Goal: Task Accomplishment & Management: Manage account settings

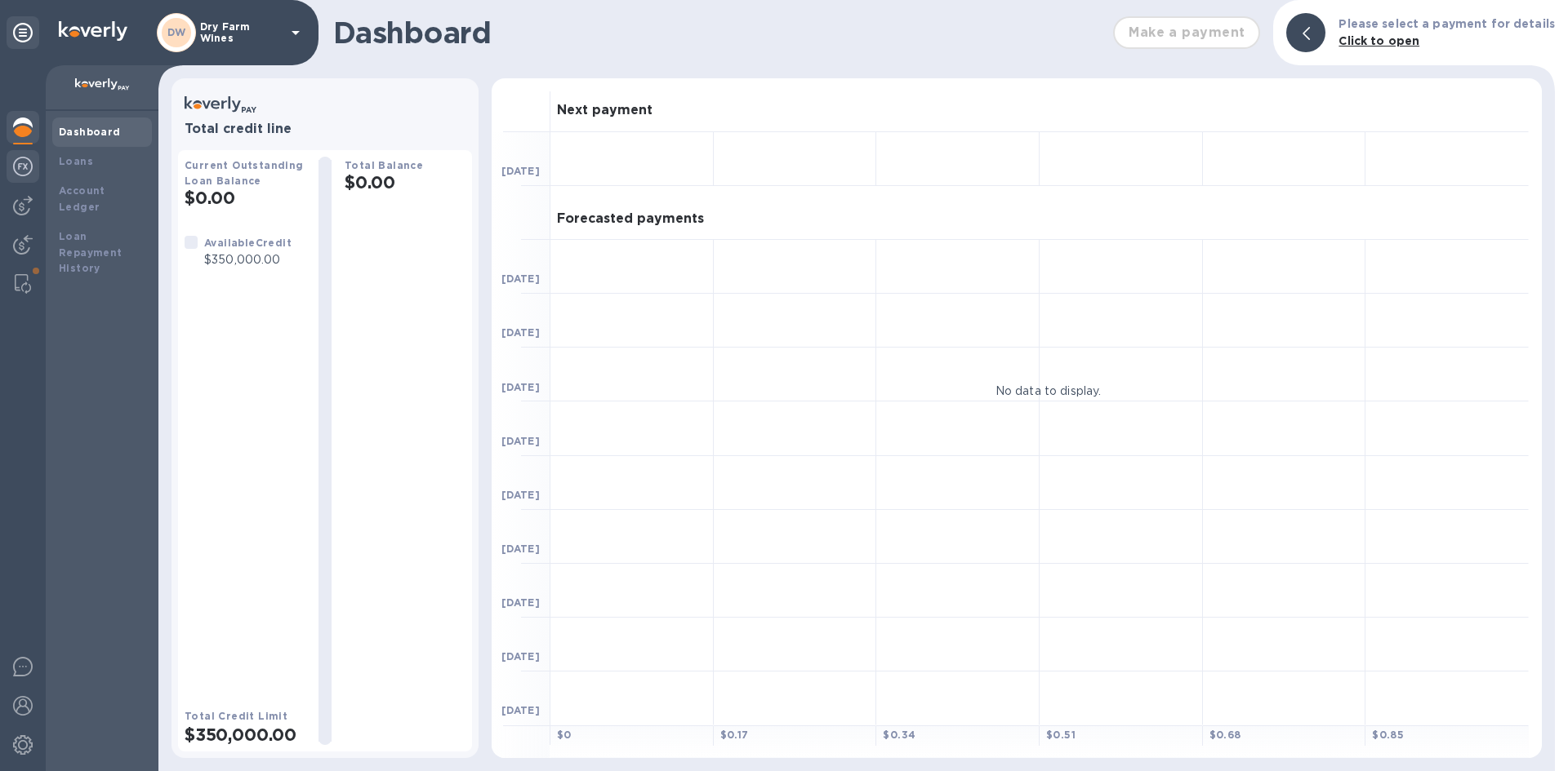
click at [31, 172] on img at bounding box center [23, 166] width 19 height 19
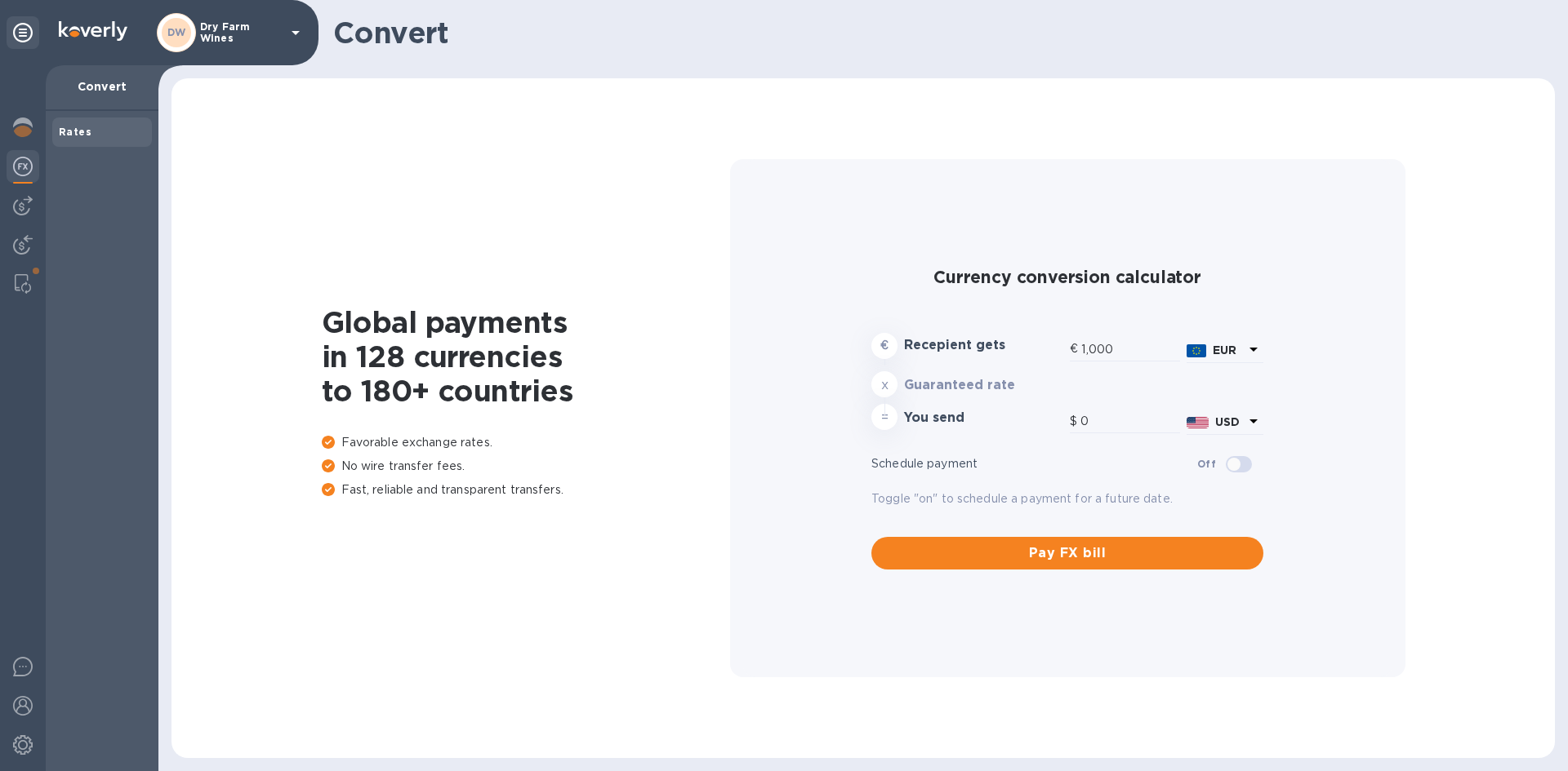
type input "1,170.04"
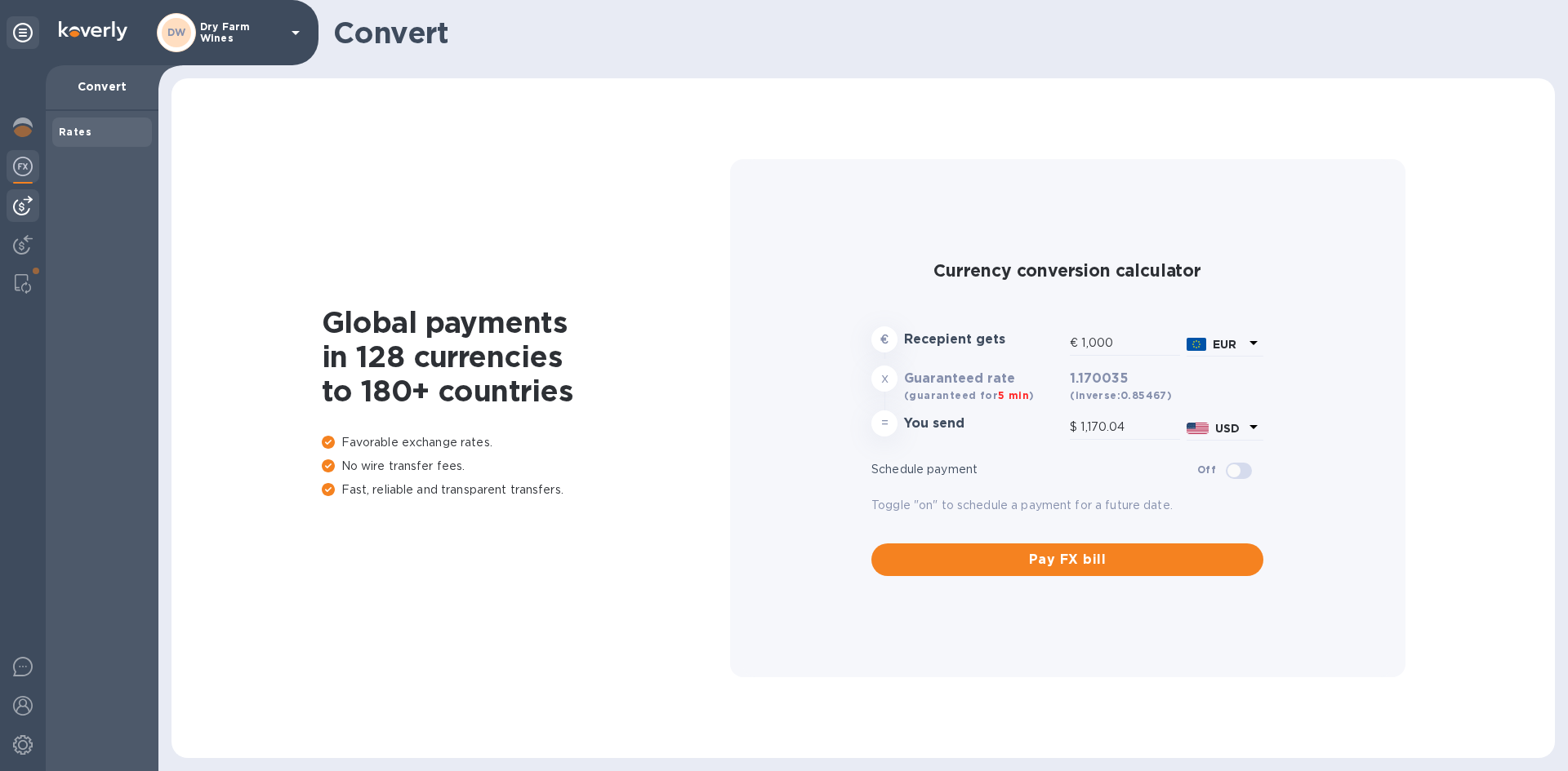
click at [31, 200] on img at bounding box center [23, 205] width 19 height 19
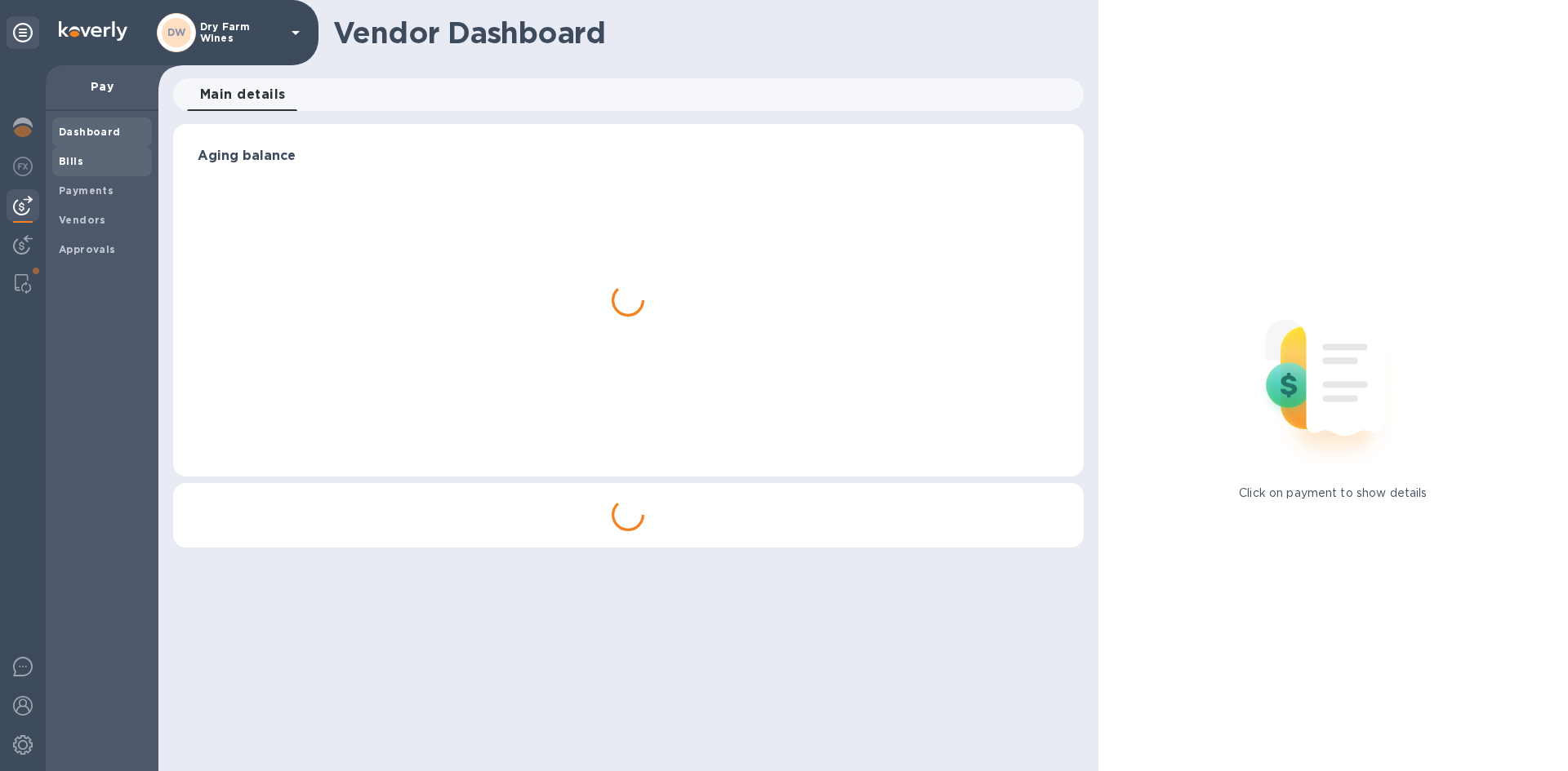
click at [86, 167] on span "Bills" at bounding box center [102, 161] width 87 height 16
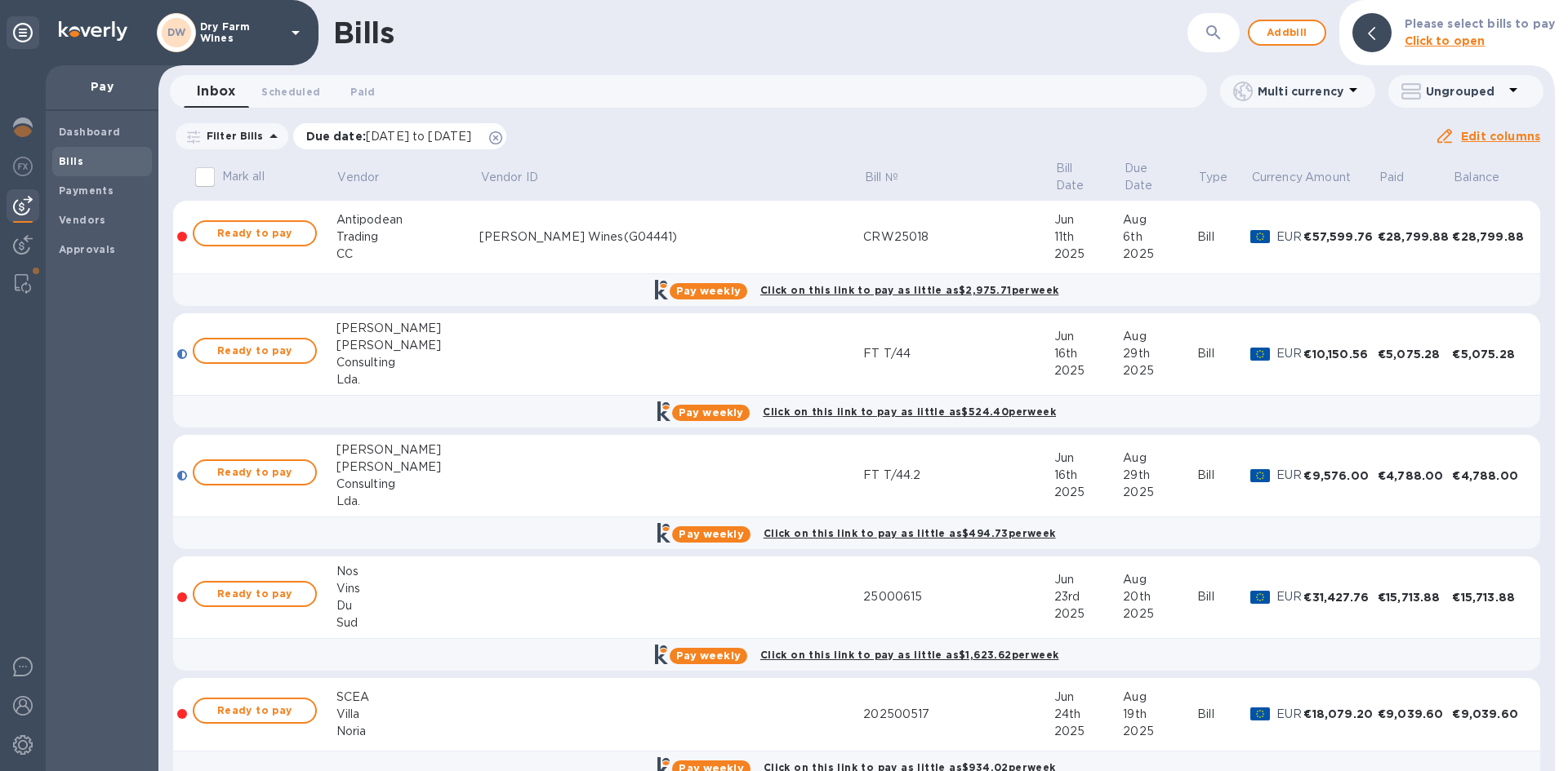
click at [502, 137] on icon at bounding box center [496, 138] width 13 height 13
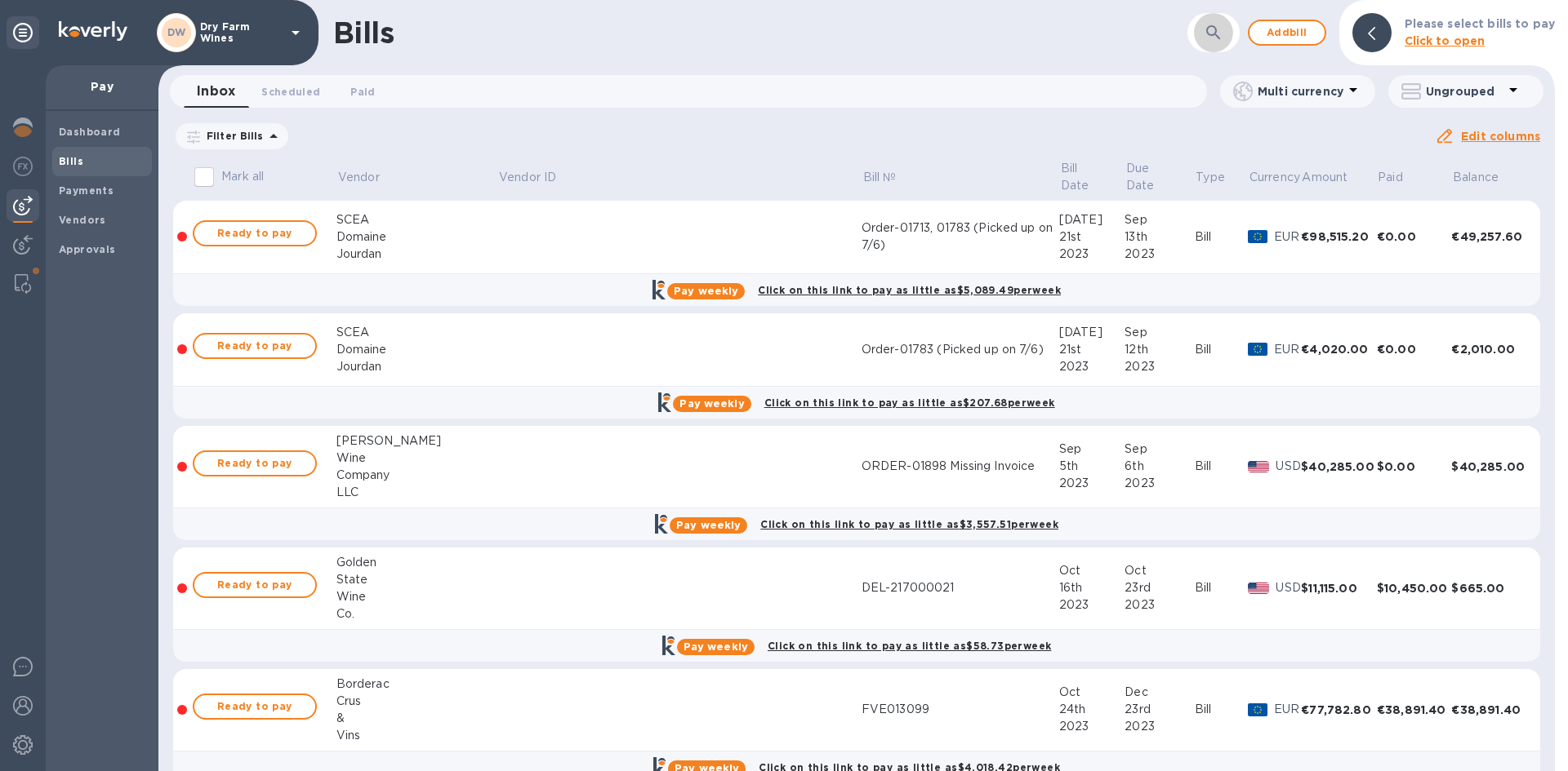
click at [1203, 40] on button "button" at bounding box center [1213, 33] width 40 height 40
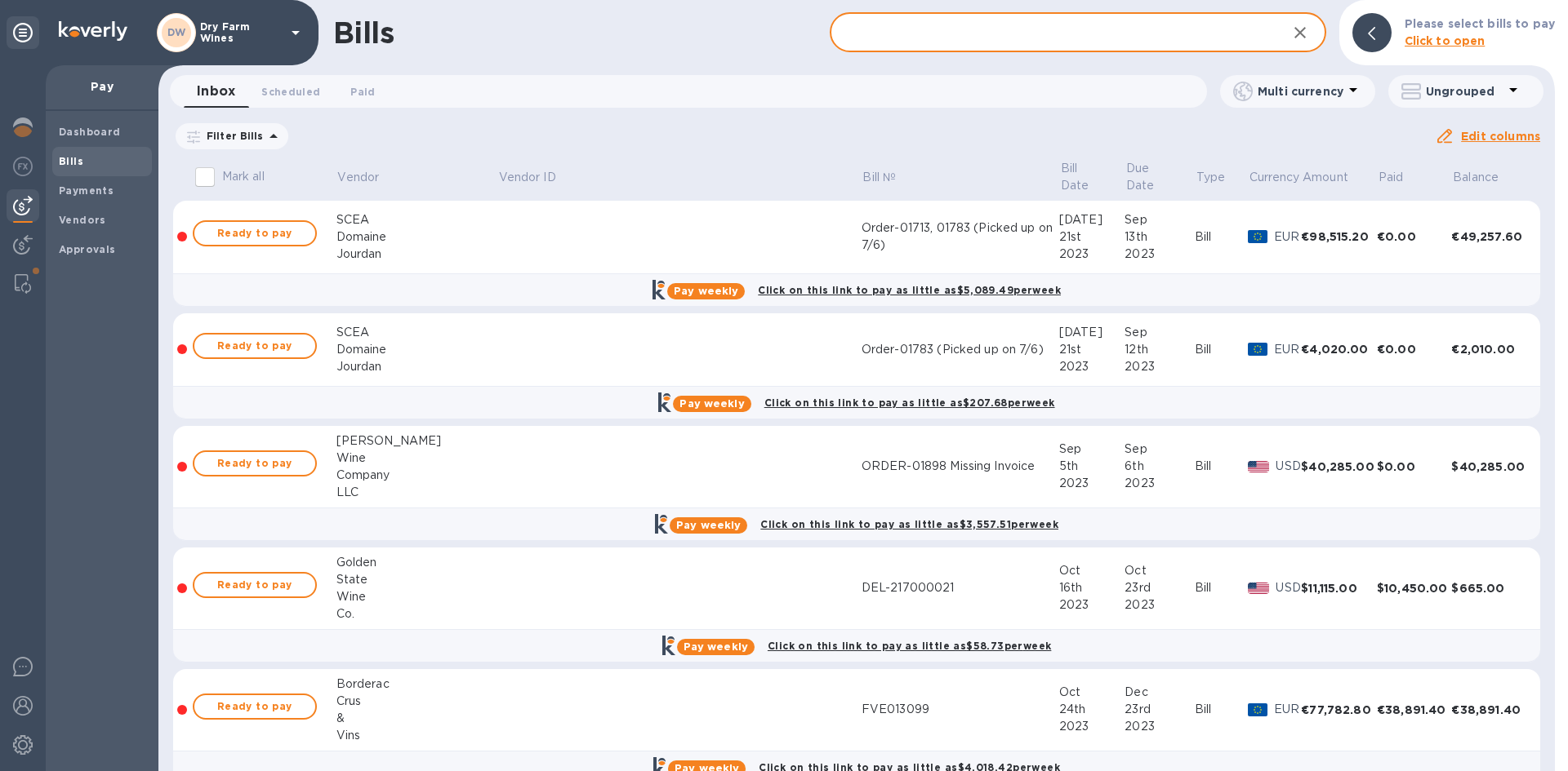
paste input "CRW25018"
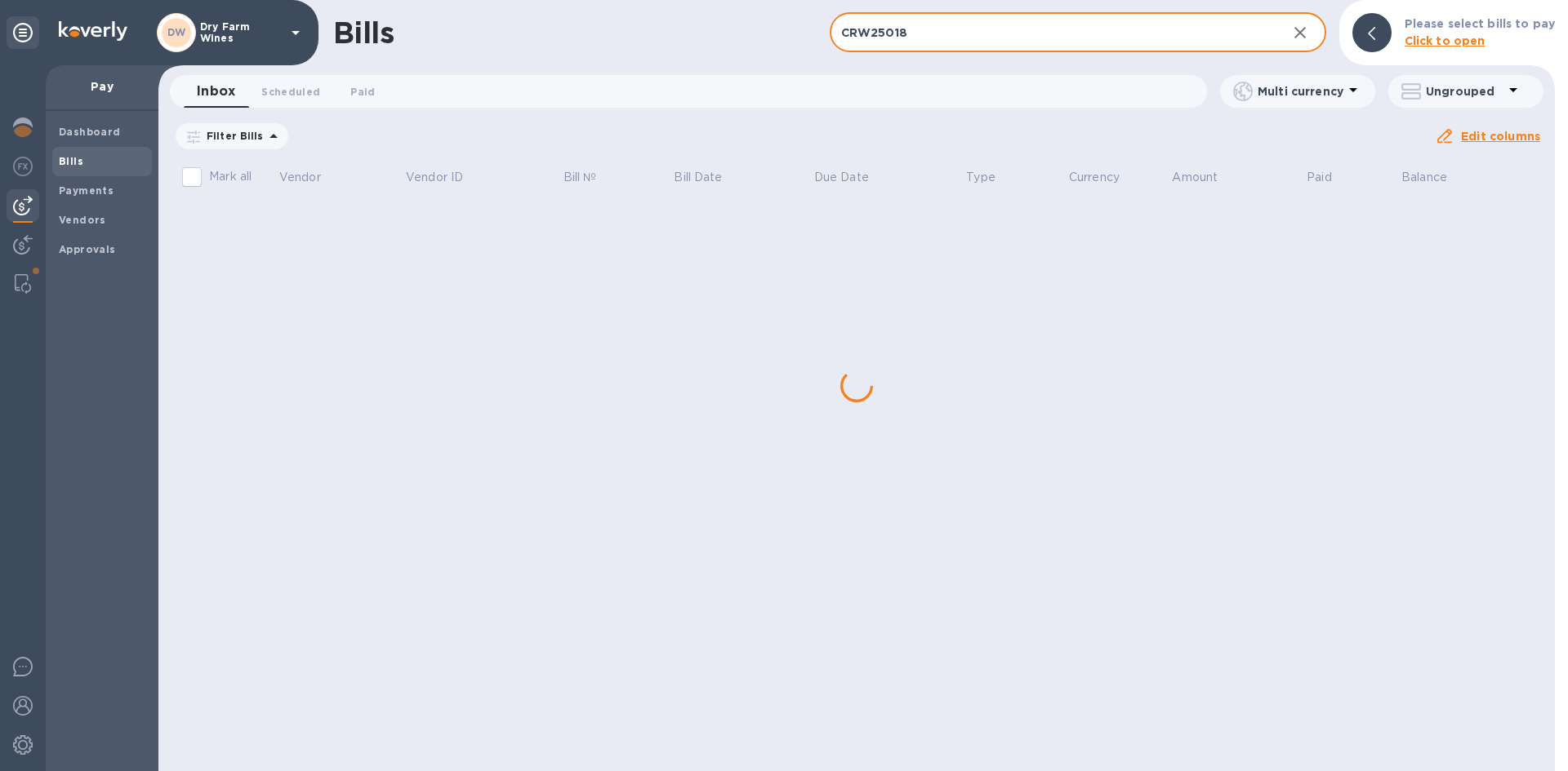
type input "CRW25018"
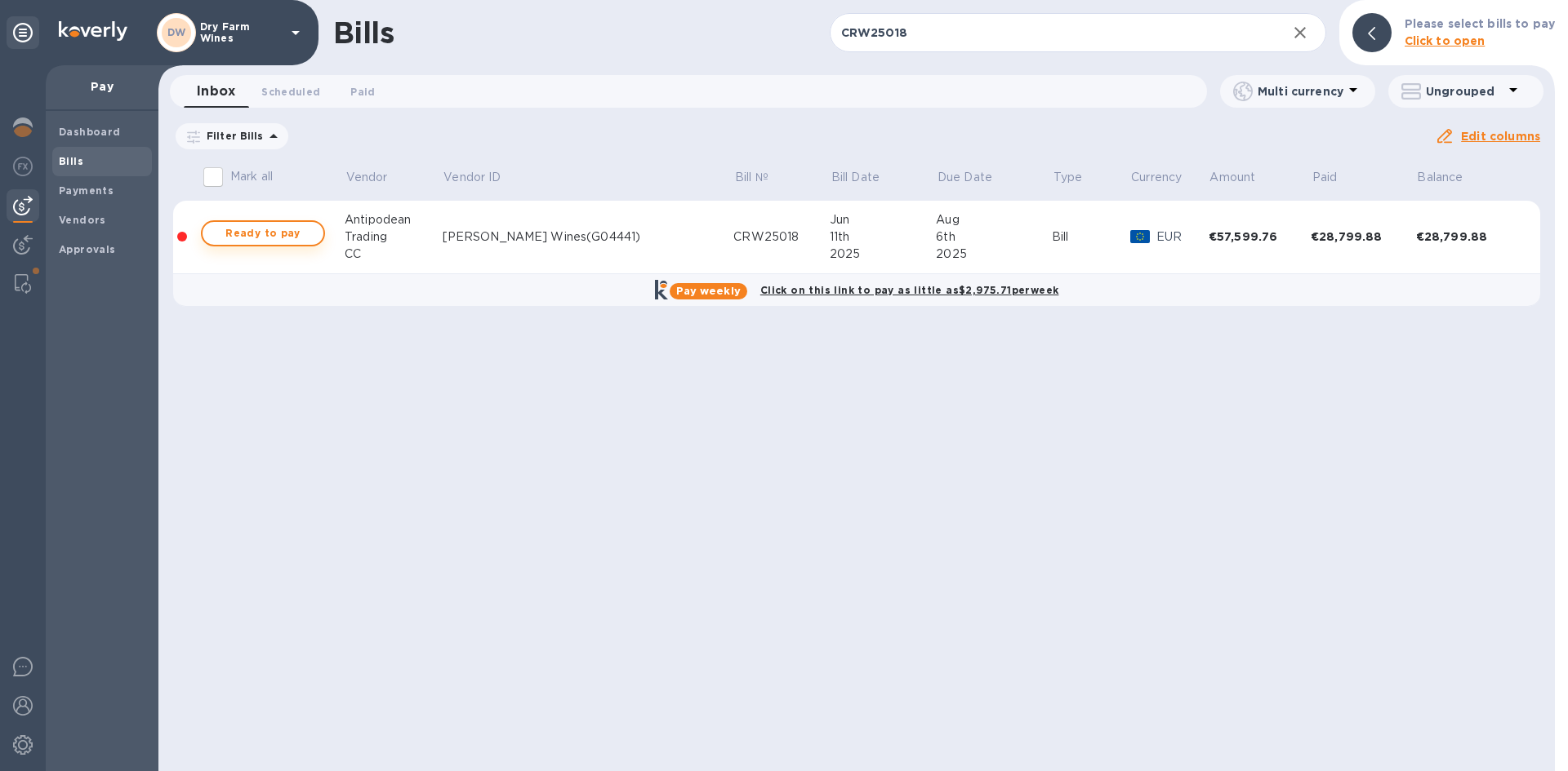
click at [271, 235] on span "Ready to pay" at bounding box center [263, 233] width 94 height 19
click at [276, 237] on span "Ready to pay" at bounding box center [263, 233] width 94 height 19
checkbox input "true"
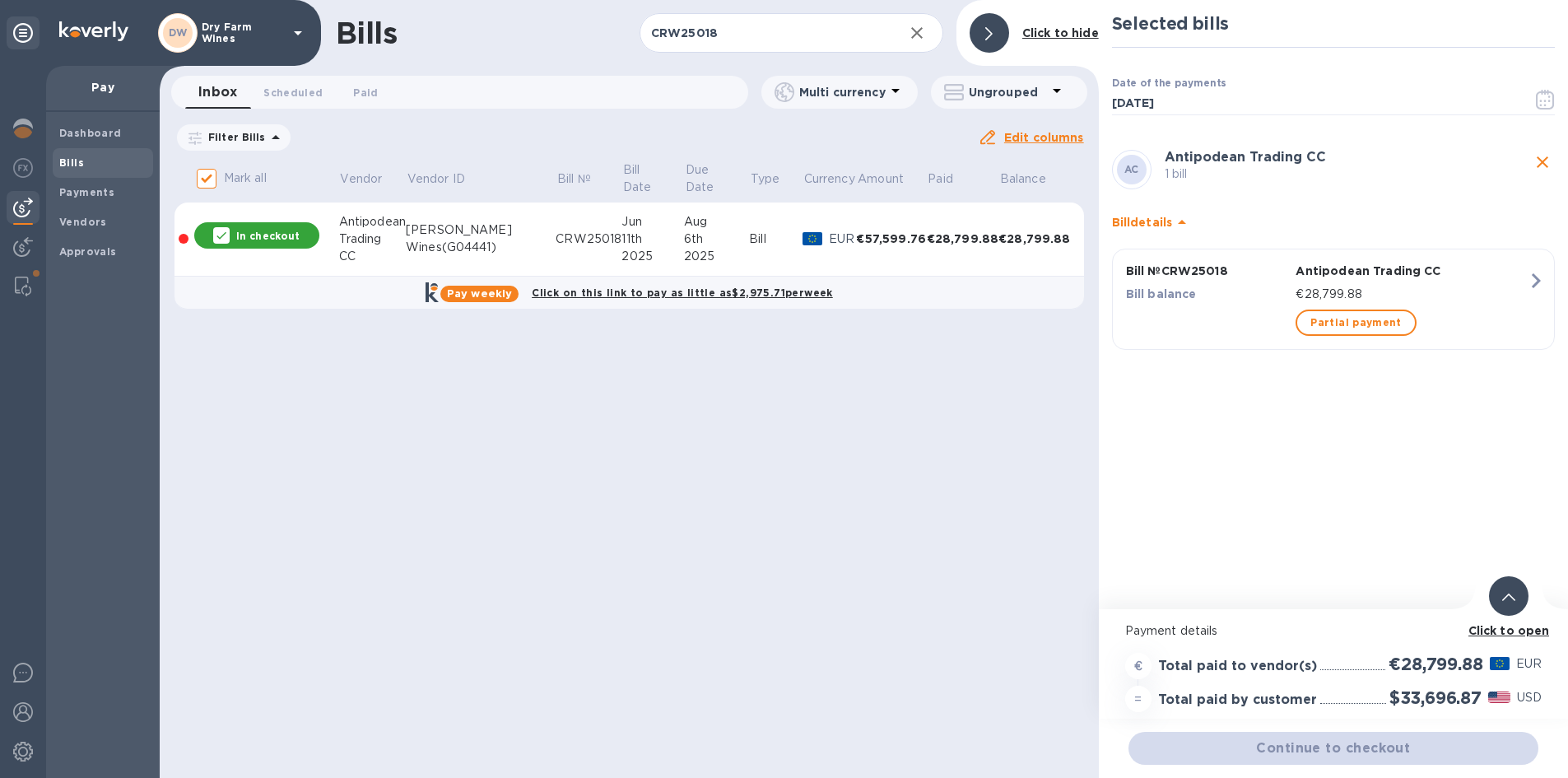
click at [1078, 484] on div "Bills CRW25018 ​ Add [PERSON_NAME] to hide Inbox 0 Scheduled 0 Paid 0 Multi cur…" at bounding box center [629, 389] width 940 height 778
click at [1148, 480] on div "Selected bills Date of the payments [DATE] ​ AC Antipodean Trading CC 1 bill Bi…" at bounding box center [1334, 305] width 469 height 610
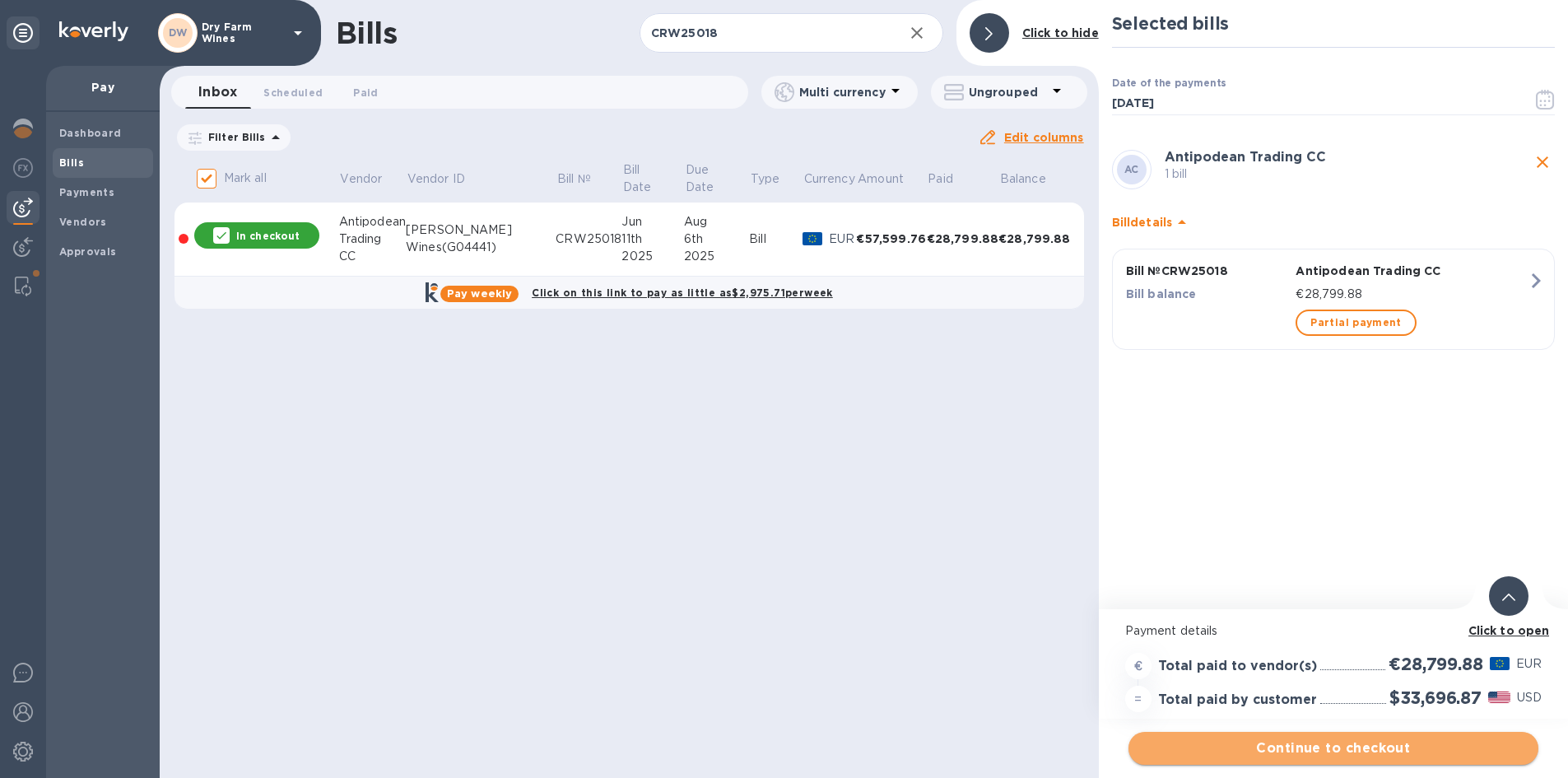
click at [1401, 739] on span "Continue to checkout" at bounding box center [1334, 748] width 384 height 20
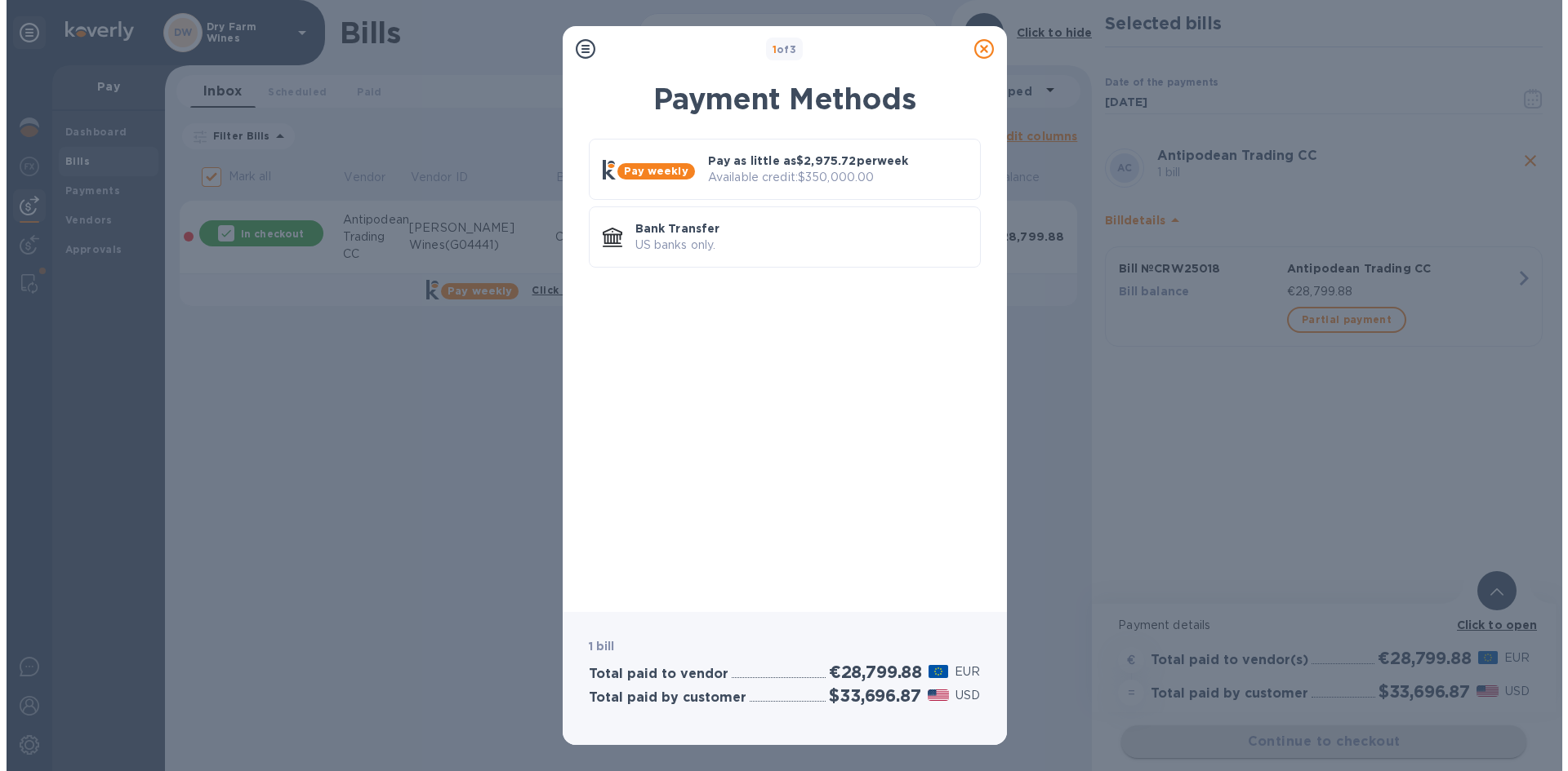
scroll to position [0, 0]
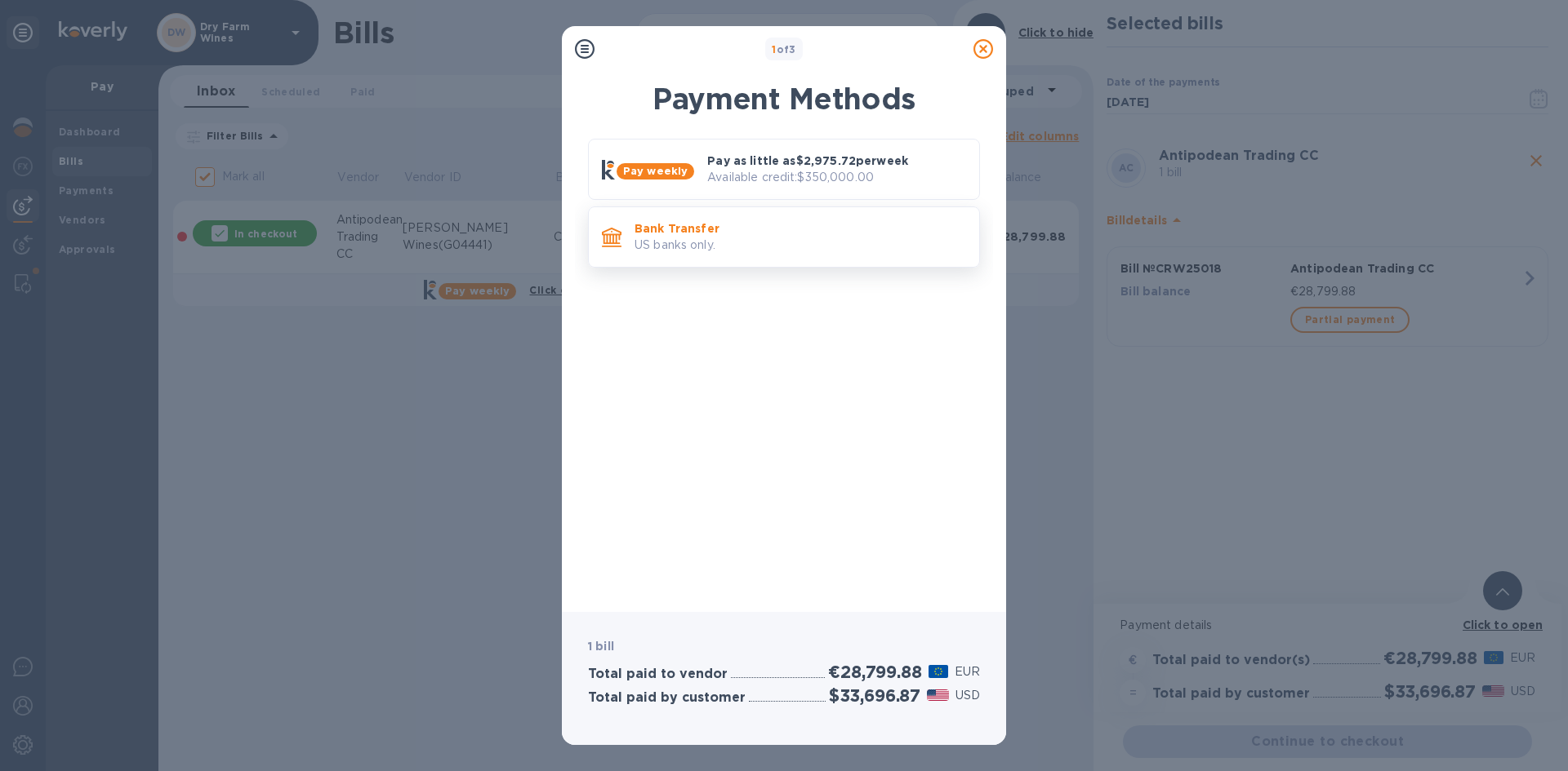
click at [831, 256] on div "Bank Transfer US banks only." at bounding box center [800, 237] width 344 height 46
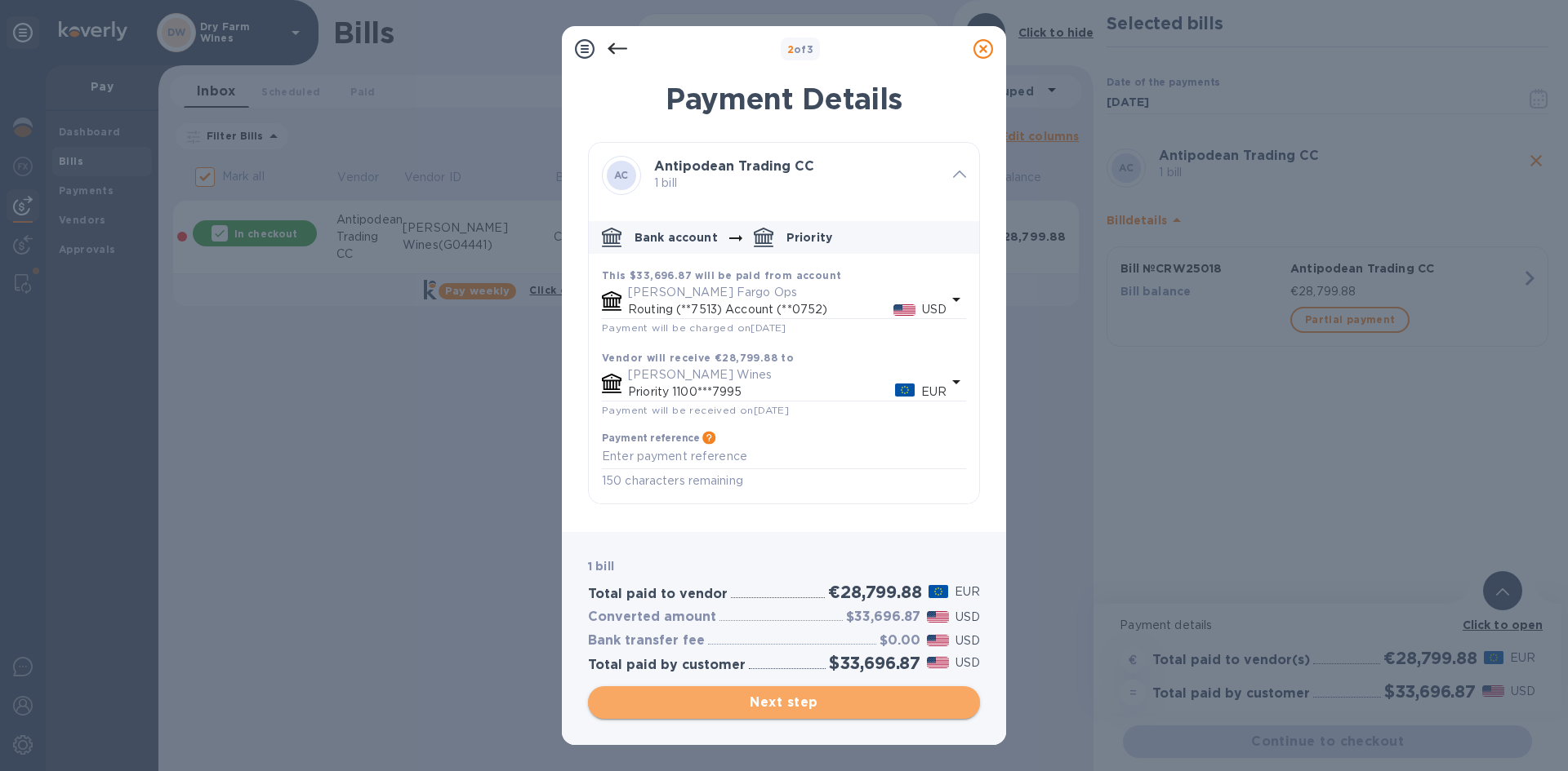
click at [861, 705] on span "Next step" at bounding box center [784, 702] width 365 height 19
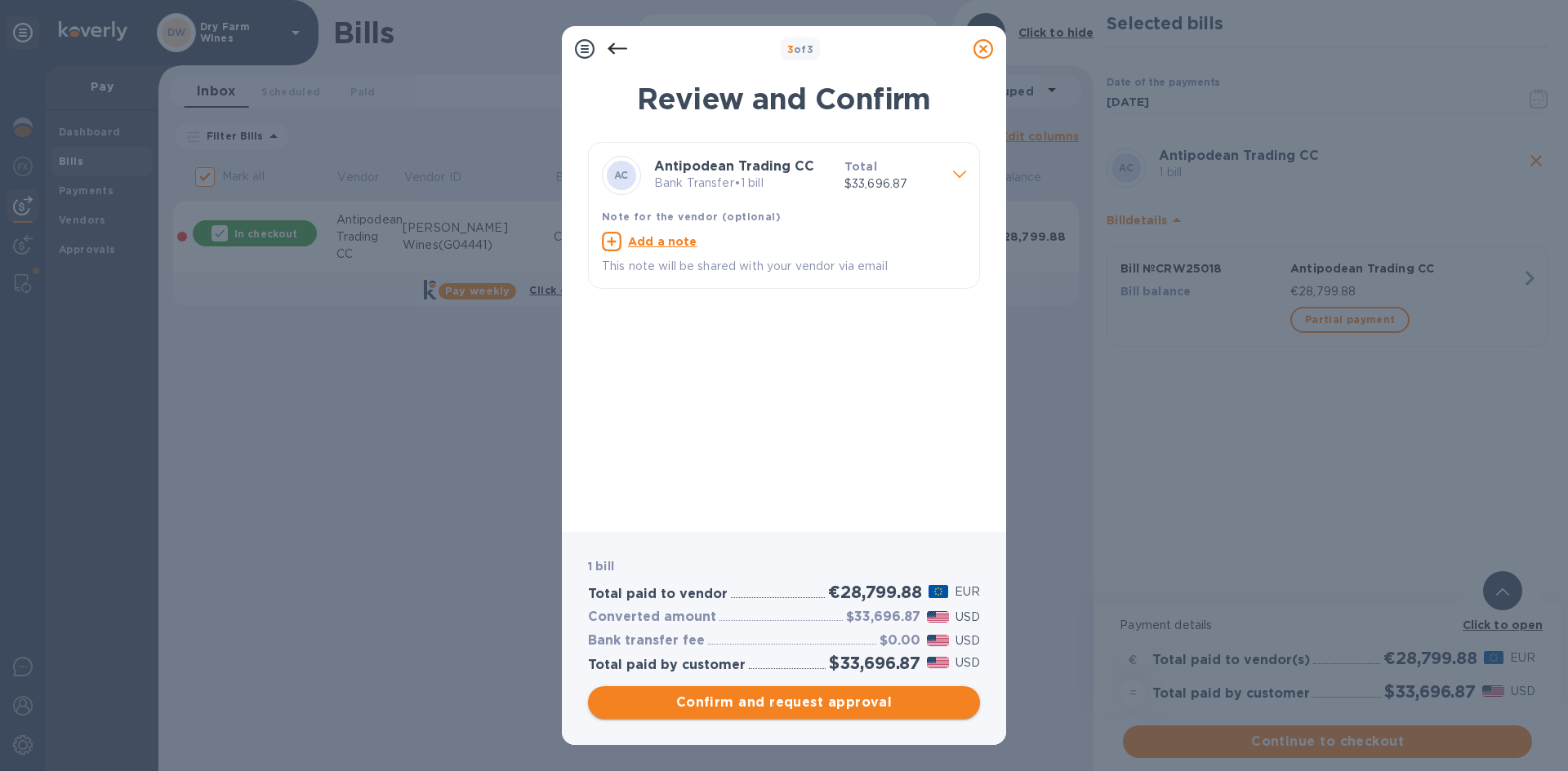
click at [861, 705] on span "Confirm and request approval" at bounding box center [784, 702] width 365 height 19
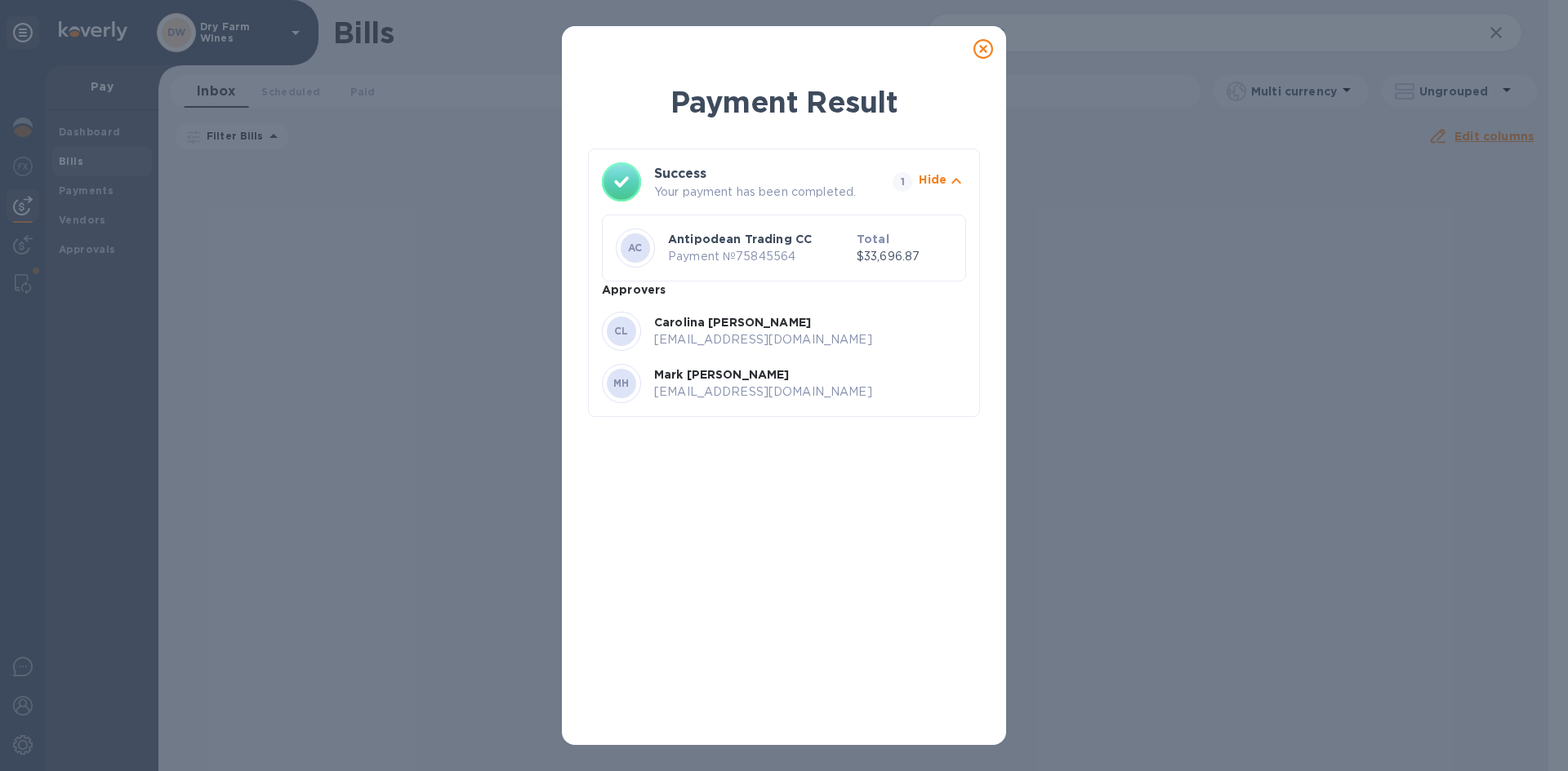
click at [984, 45] on icon at bounding box center [983, 49] width 19 height 19
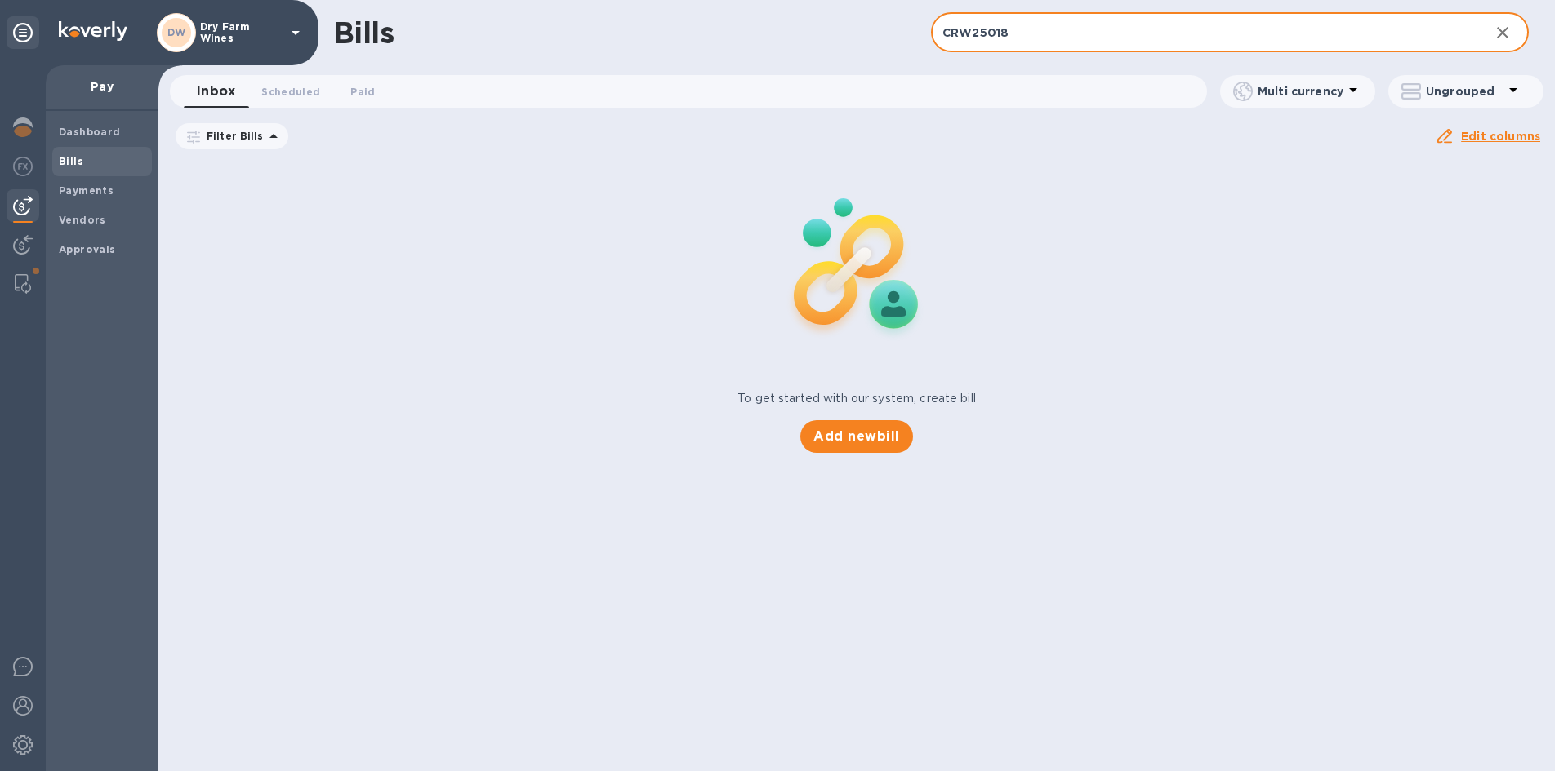
click at [1023, 40] on input "CRW25018" at bounding box center [1204, 34] width 546 height 40
paste input "20250075"
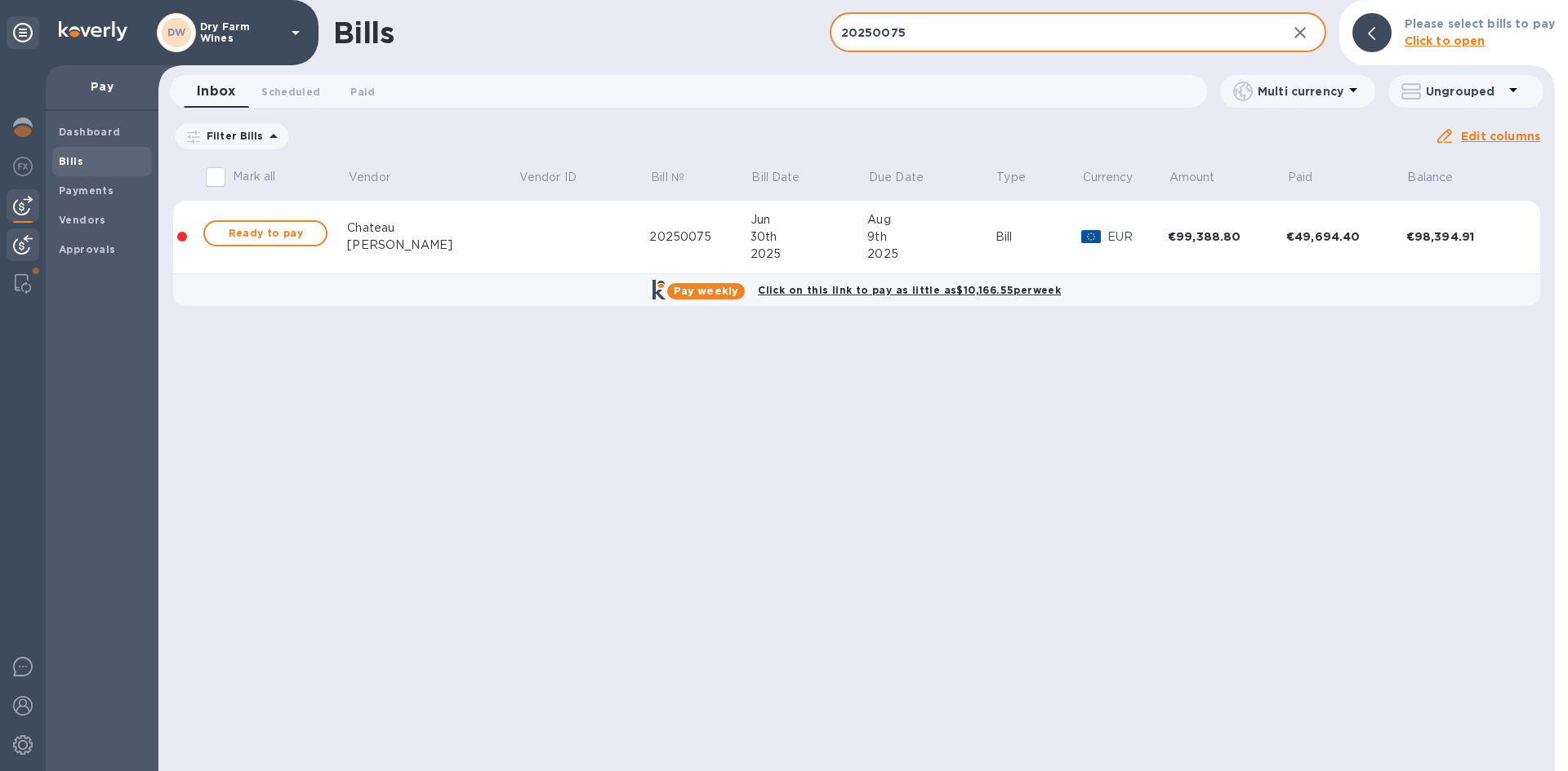
type input "20250075"
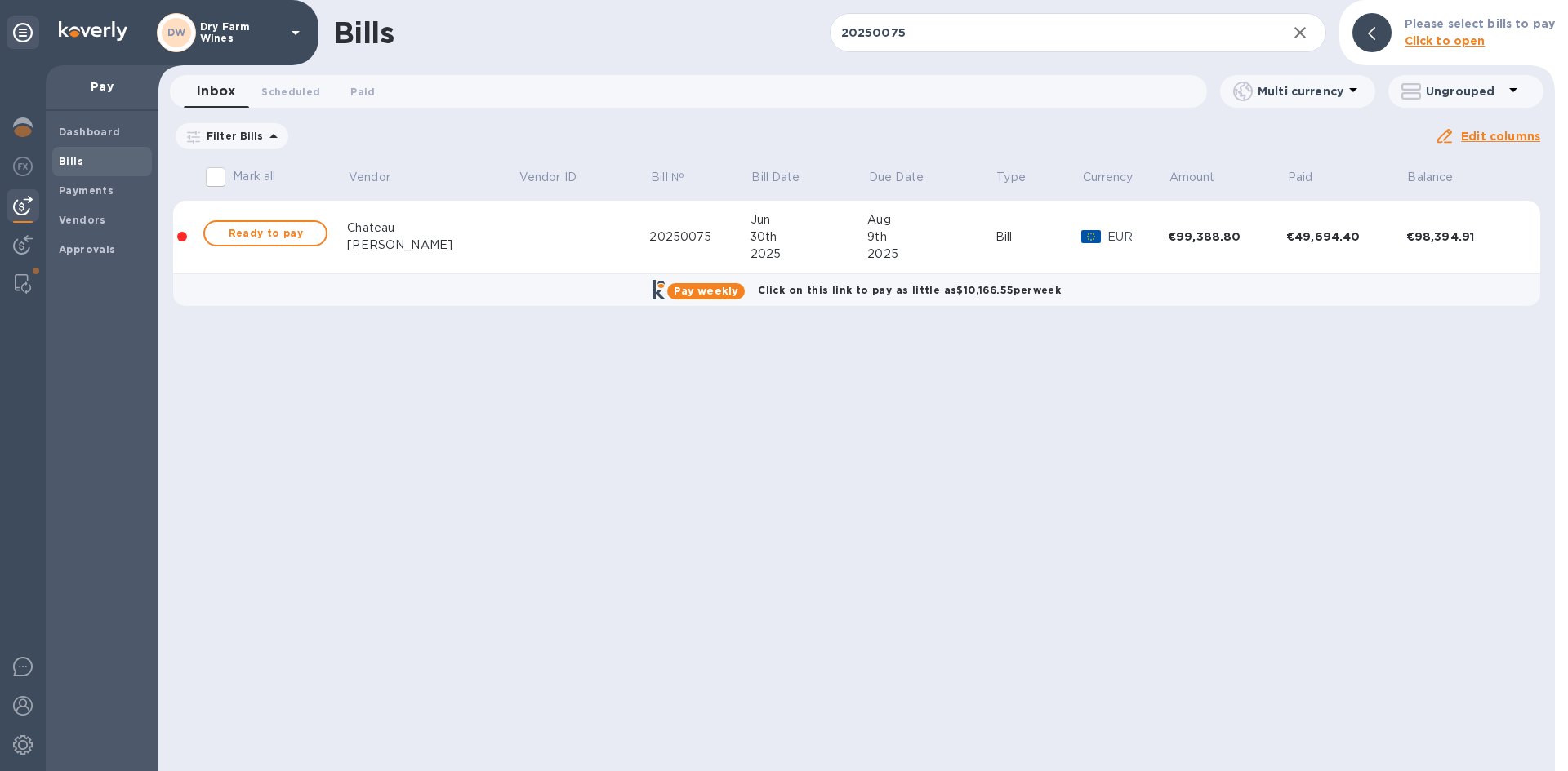
drag, startPoint x: 254, startPoint y: 231, endPoint x: 761, endPoint y: 230, distance: 507.0
click at [254, 231] on span "Ready to pay" at bounding box center [265, 233] width 94 height 19
checkbox input "true"
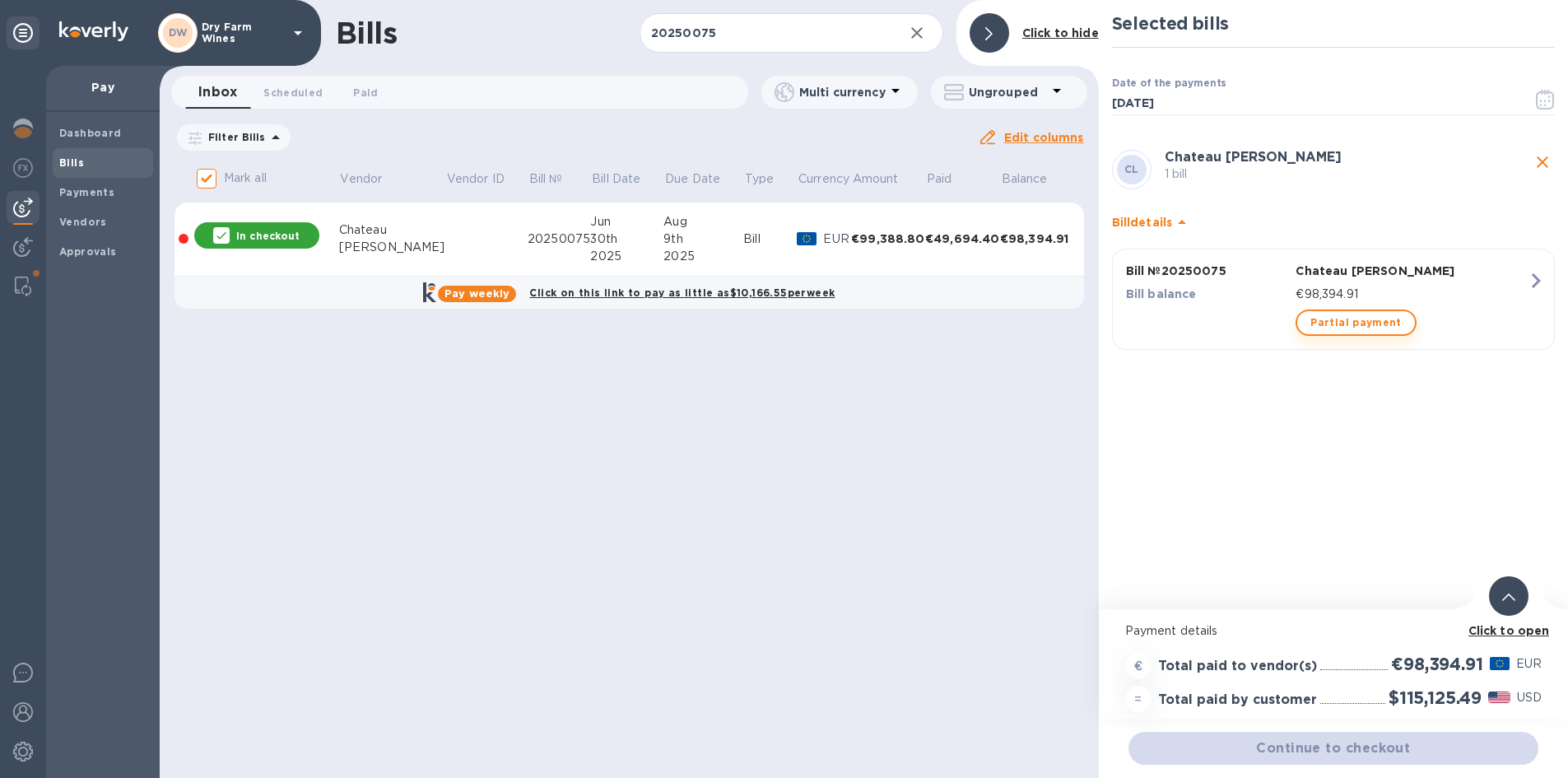
click at [1334, 324] on span "Partial payment" at bounding box center [1356, 323] width 91 height 20
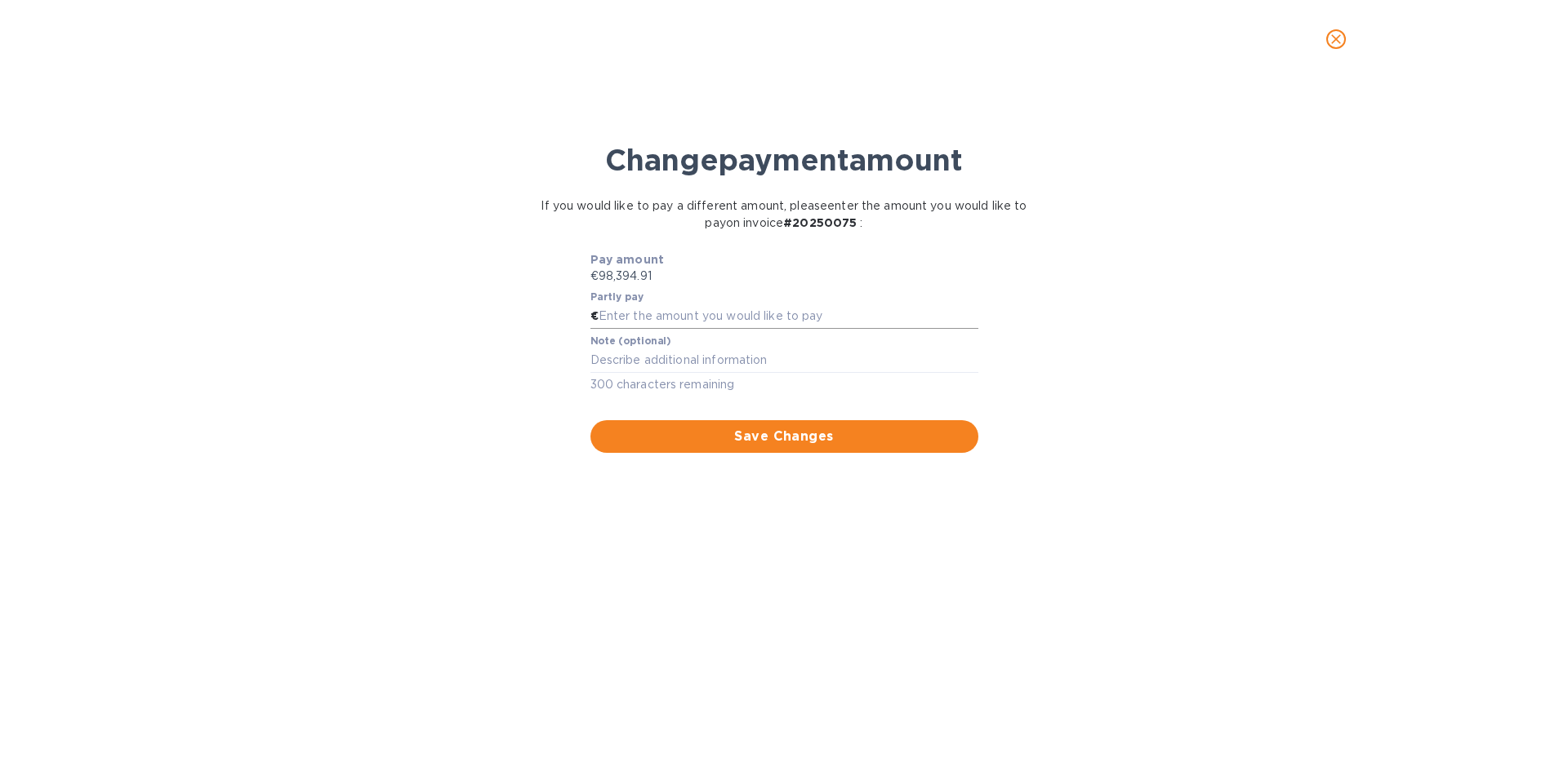
click at [722, 314] on input "text" at bounding box center [788, 316] width 380 height 24
type input "47,706.62"
click at [728, 357] on textarea at bounding box center [784, 360] width 388 height 13
click at [623, 356] on textarea at bounding box center [784, 360] width 388 height 13
type textarea "CM 20250075 Applied"
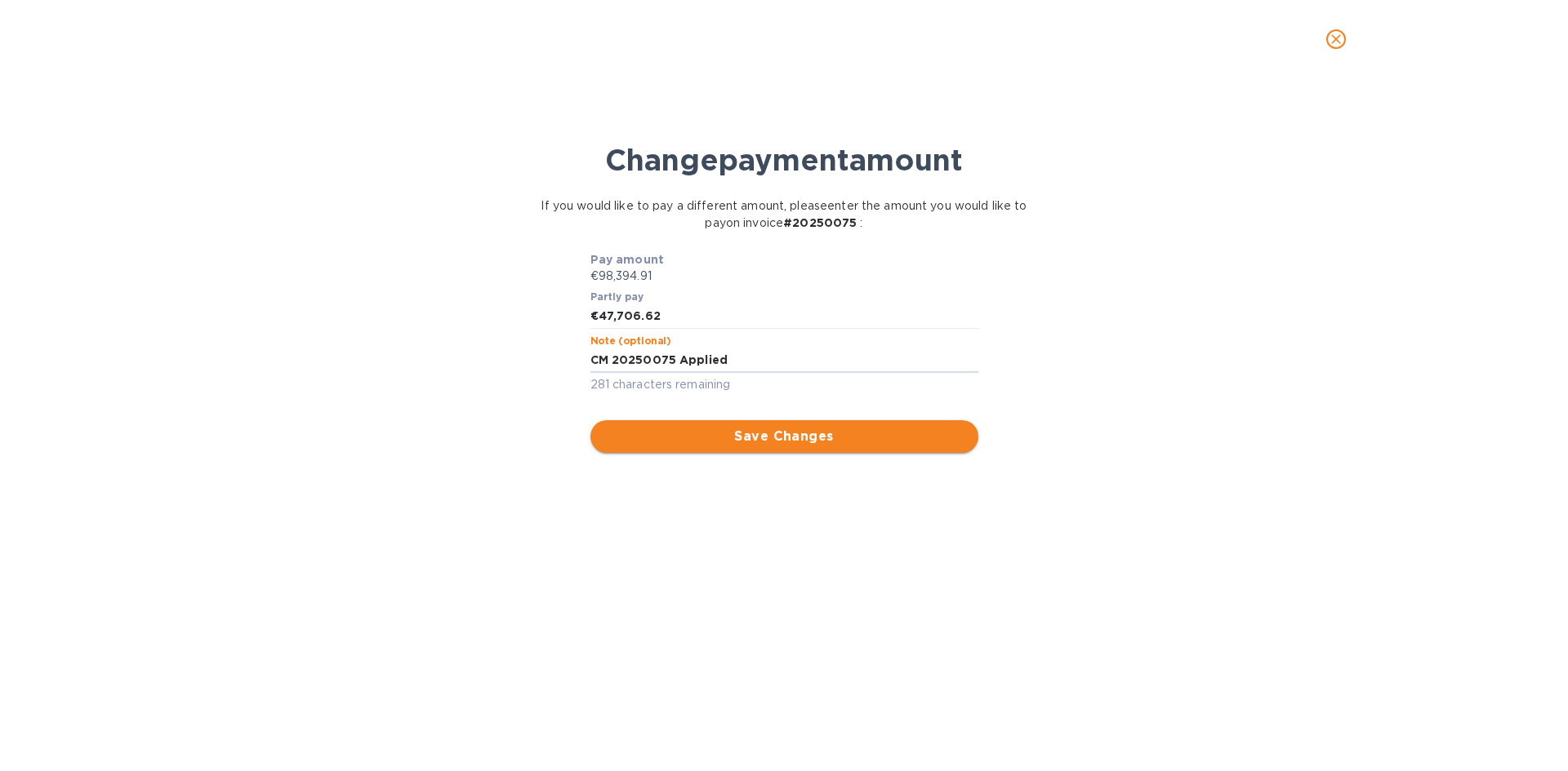
click at [646, 430] on span "Save Changes" at bounding box center [785, 436] width 362 height 19
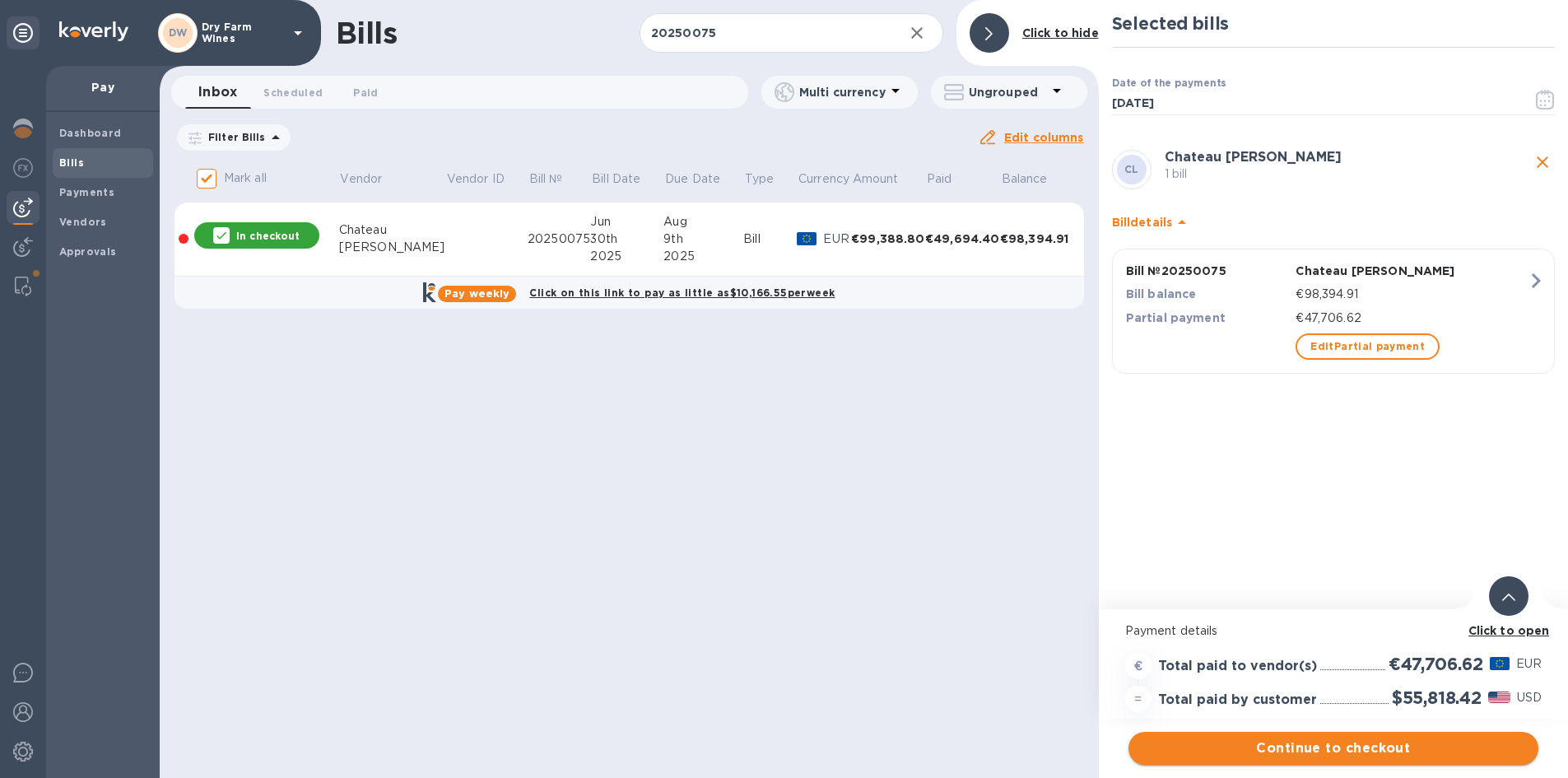
click at [1430, 747] on span "Continue to checkout" at bounding box center [1334, 748] width 384 height 20
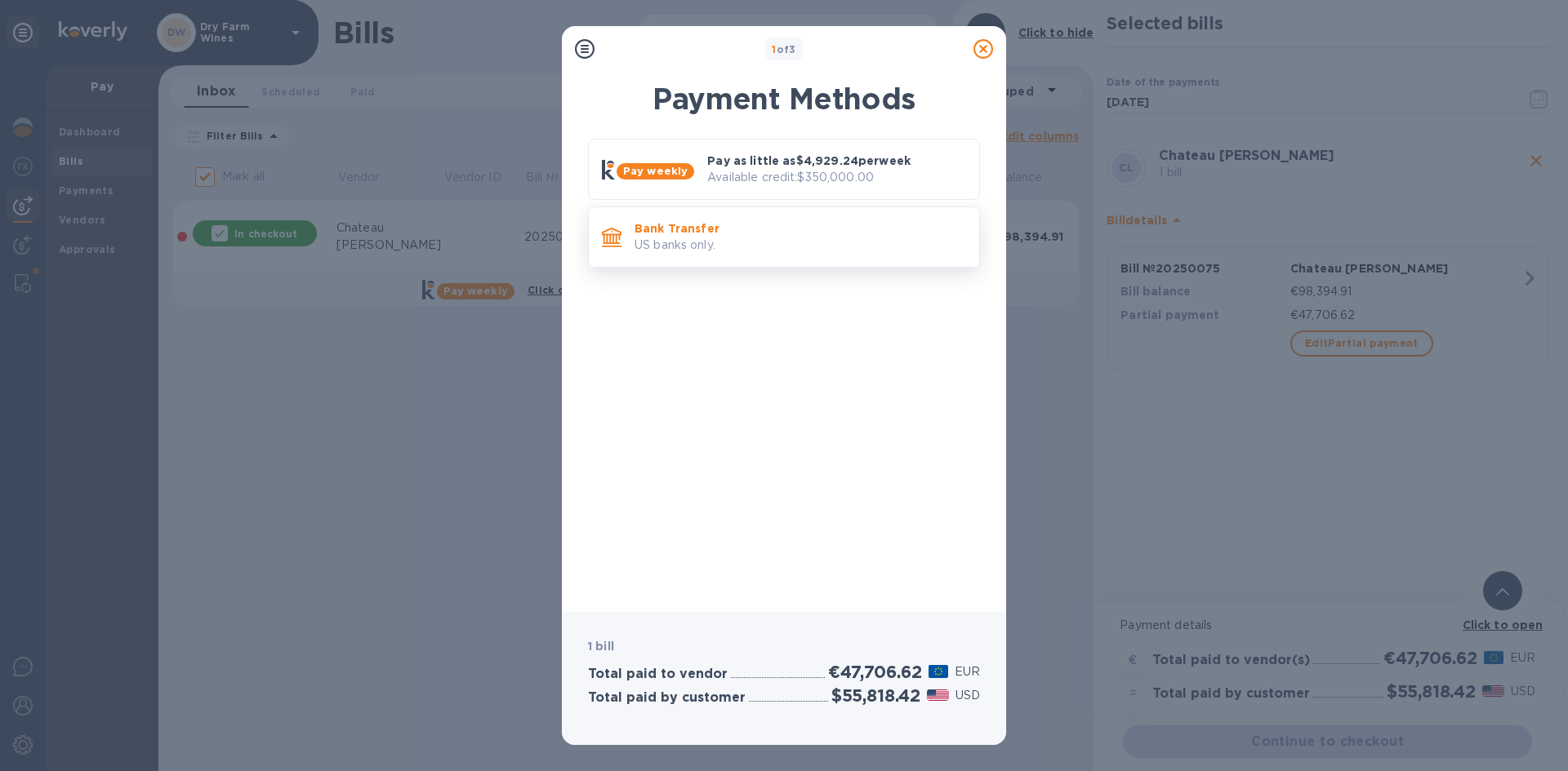
click at [746, 266] on div "Bank Transfer US banks only." at bounding box center [783, 237] width 392 height 61
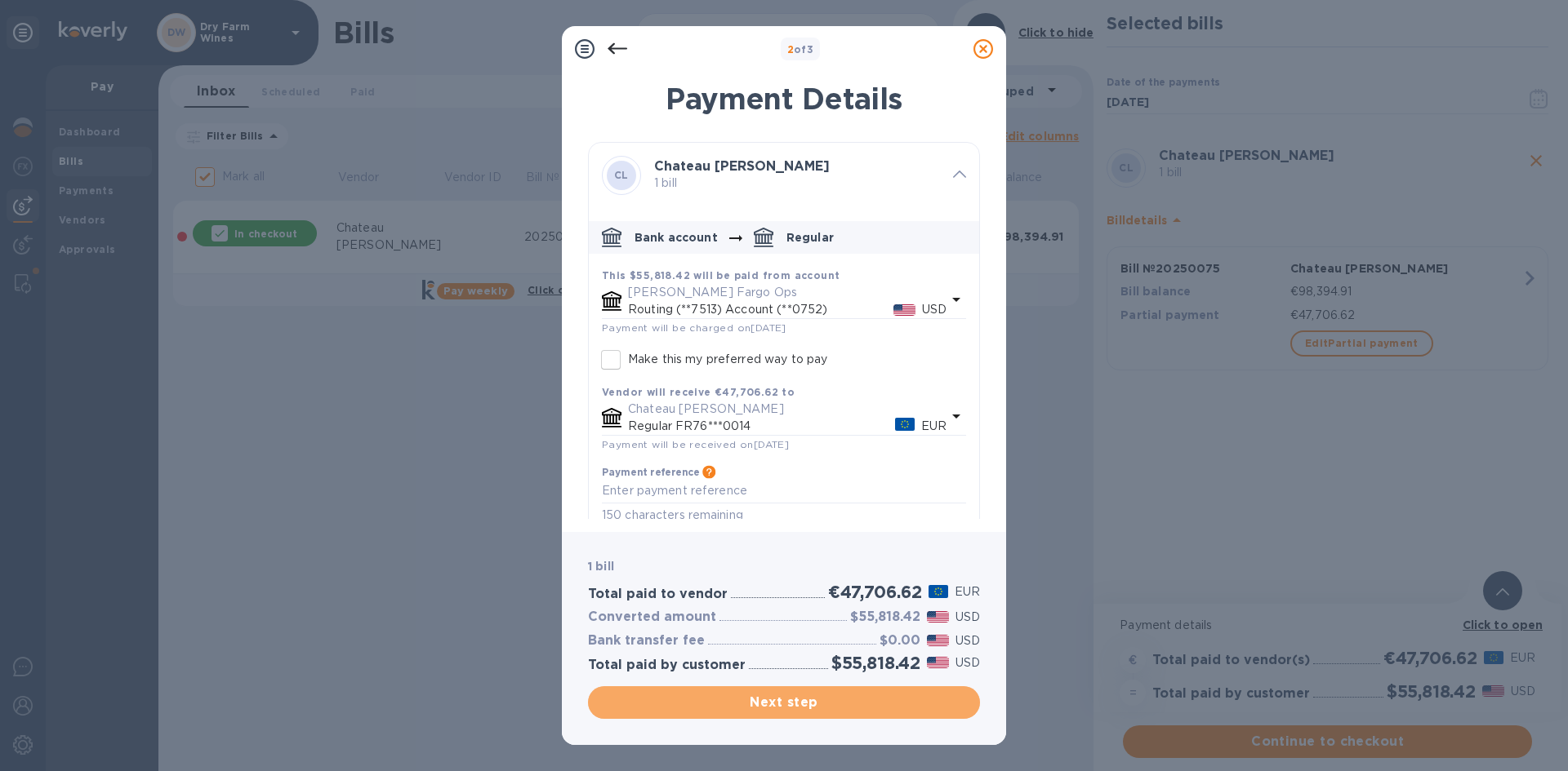
click at [814, 715] on button "Next step" at bounding box center [783, 703] width 392 height 33
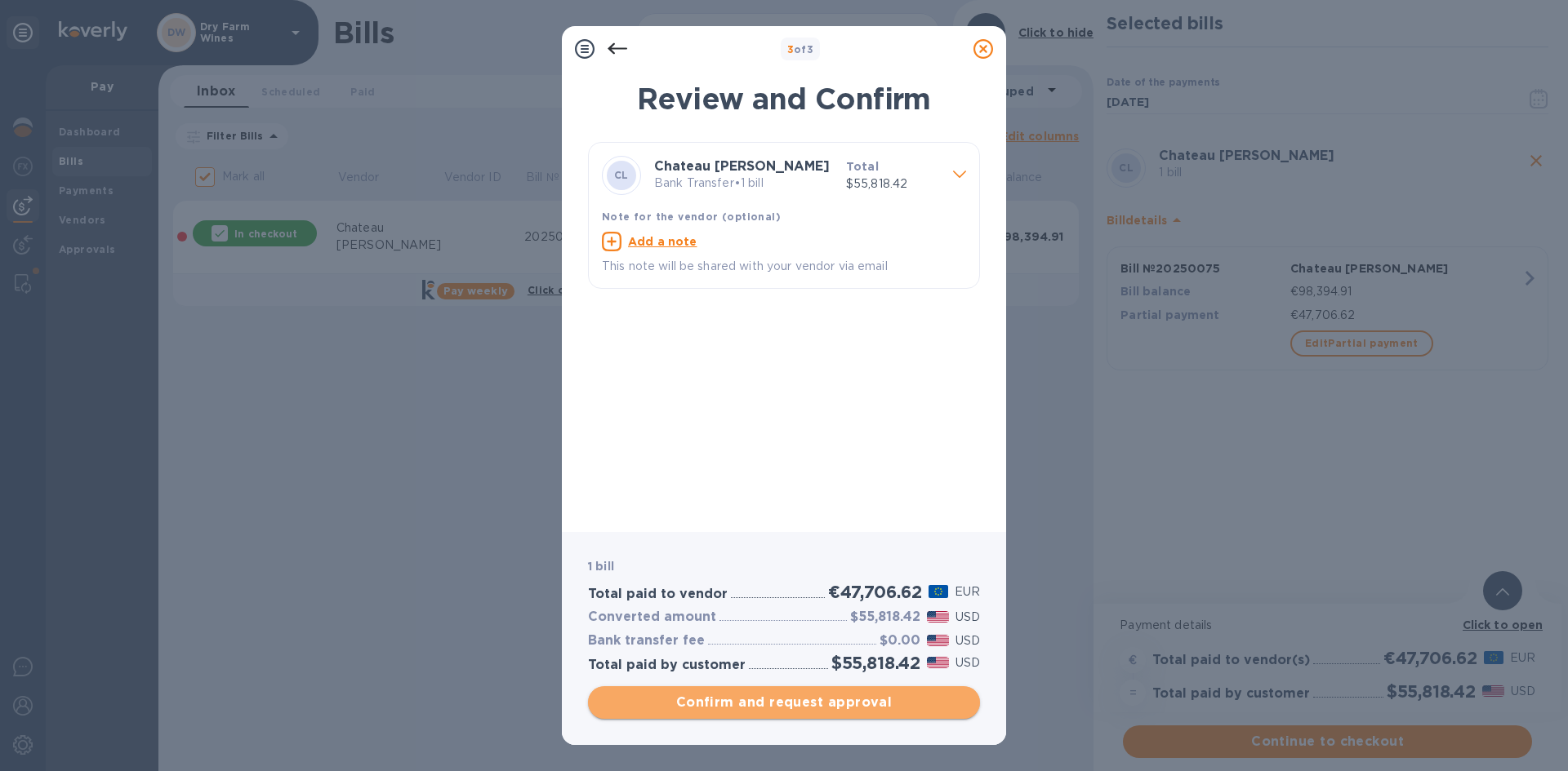
click at [789, 702] on span "Confirm and request approval" at bounding box center [784, 702] width 365 height 19
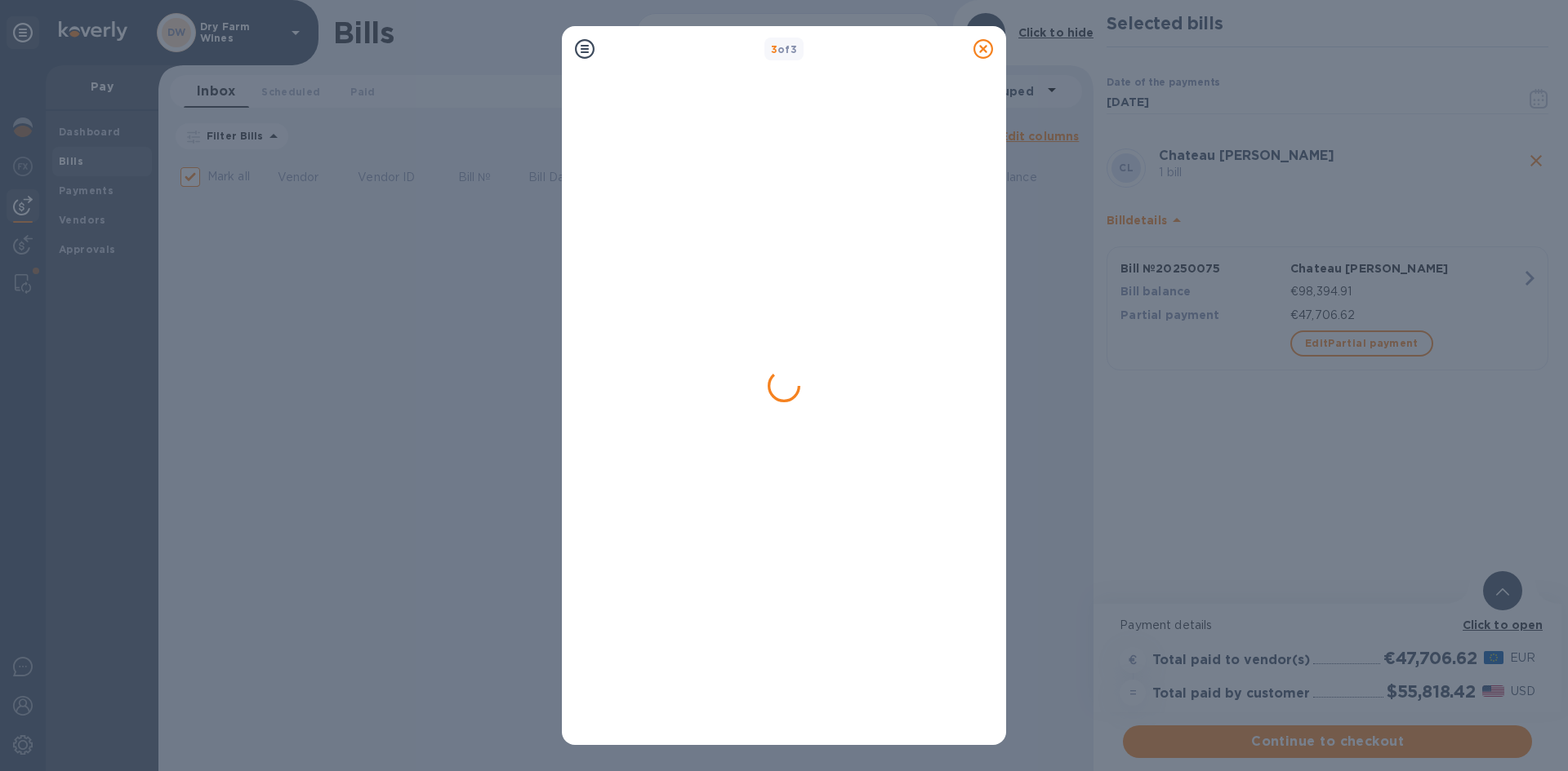
checkbox input "false"
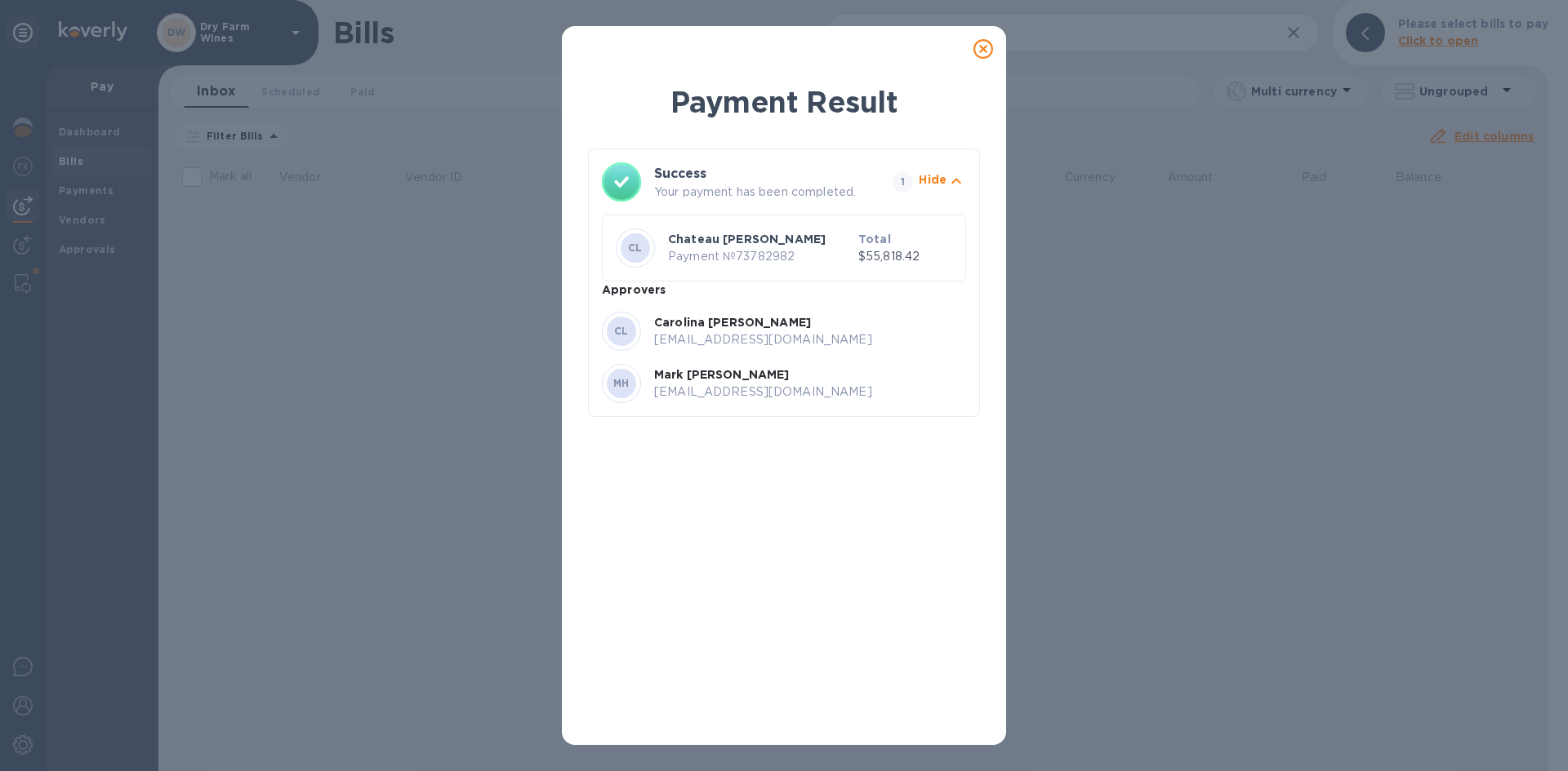
click at [983, 52] on icon at bounding box center [983, 49] width 19 height 19
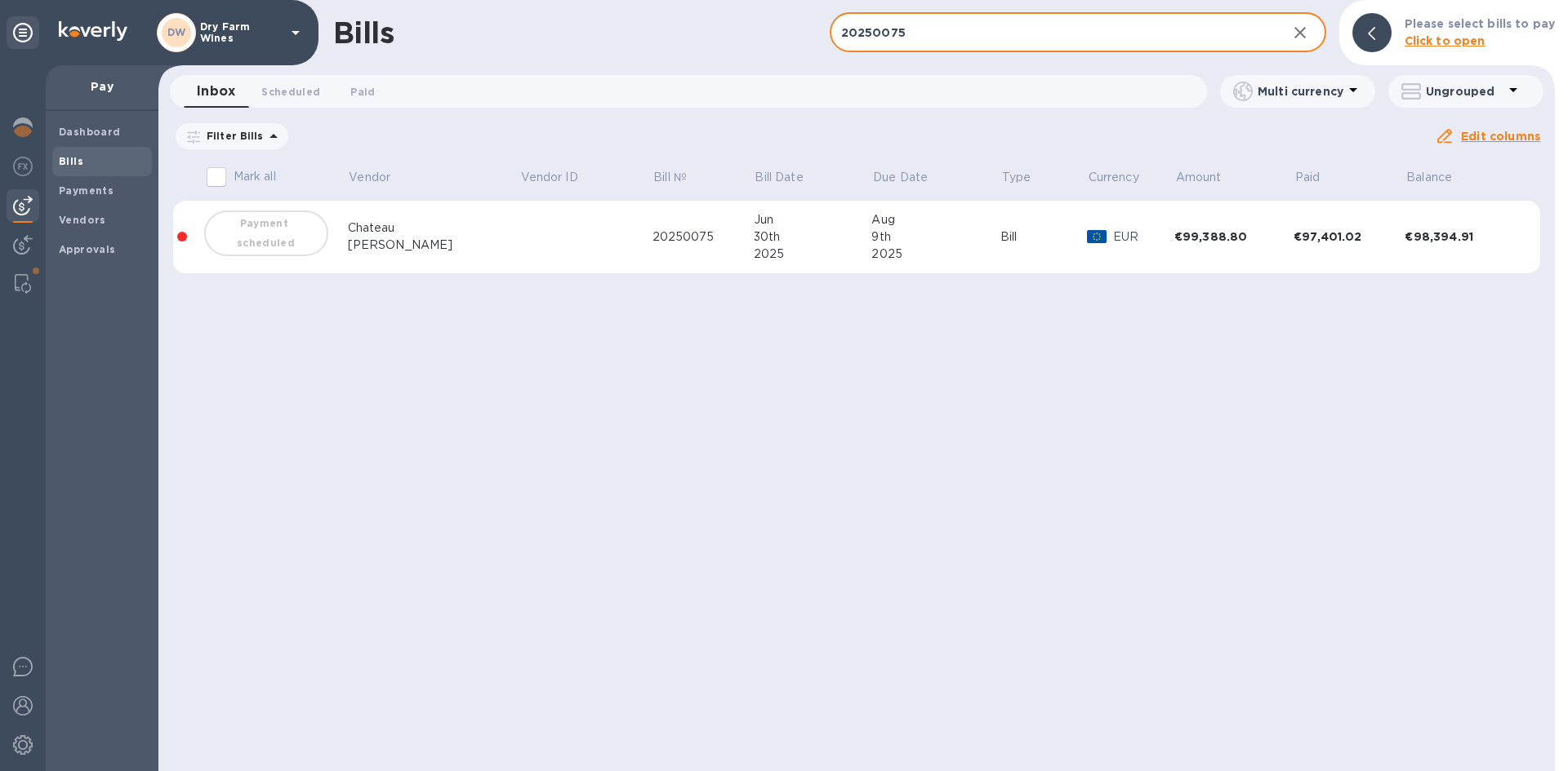
click at [1199, 29] on input "20250075" at bounding box center [1052, 34] width 445 height 40
paste input "4561"
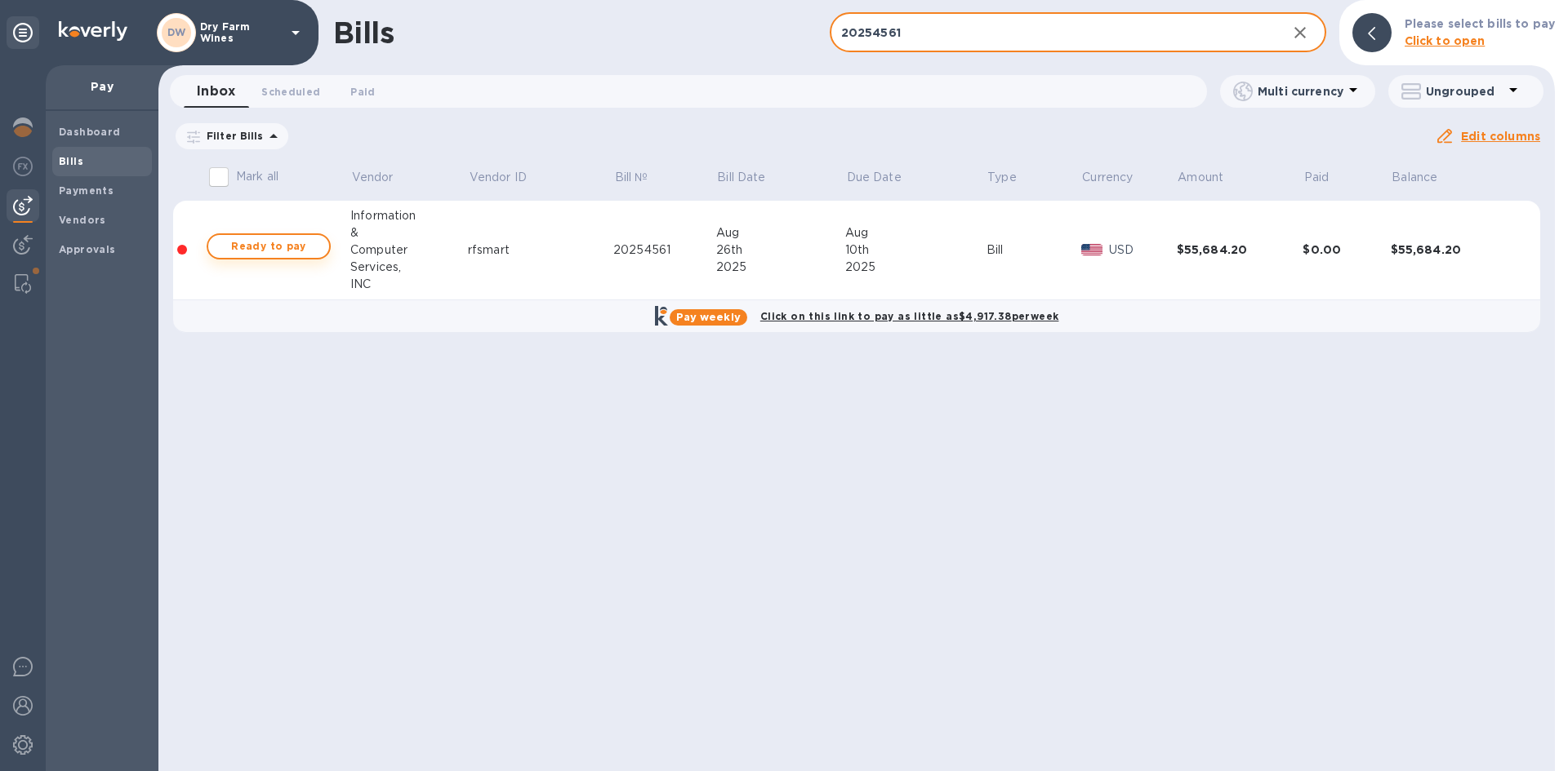
type input "20254561"
click at [280, 247] on span "Ready to pay" at bounding box center [269, 246] width 94 height 19
checkbox input "true"
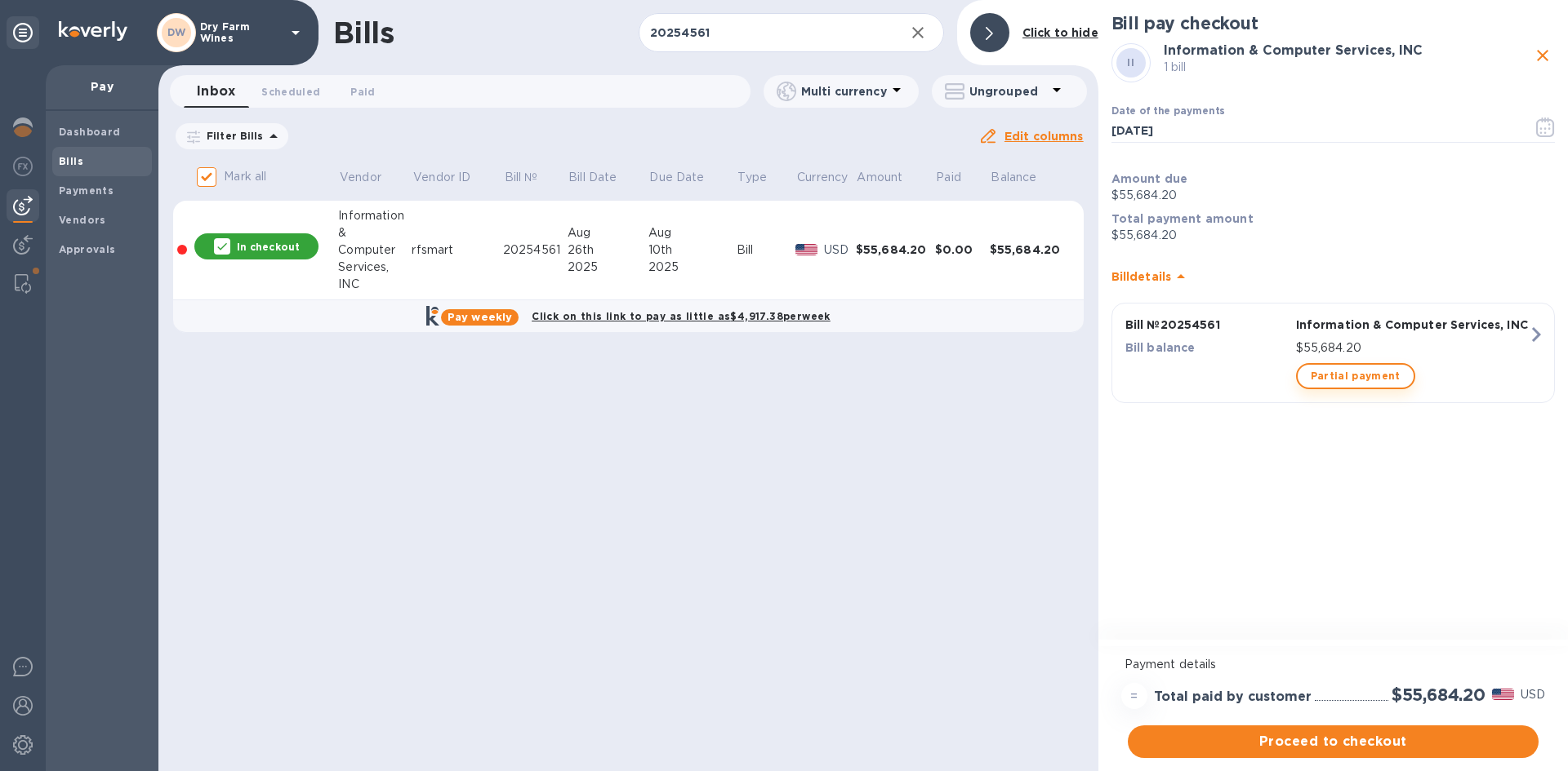
click at [1325, 378] on span "Partial payment" at bounding box center [1355, 375] width 90 height 19
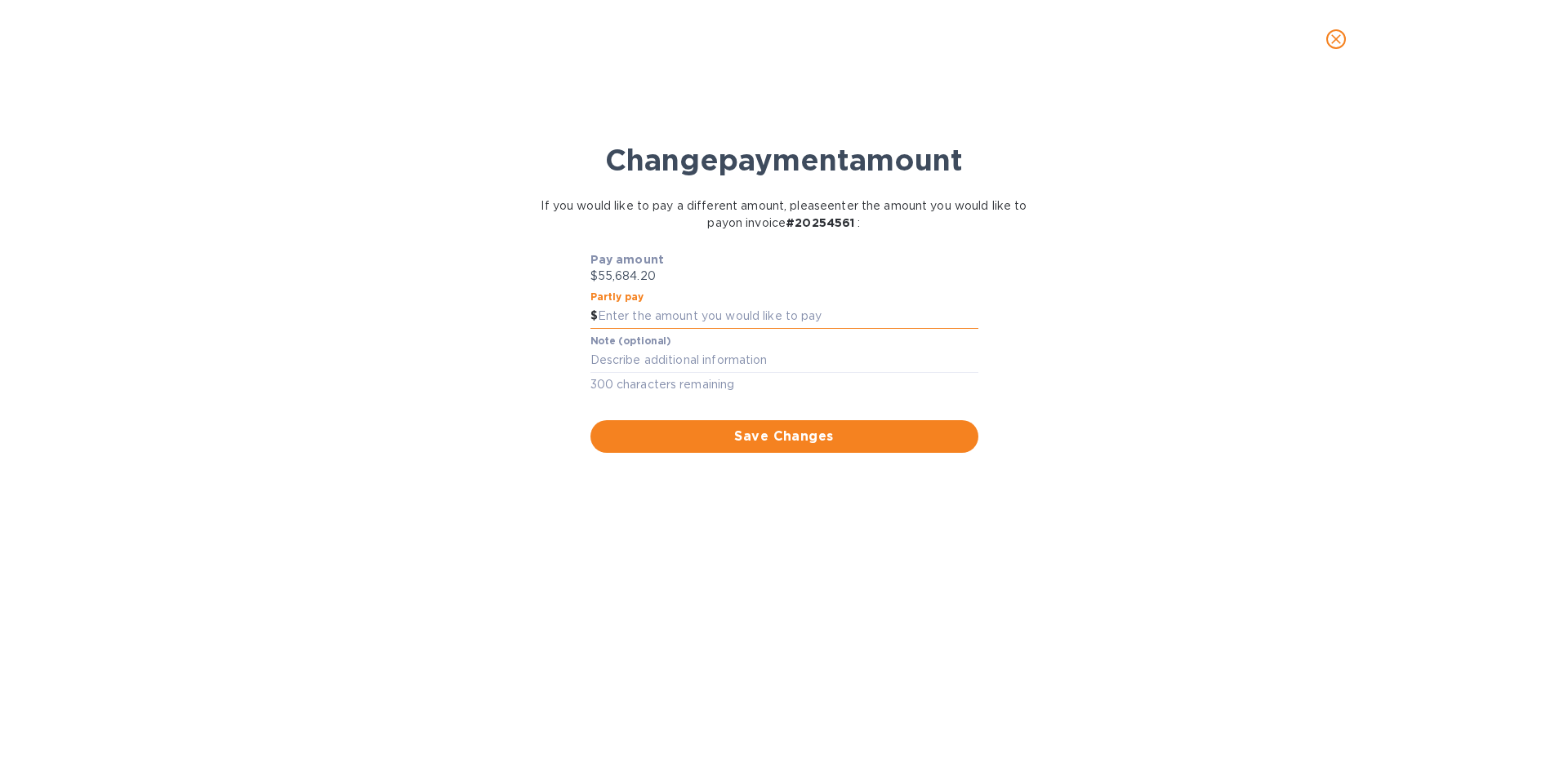
click at [886, 318] on input "text" at bounding box center [788, 316] width 381 height 24
type input "27,842.10"
click at [857, 355] on textarea at bounding box center [784, 360] width 388 height 13
type textarea "50%"
click at [788, 438] on span "Save Changes" at bounding box center [785, 436] width 362 height 19
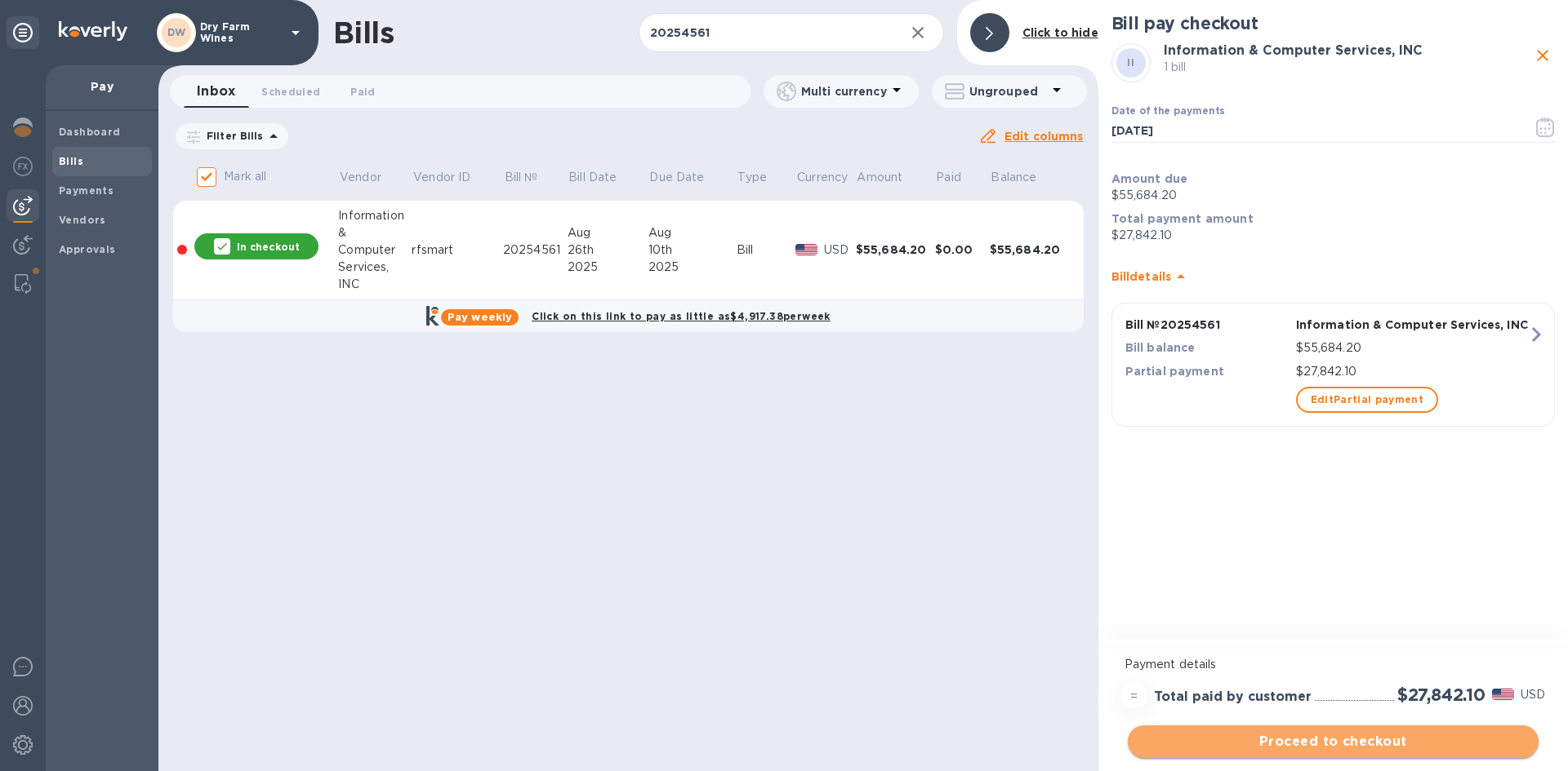
click at [1482, 755] on button "Proceed to checkout" at bounding box center [1333, 742] width 411 height 33
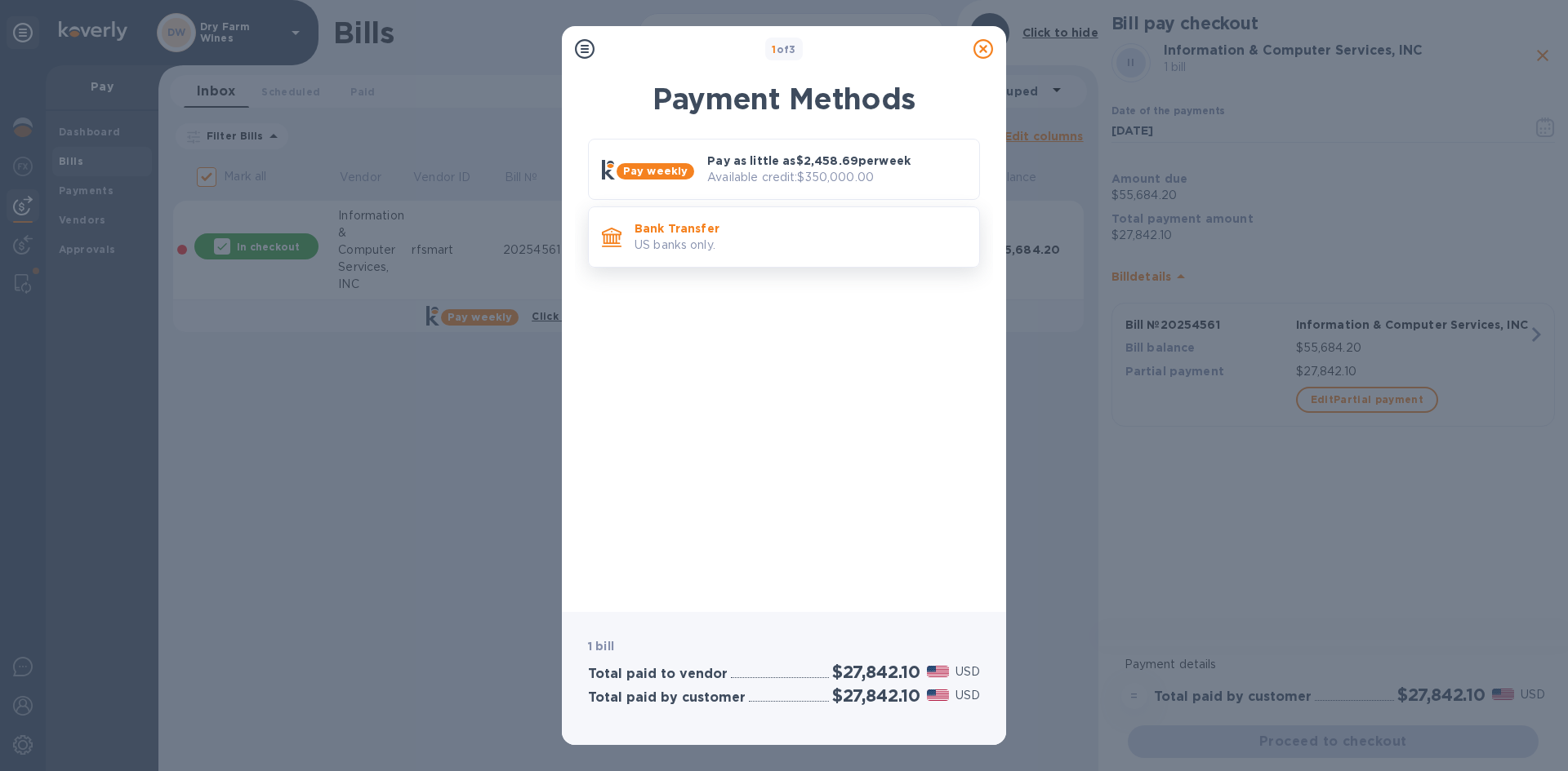
click at [697, 250] on p "US banks only." at bounding box center [801, 245] width 332 height 17
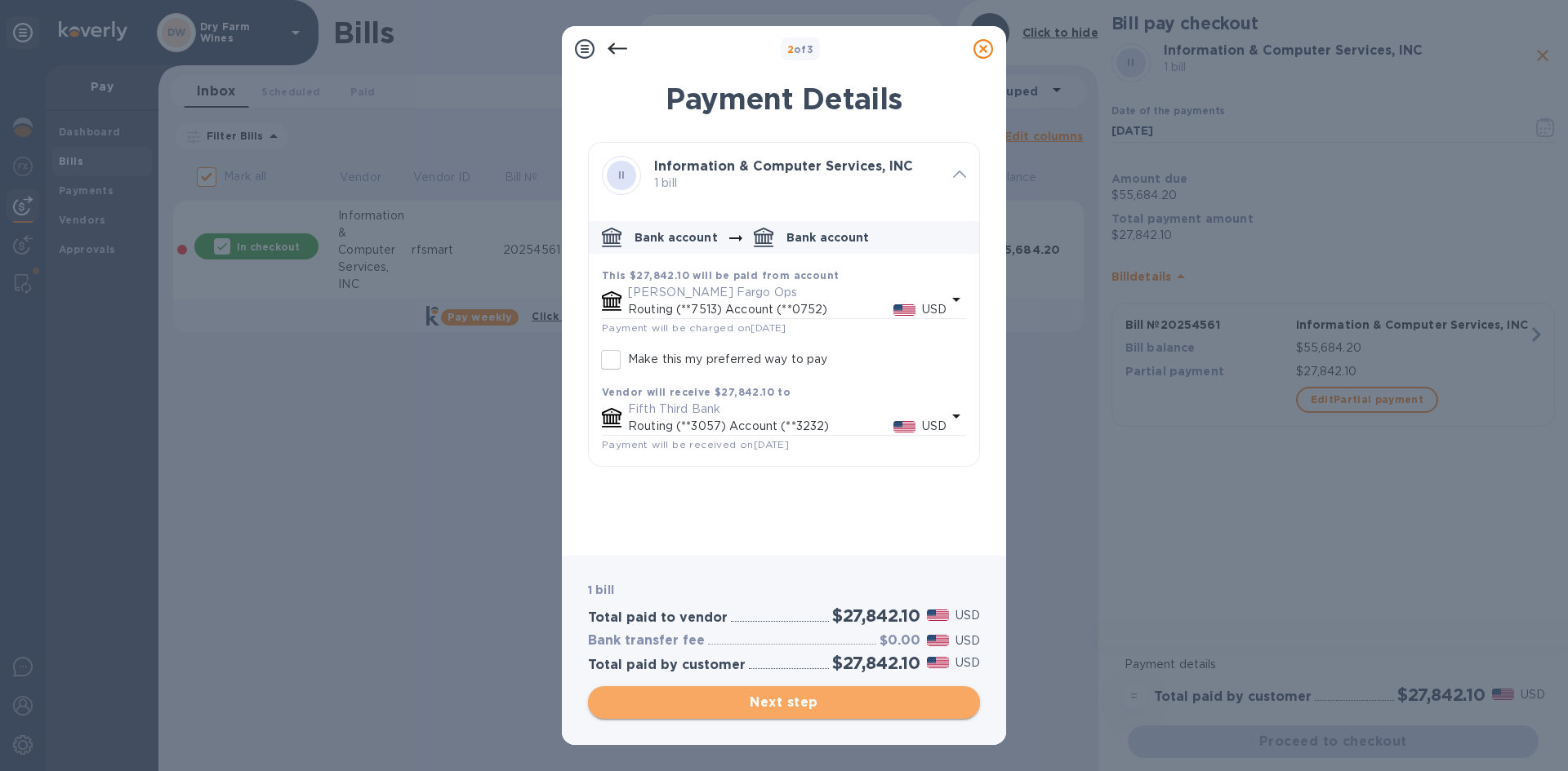
click at [827, 706] on span "Next step" at bounding box center [784, 702] width 365 height 19
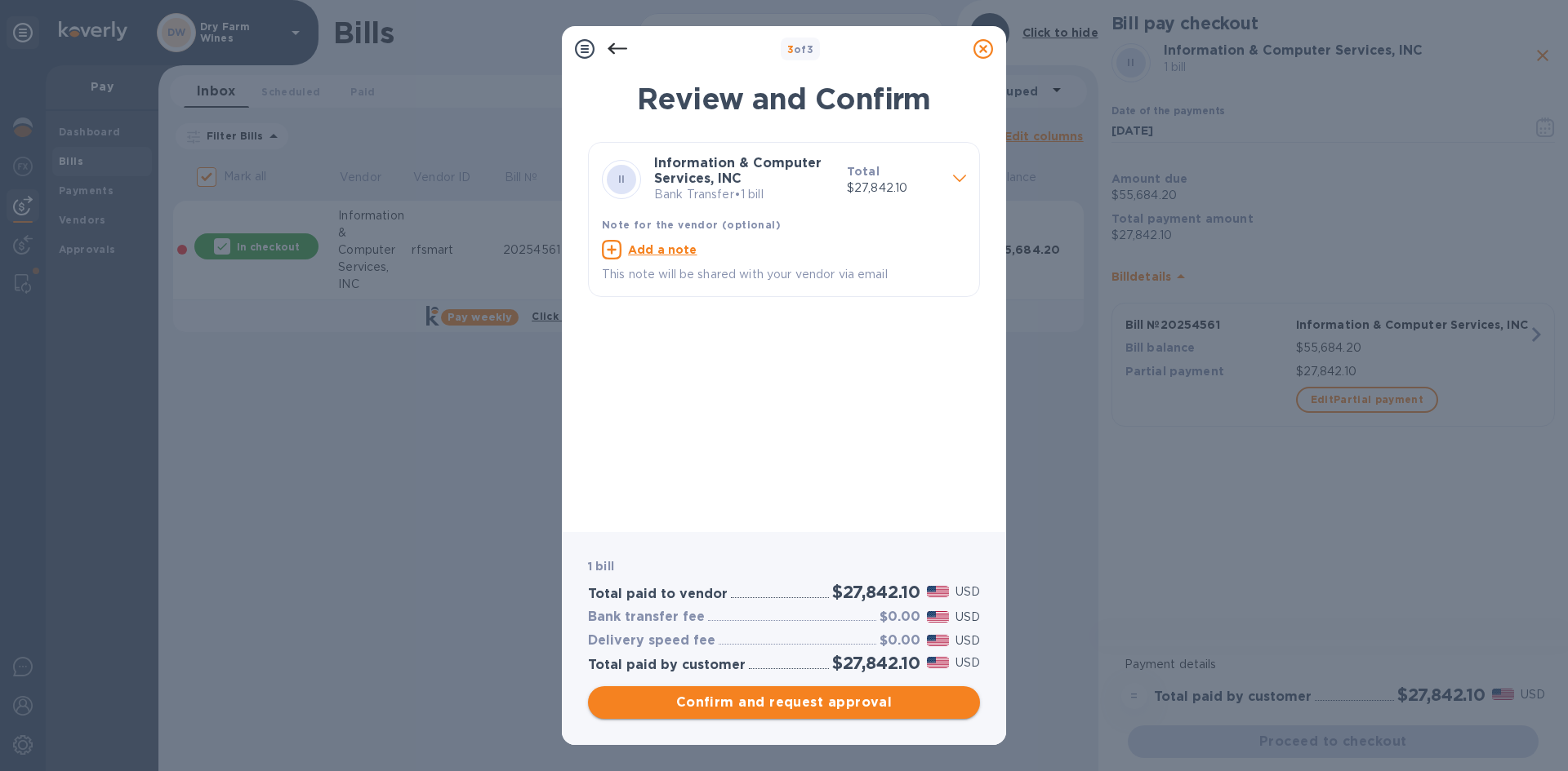
click at [825, 696] on span "Confirm and request approval" at bounding box center [784, 702] width 365 height 19
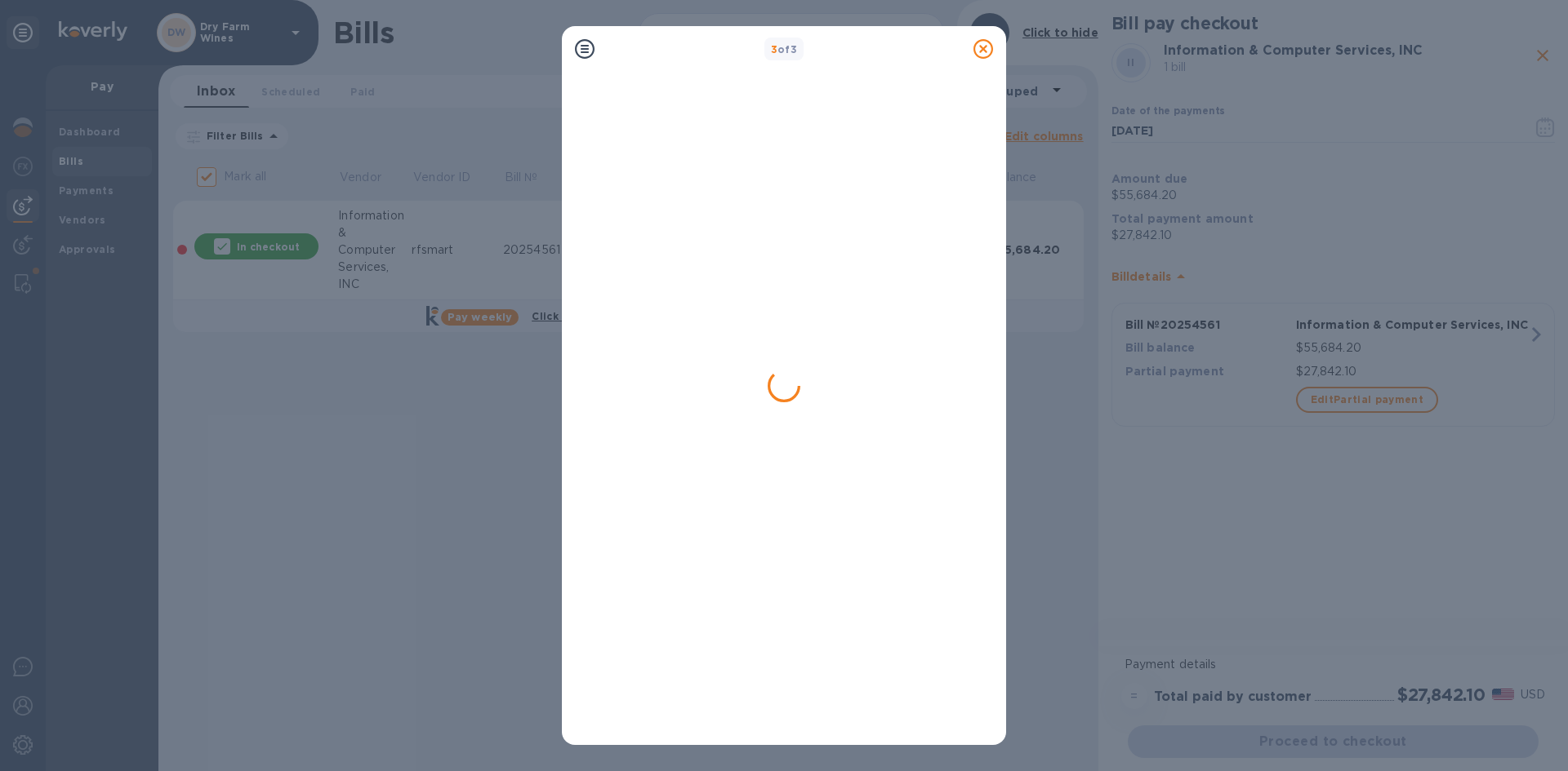
checkbox input "false"
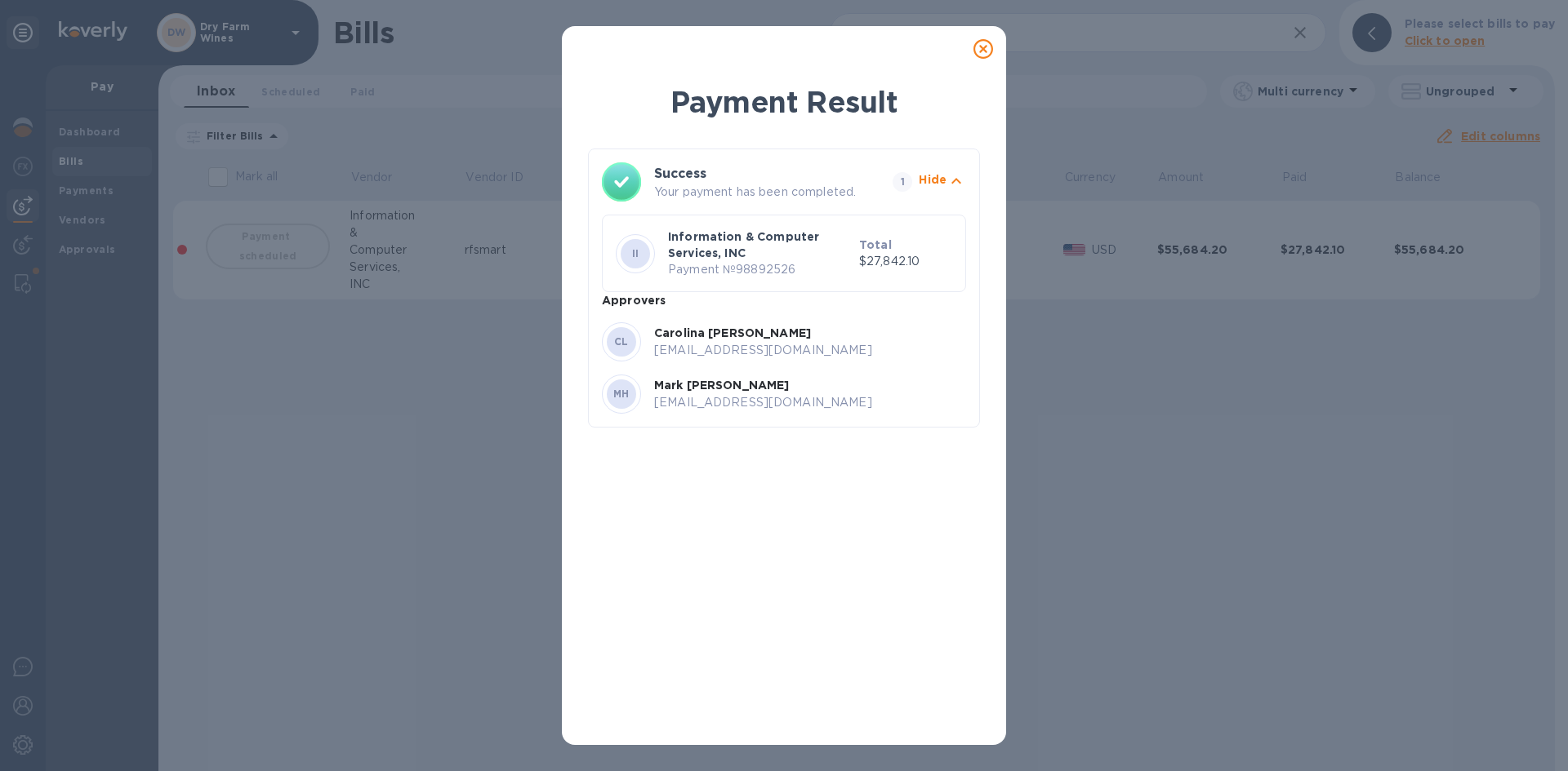
click at [988, 51] on icon at bounding box center [983, 49] width 19 height 19
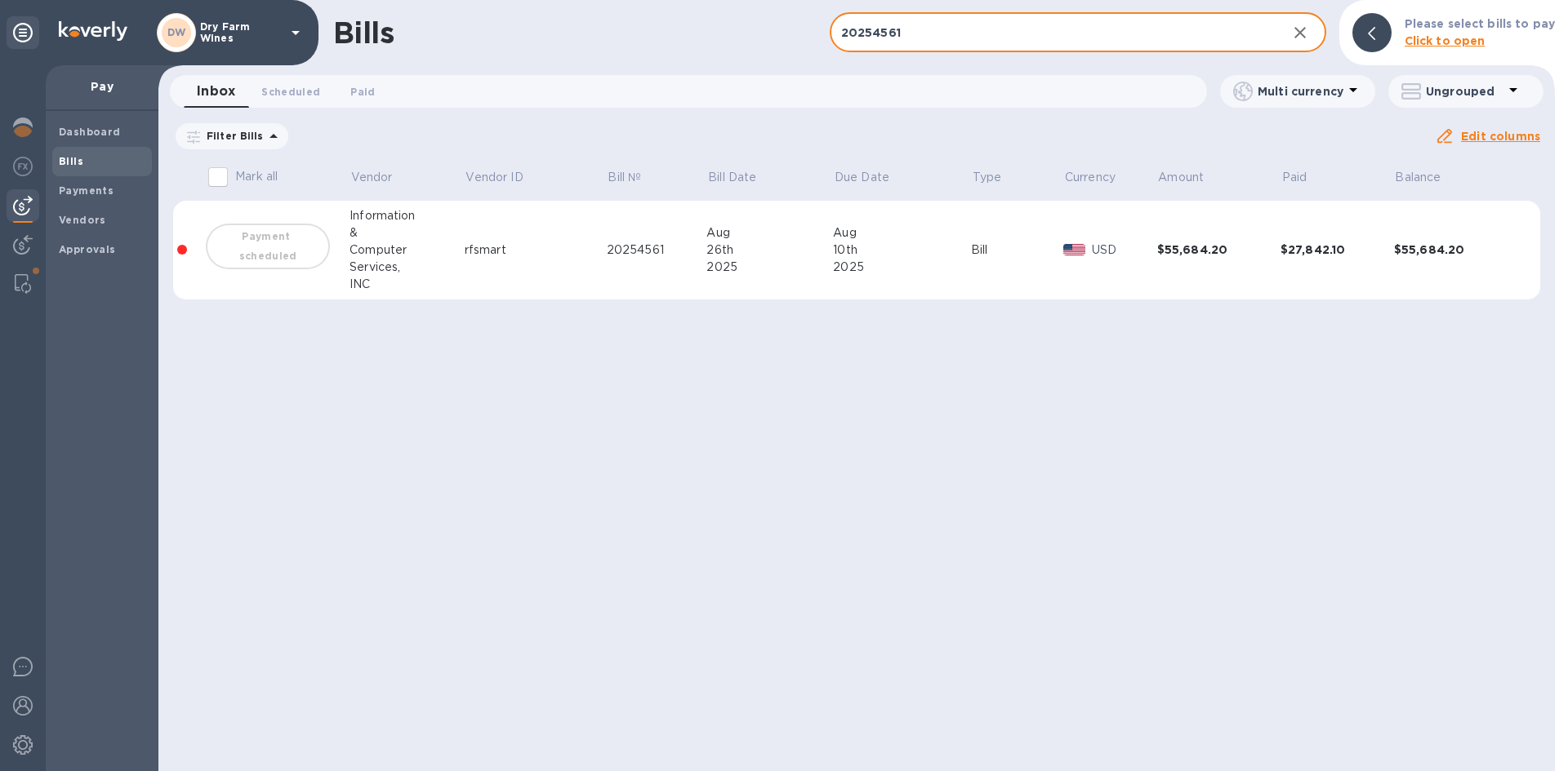
click at [993, 40] on input "20254561" at bounding box center [1052, 34] width 445 height 40
paste input "FA2025-11415"
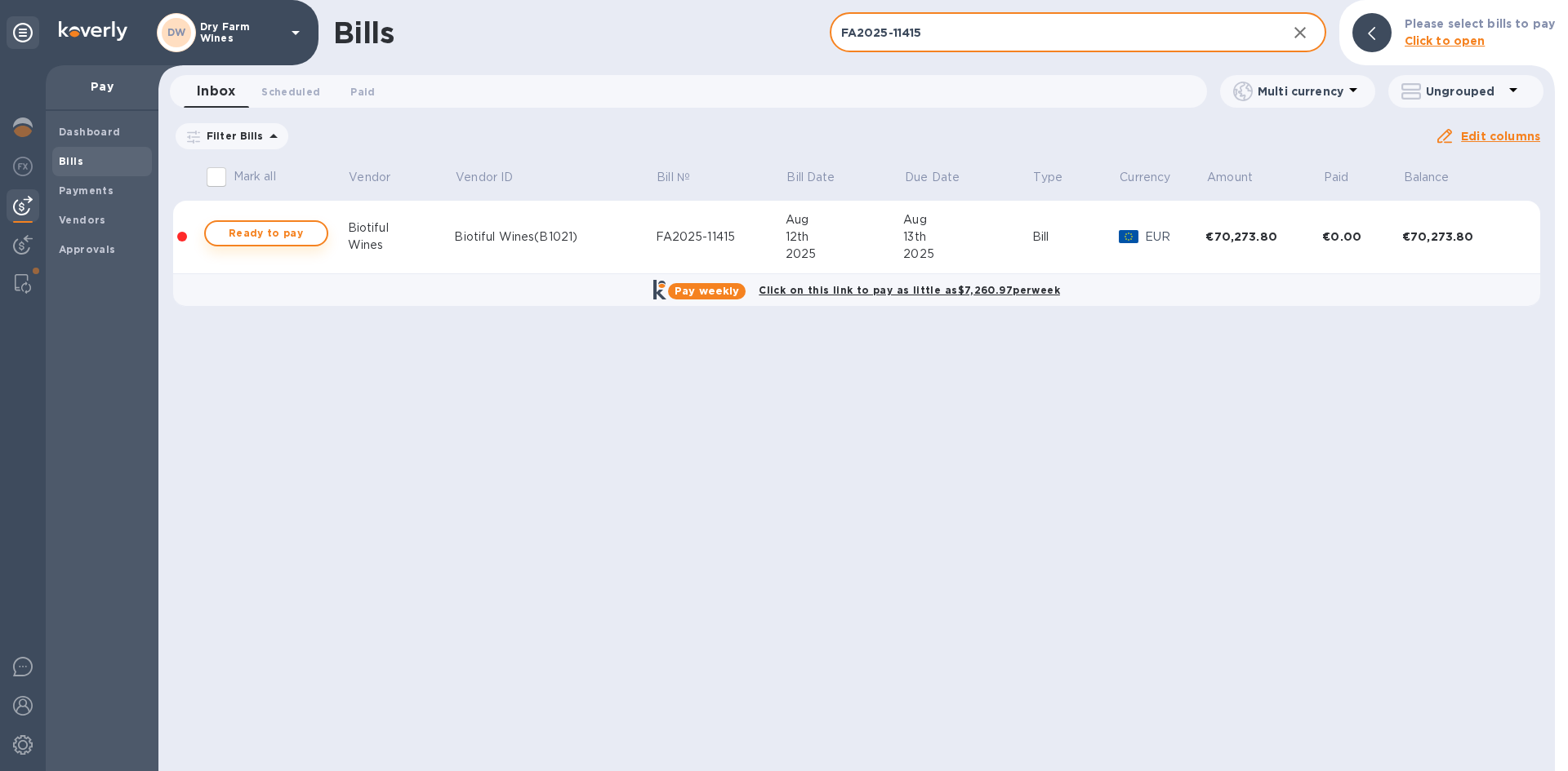
type input "FA2025-11415"
click at [302, 238] on span "Ready to pay" at bounding box center [266, 233] width 94 height 19
checkbox input "true"
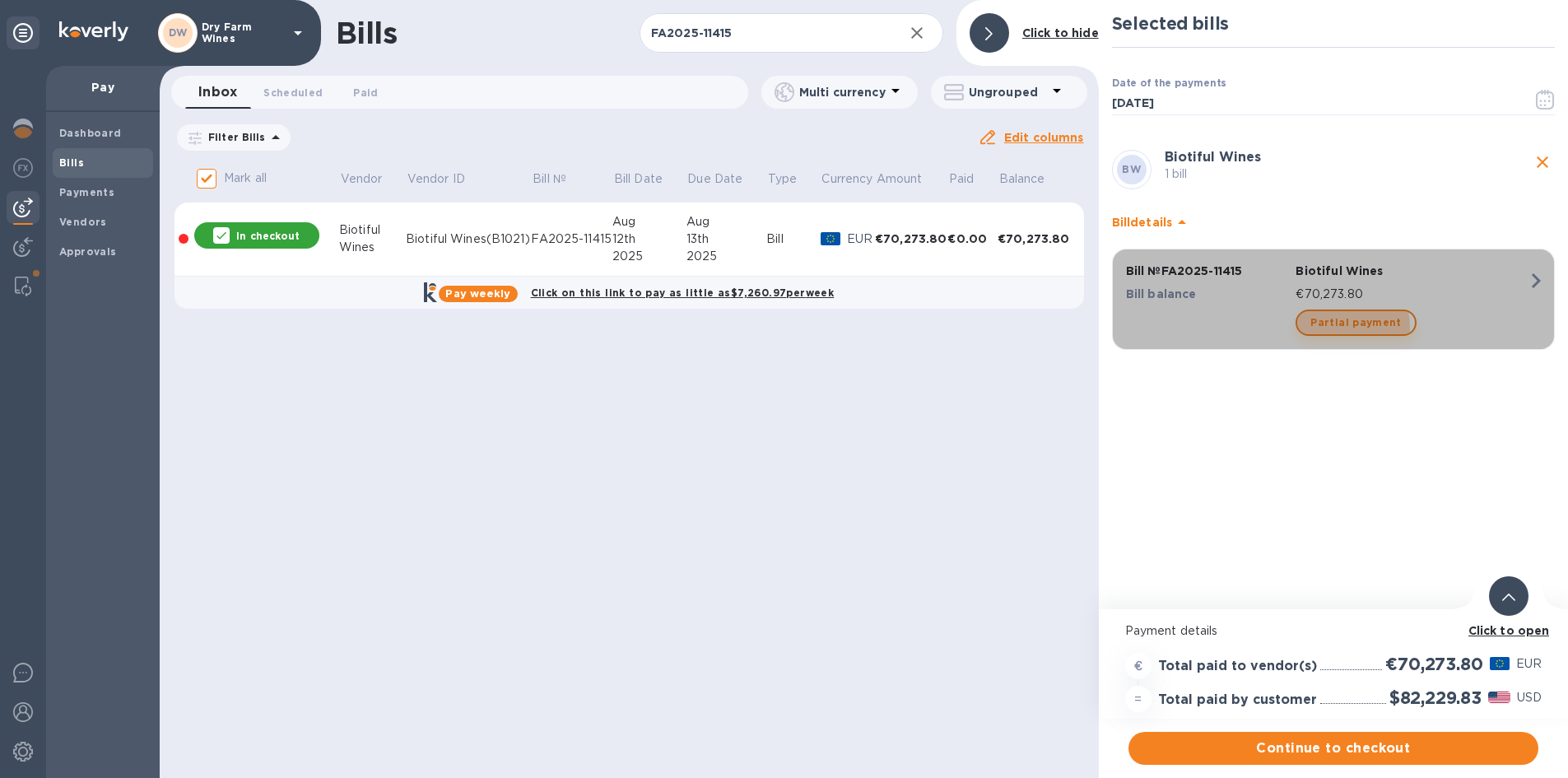
click at [1333, 328] on span "Partial payment" at bounding box center [1356, 323] width 91 height 20
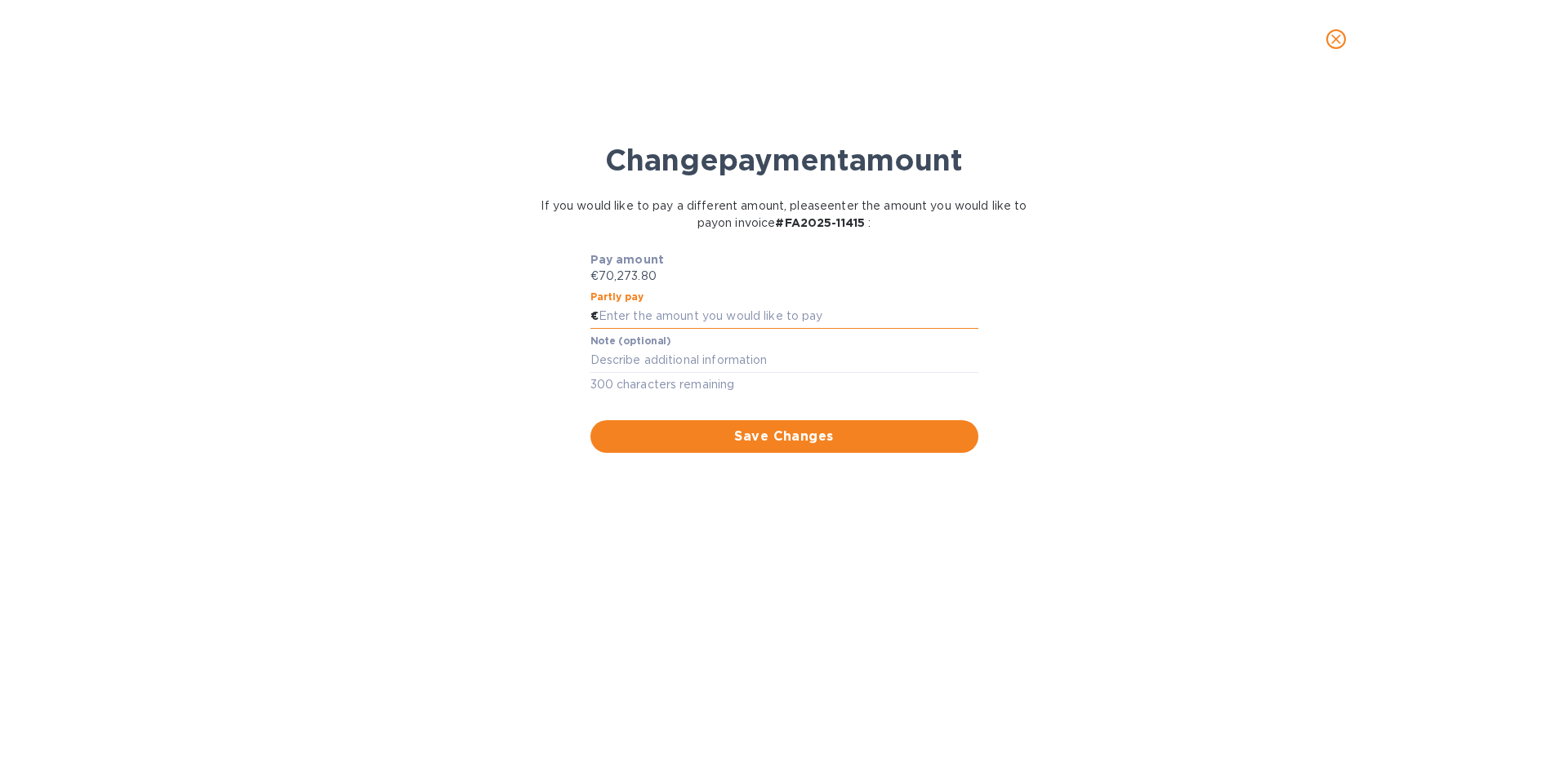
click at [622, 316] on input "text" at bounding box center [788, 316] width 380 height 24
click at [808, 304] on div "Partly pay €" at bounding box center [784, 310] width 388 height 38
click at [811, 316] on input "text" at bounding box center [788, 316] width 380 height 24
type input "35,136.90"
click at [799, 354] on textarea at bounding box center [784, 360] width 388 height 13
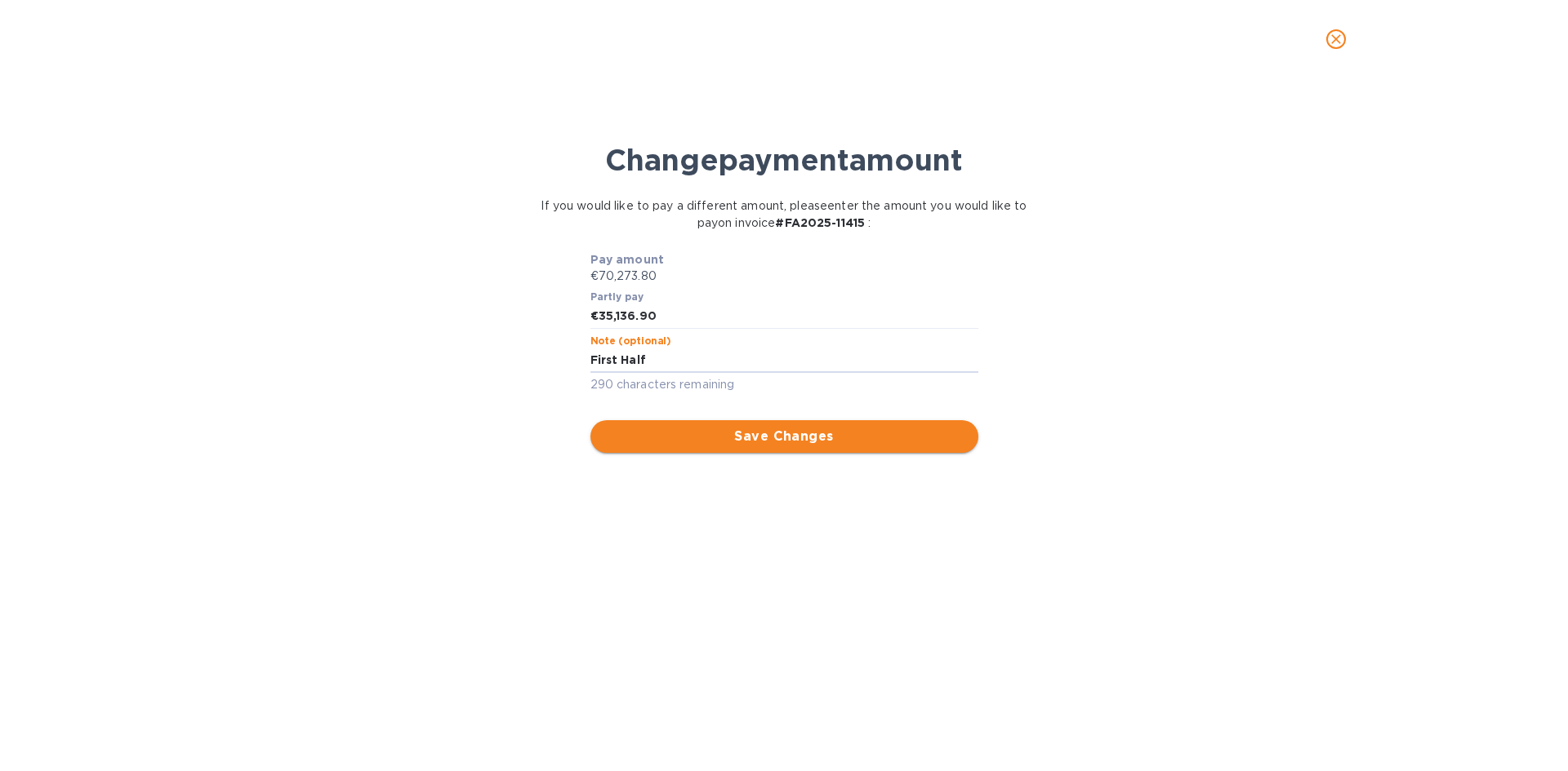
type textarea "First Half"
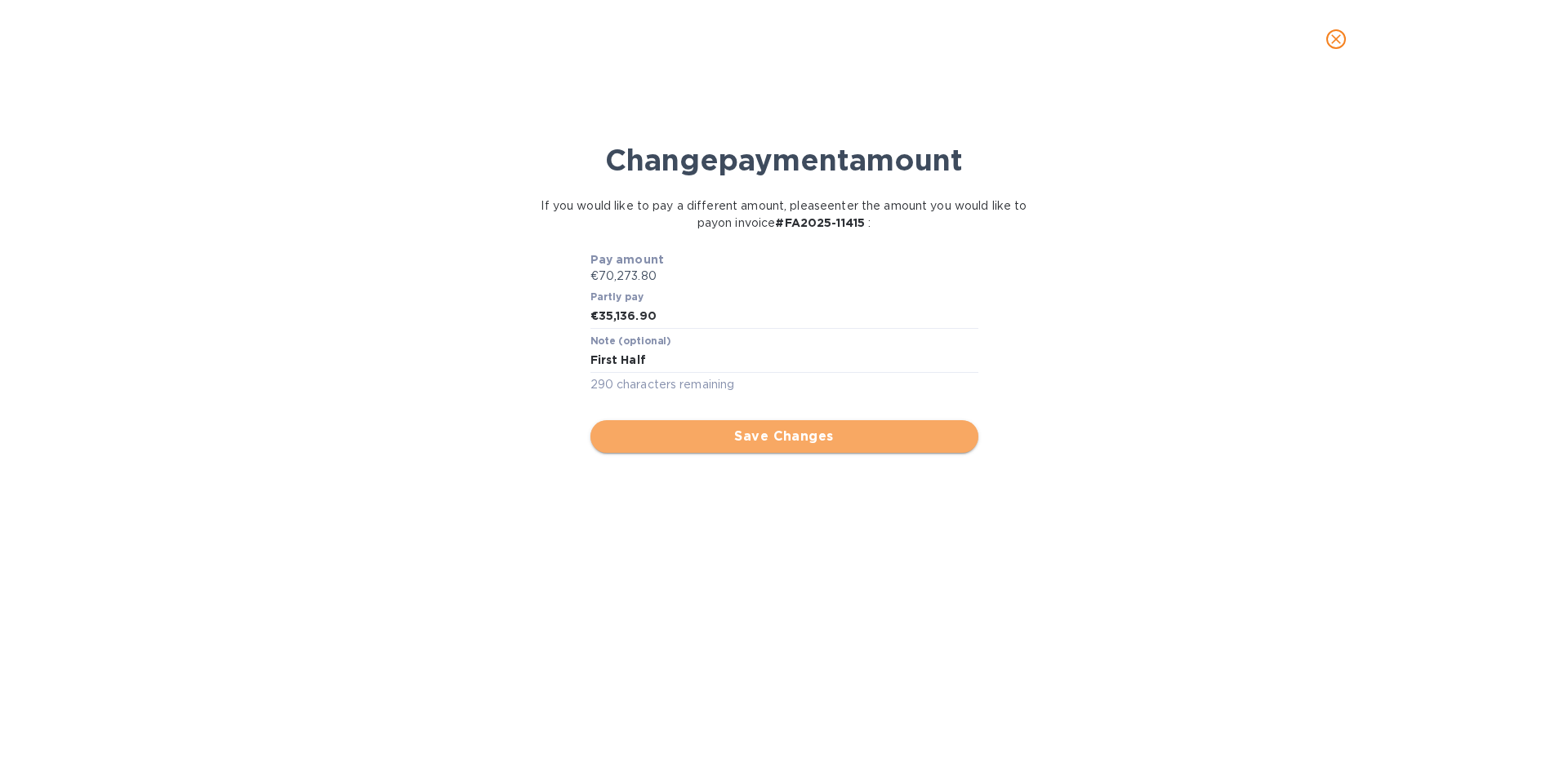
click at [804, 440] on span "Save Changes" at bounding box center [785, 436] width 362 height 19
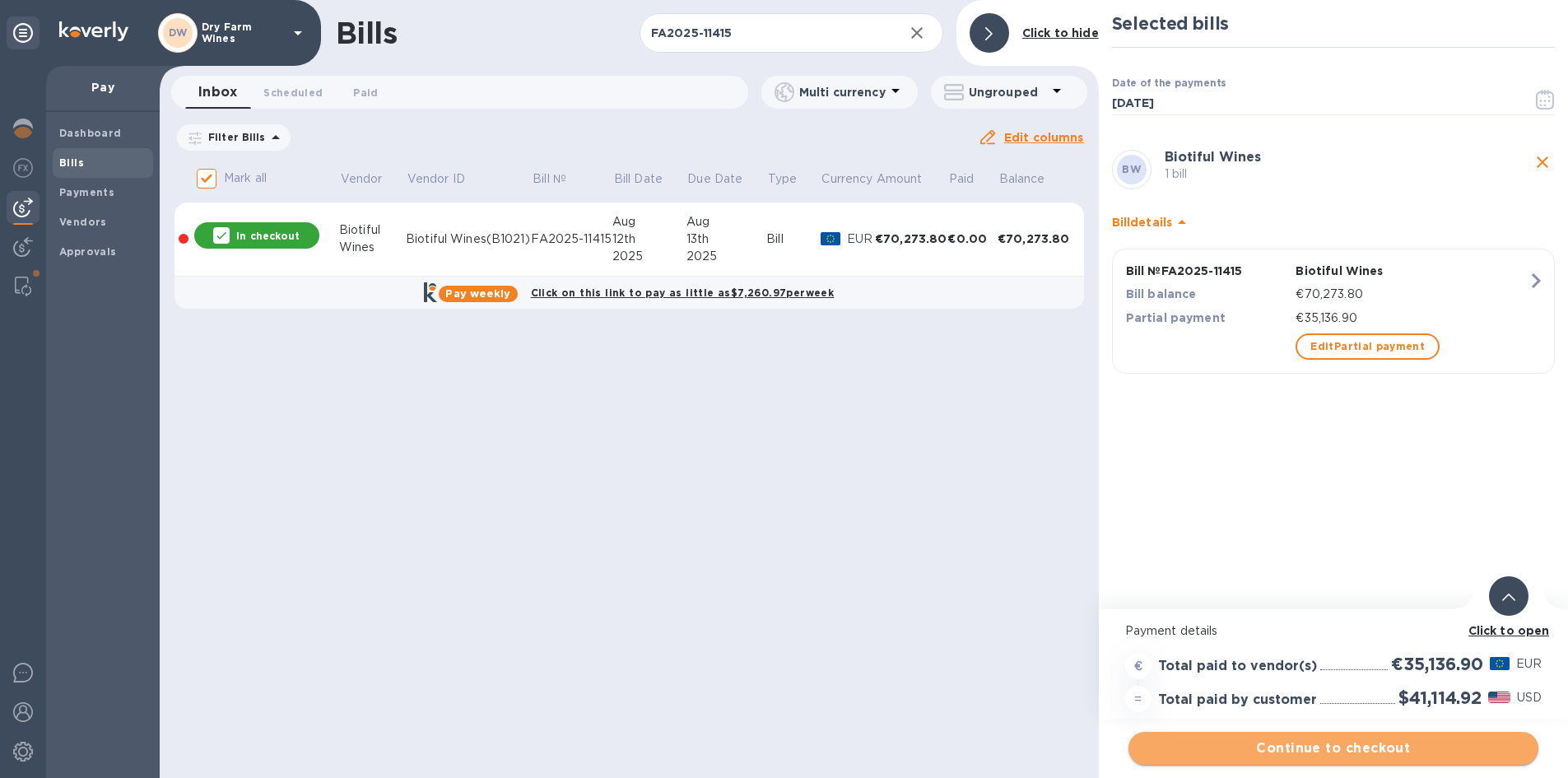
click at [1374, 742] on span "Continue to checkout" at bounding box center [1334, 748] width 384 height 20
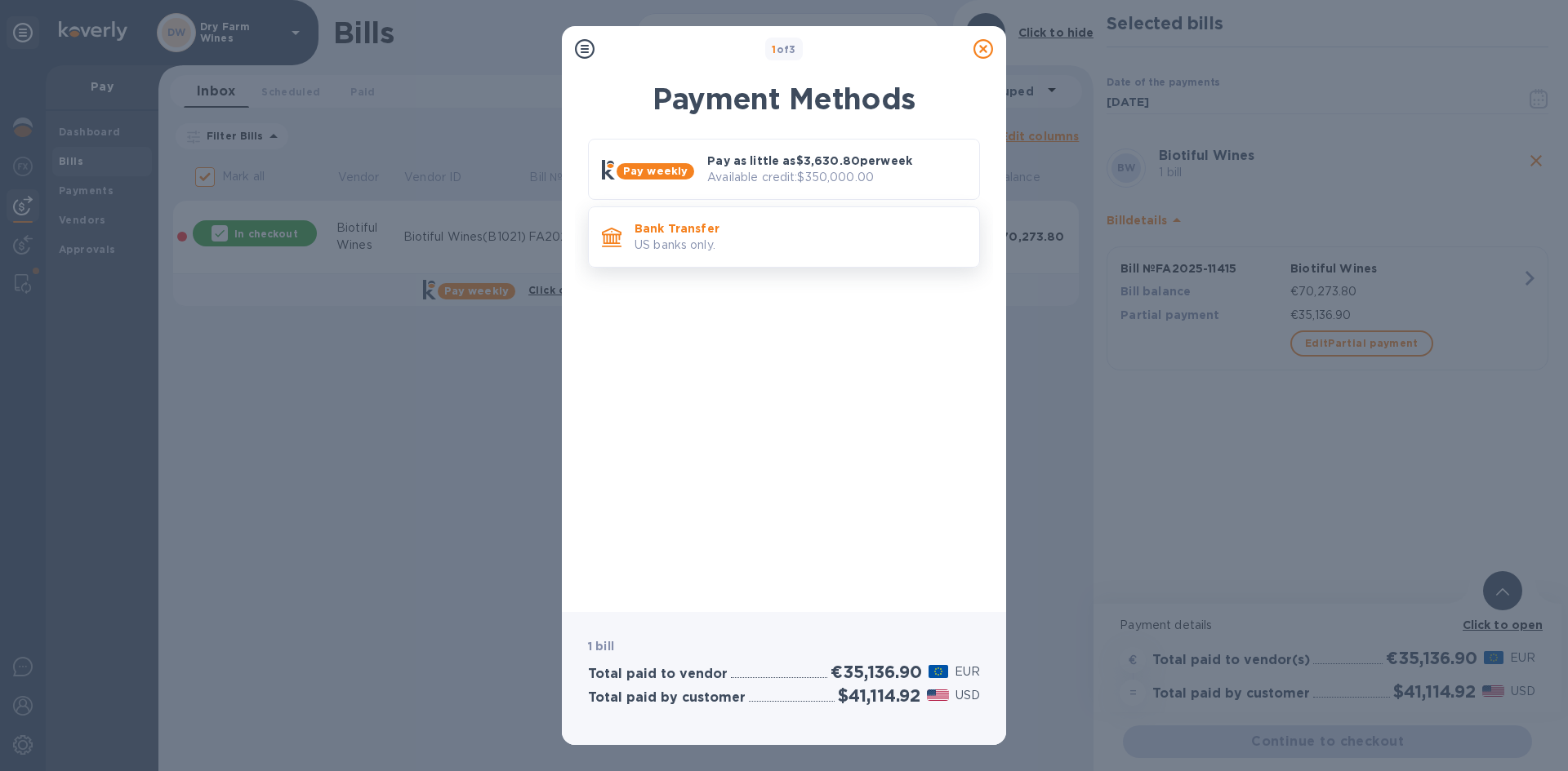
click at [706, 256] on div "Bank Transfer US banks only." at bounding box center [800, 237] width 344 height 46
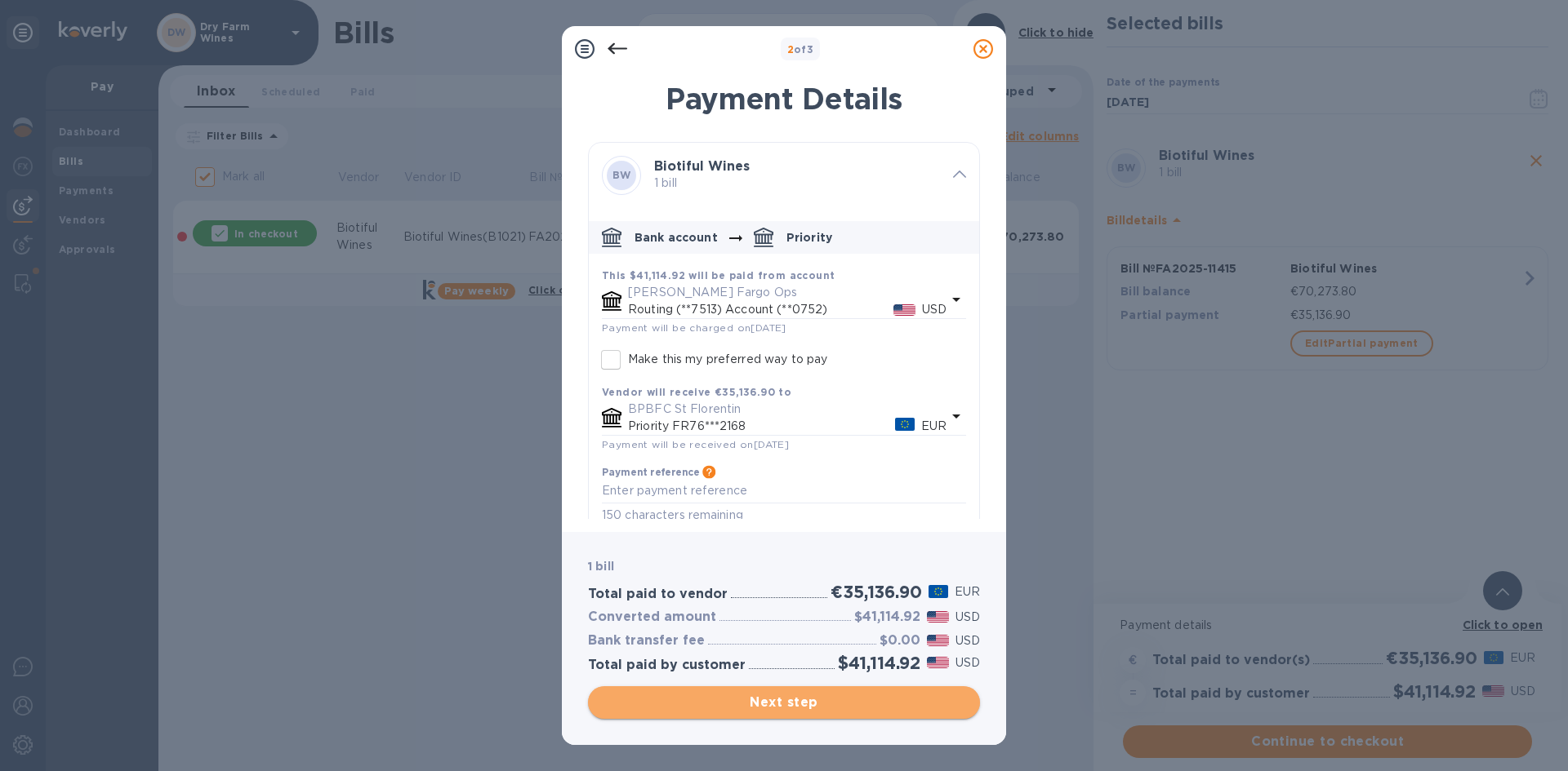
click at [809, 695] on span "Next step" at bounding box center [784, 702] width 365 height 19
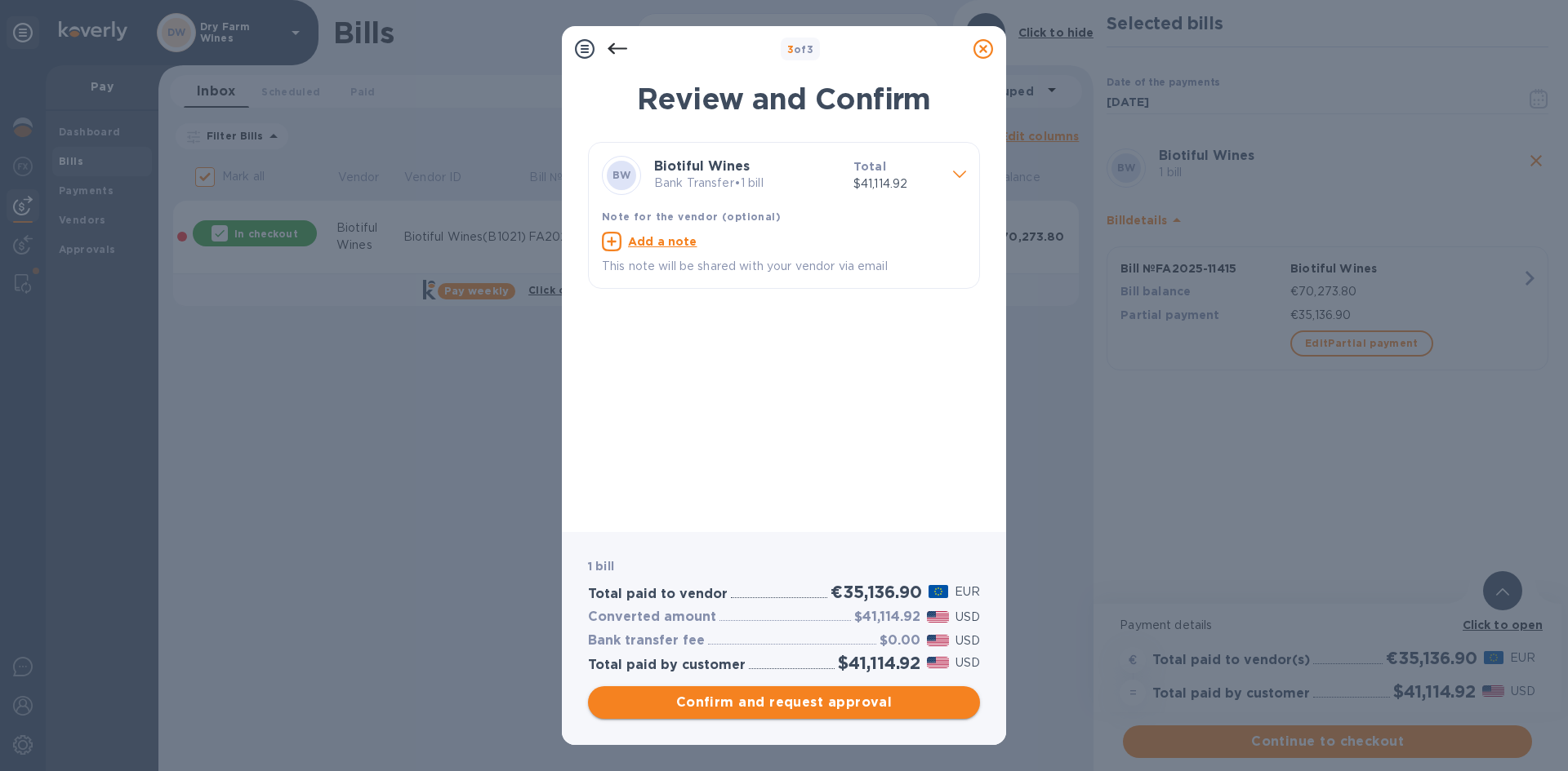
click at [844, 705] on span "Confirm and request approval" at bounding box center [784, 702] width 365 height 19
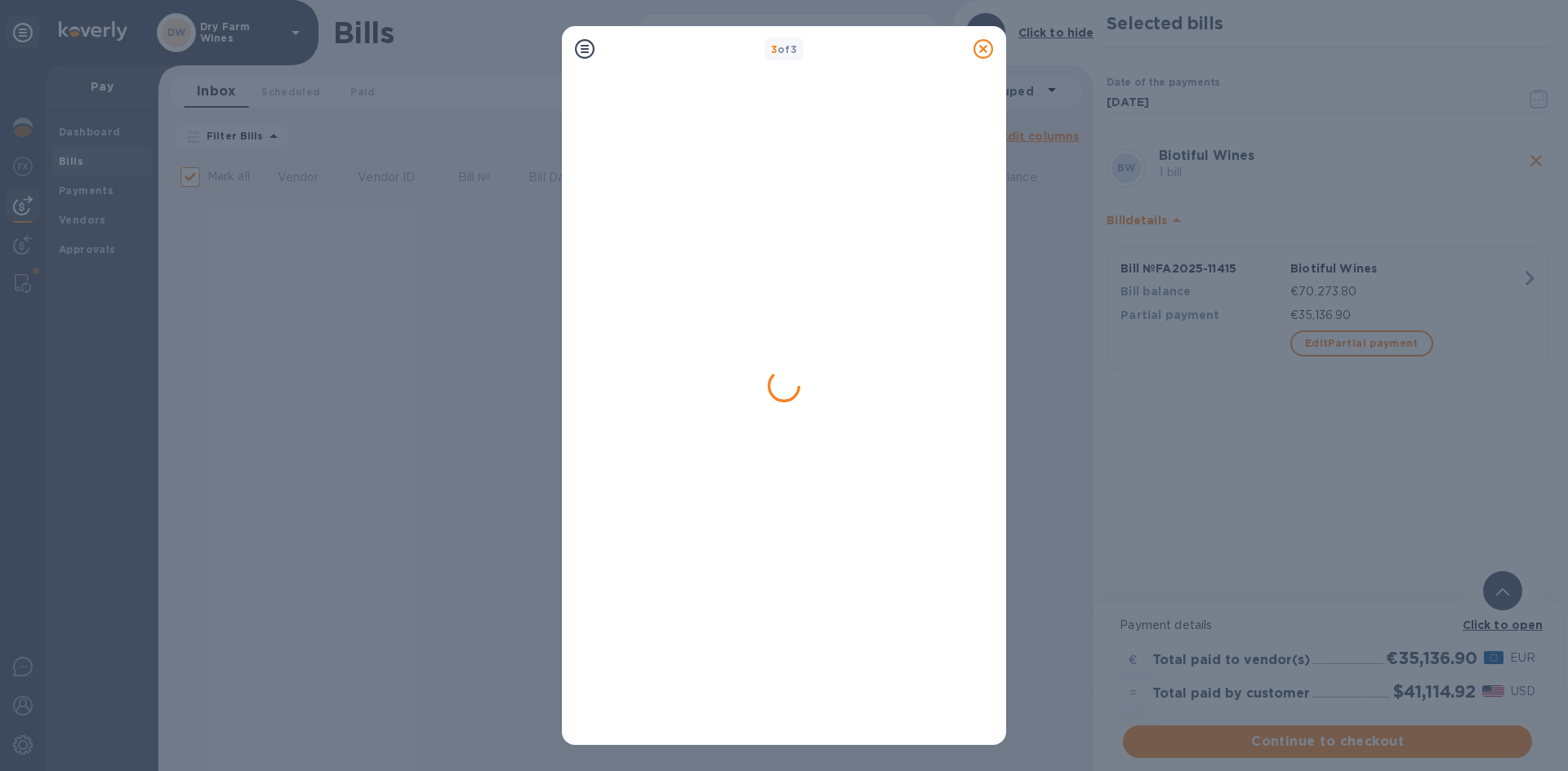
checkbox input "false"
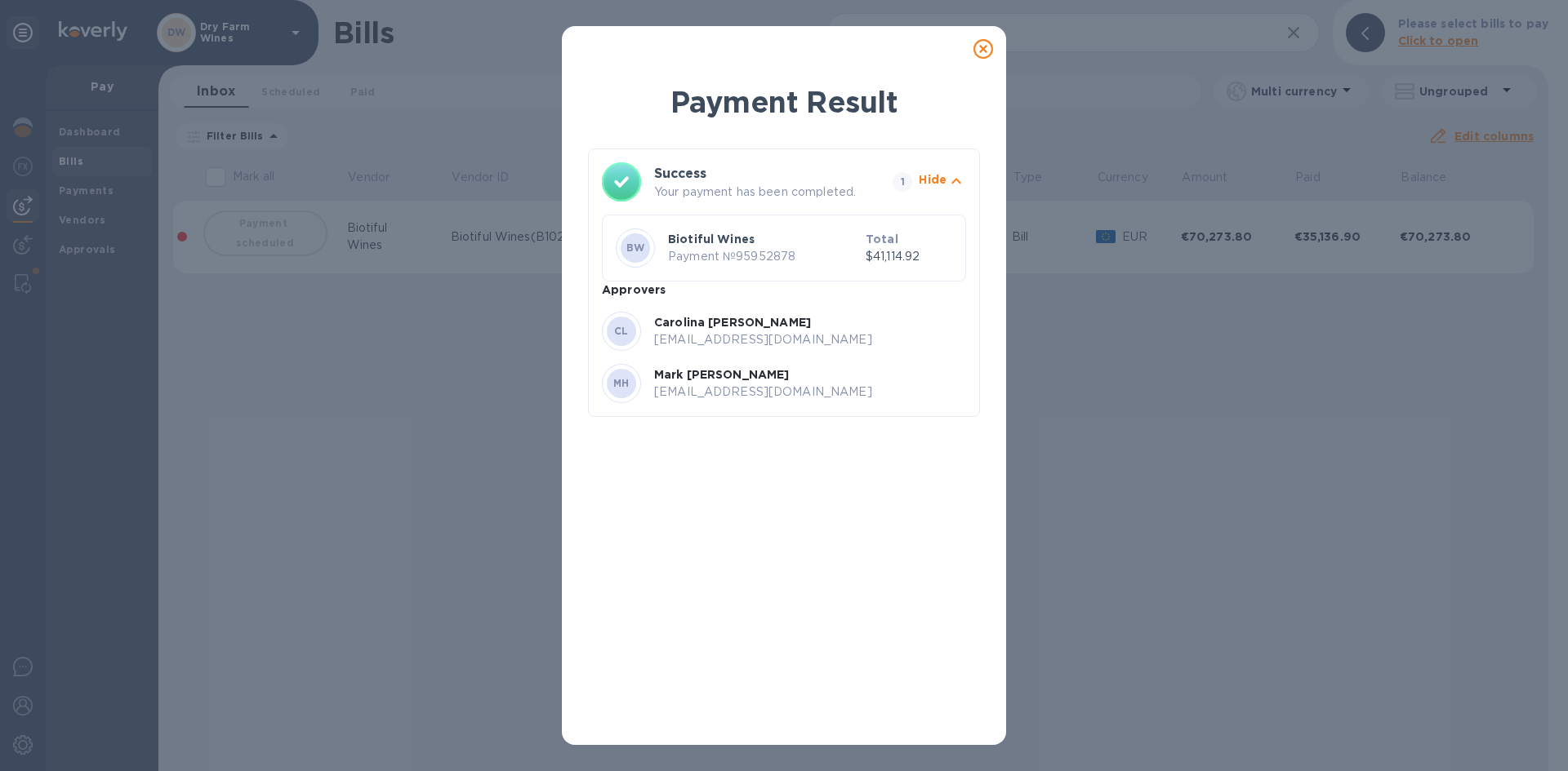
click at [990, 44] on icon at bounding box center [983, 49] width 19 height 19
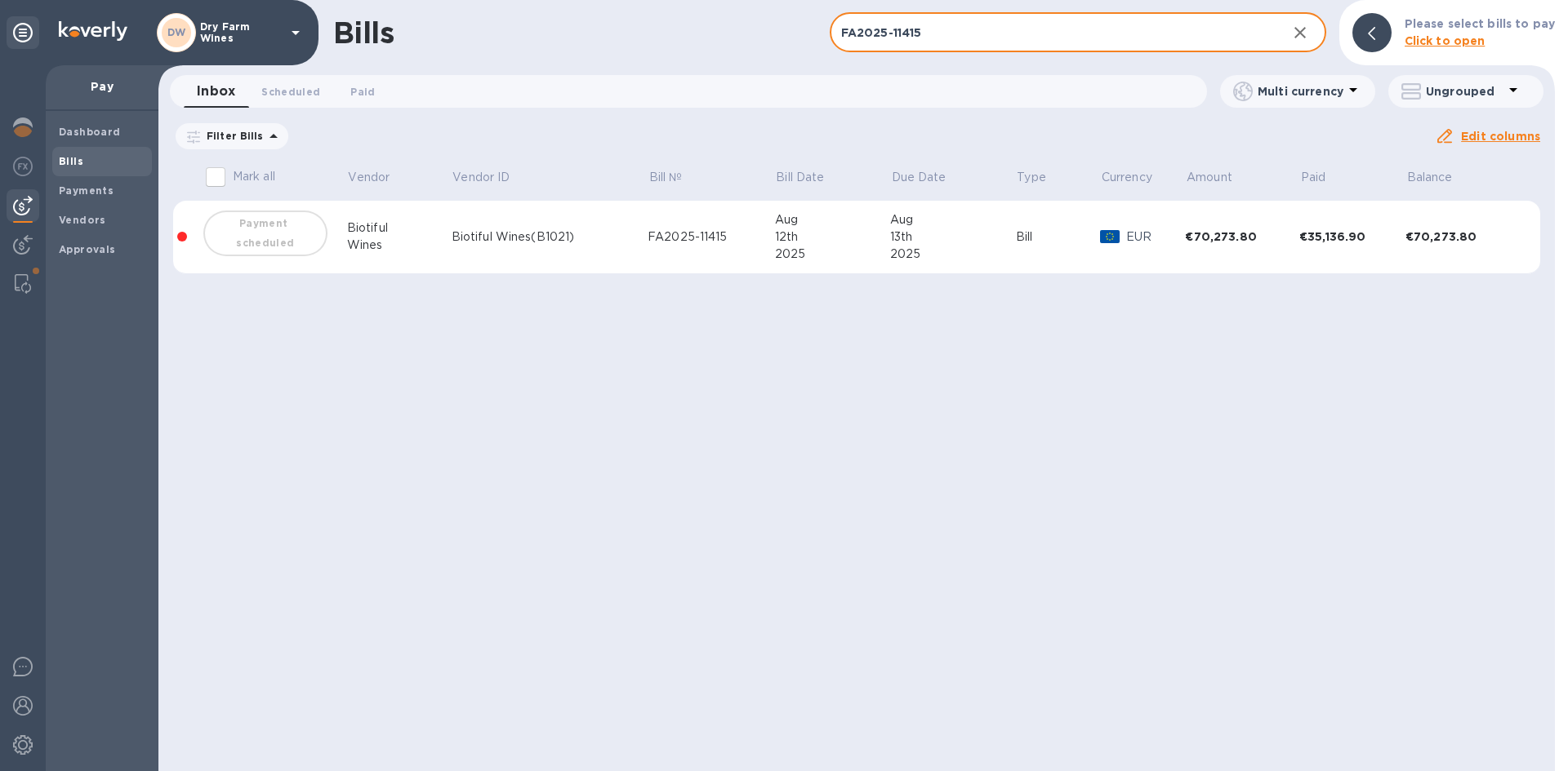
click at [862, 30] on input "FA2025-11415" at bounding box center [1052, 34] width 445 height 40
click at [861, 30] on input "FA2025-11415" at bounding box center [1052, 34] width 445 height 40
paste input "VE014839"
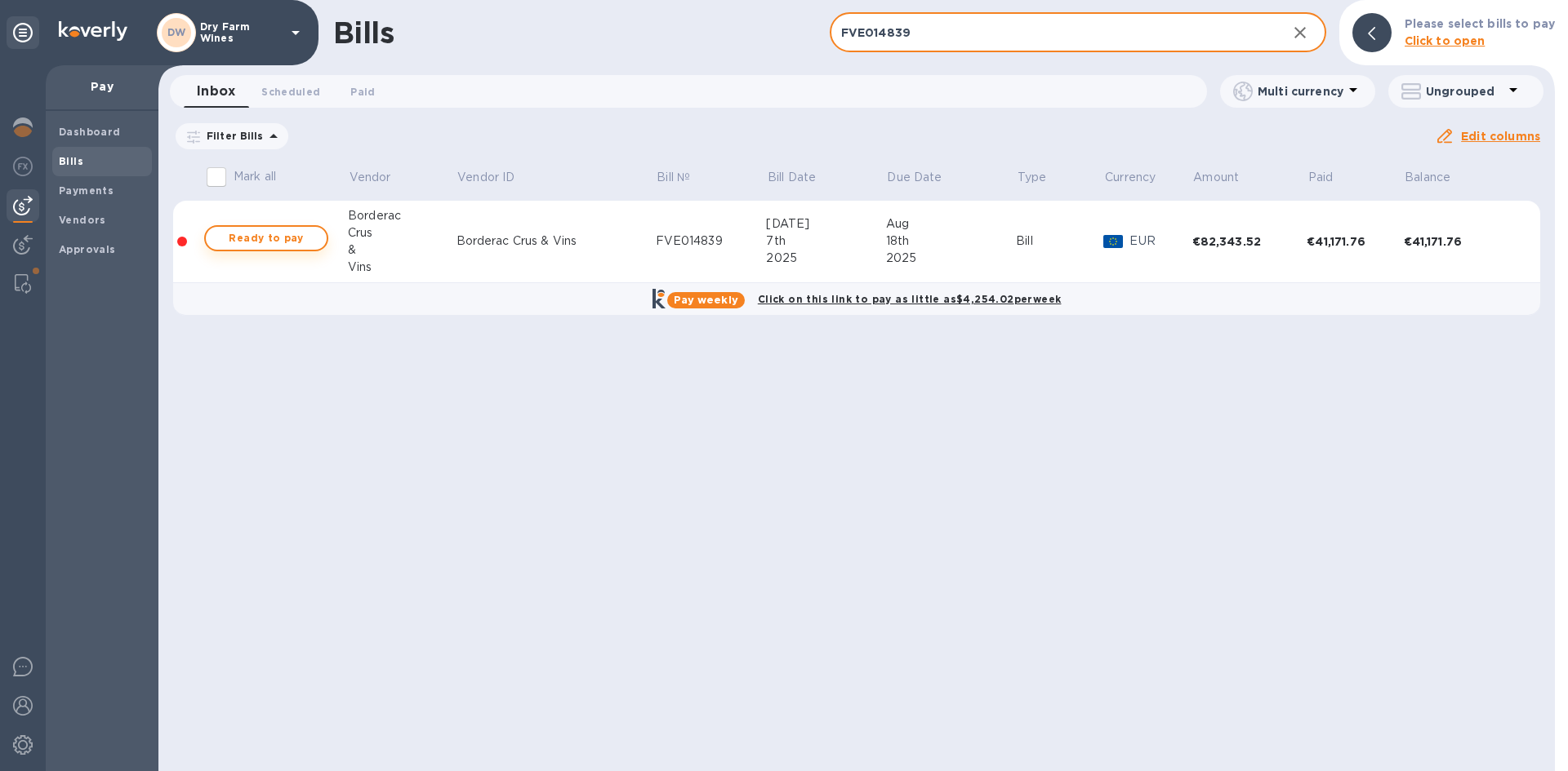
type input "FVE014839"
click at [266, 244] on span "Ready to pay" at bounding box center [266, 238] width 94 height 19
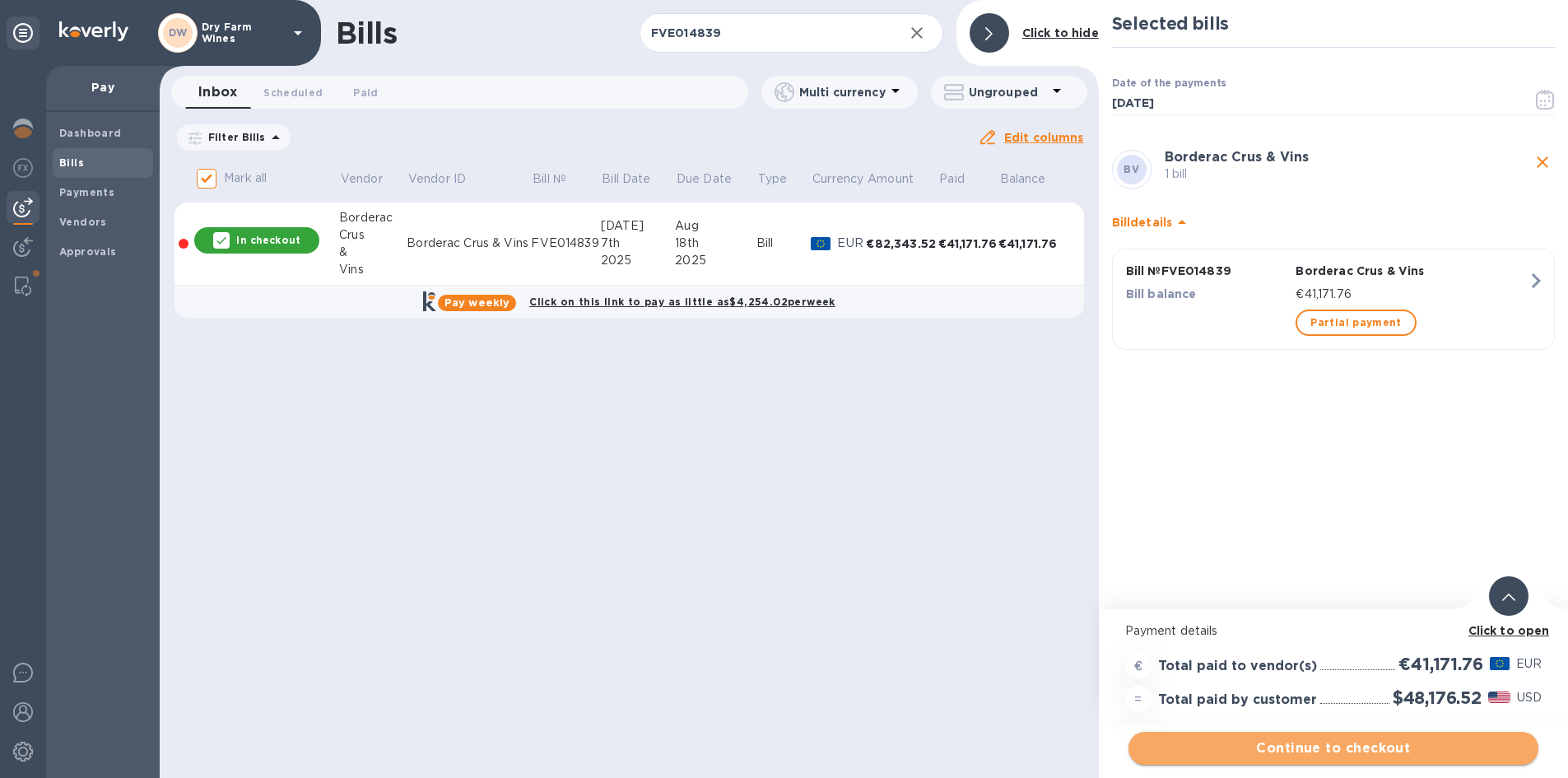
click at [1372, 753] on span "Continue to checkout" at bounding box center [1334, 748] width 384 height 20
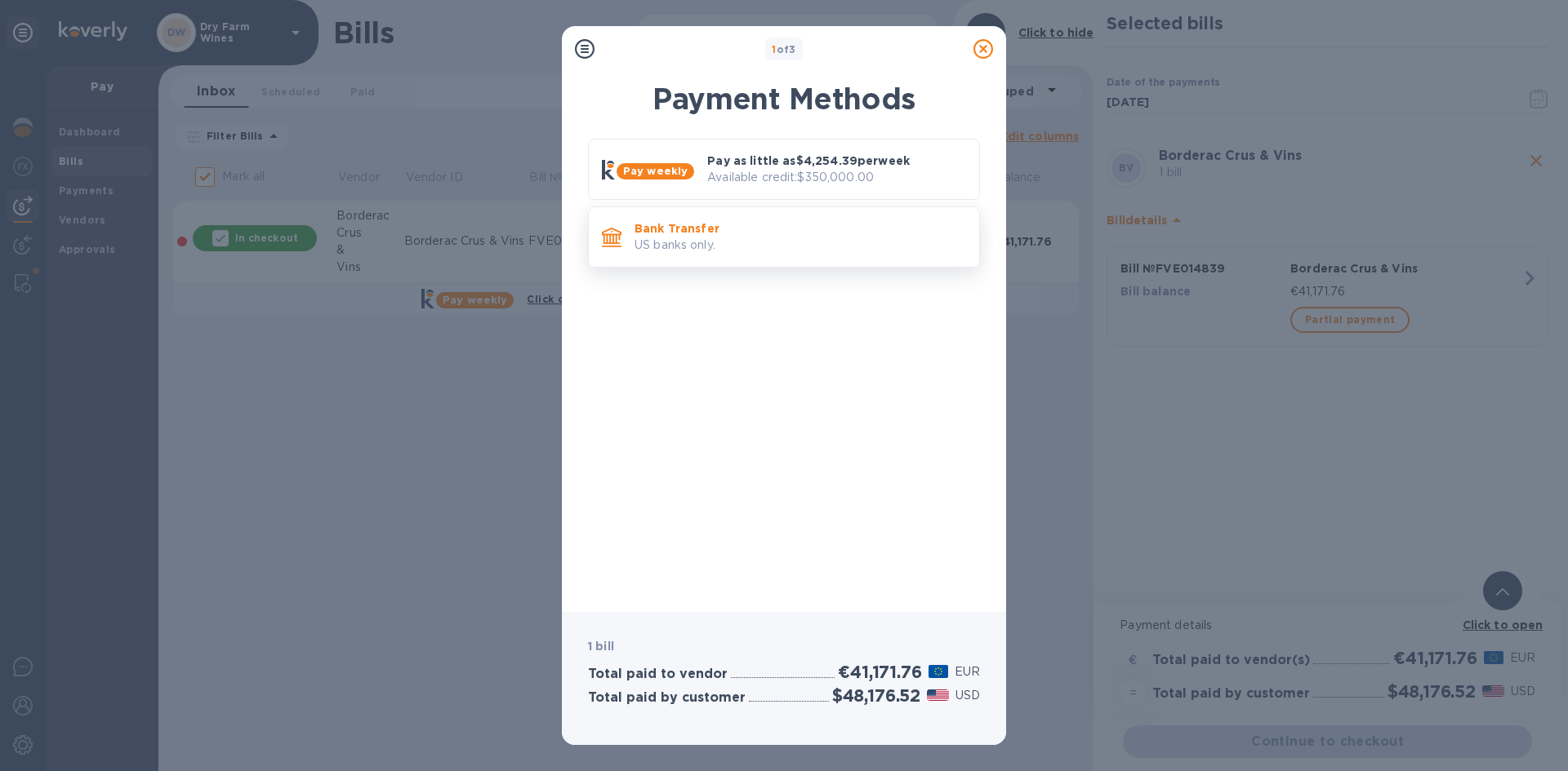
click at [743, 245] on p "US banks only." at bounding box center [801, 245] width 332 height 17
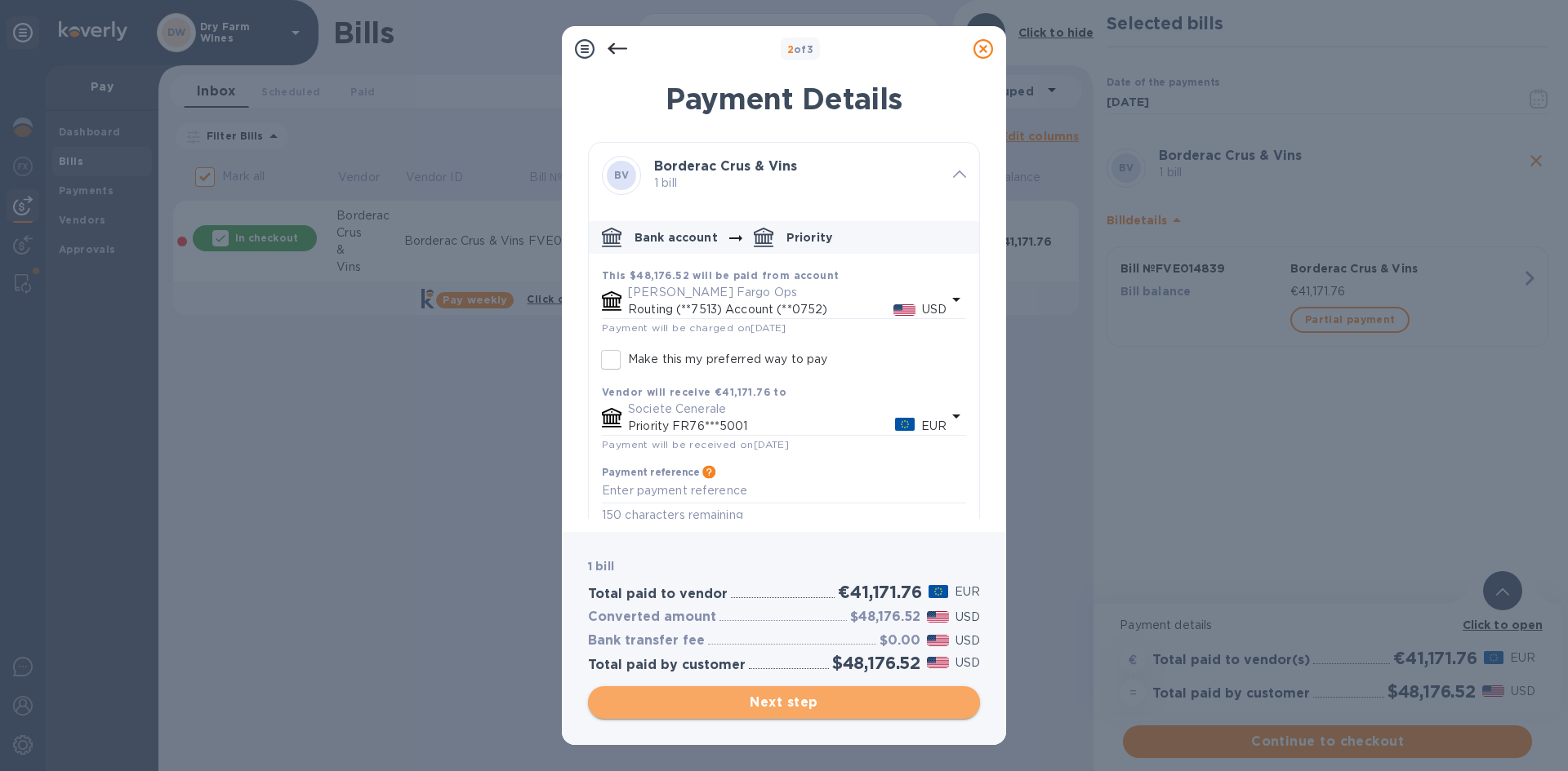
click at [838, 699] on span "Next step" at bounding box center [784, 702] width 365 height 19
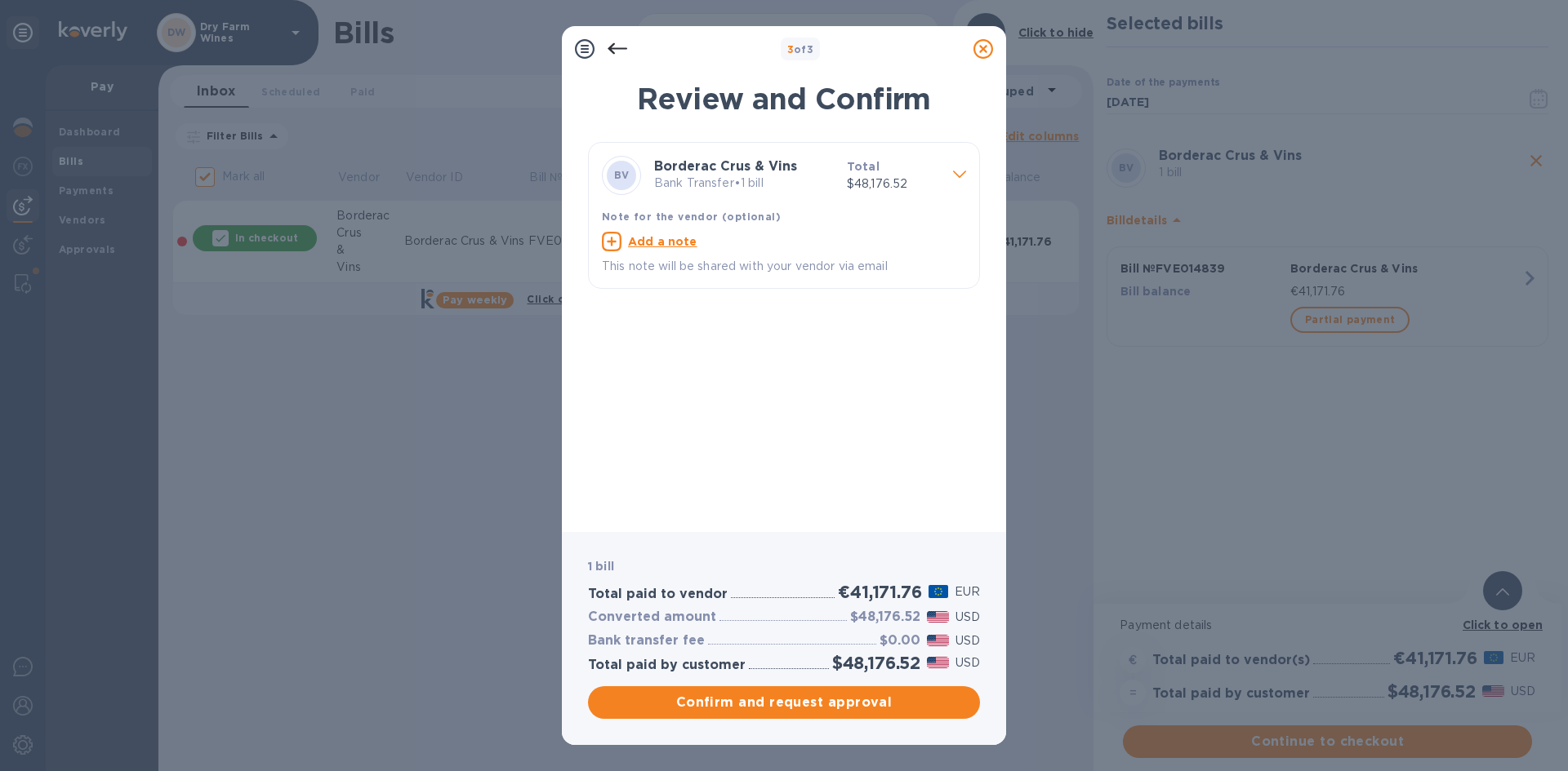
click at [837, 699] on span "Confirm and request approval" at bounding box center [784, 702] width 365 height 19
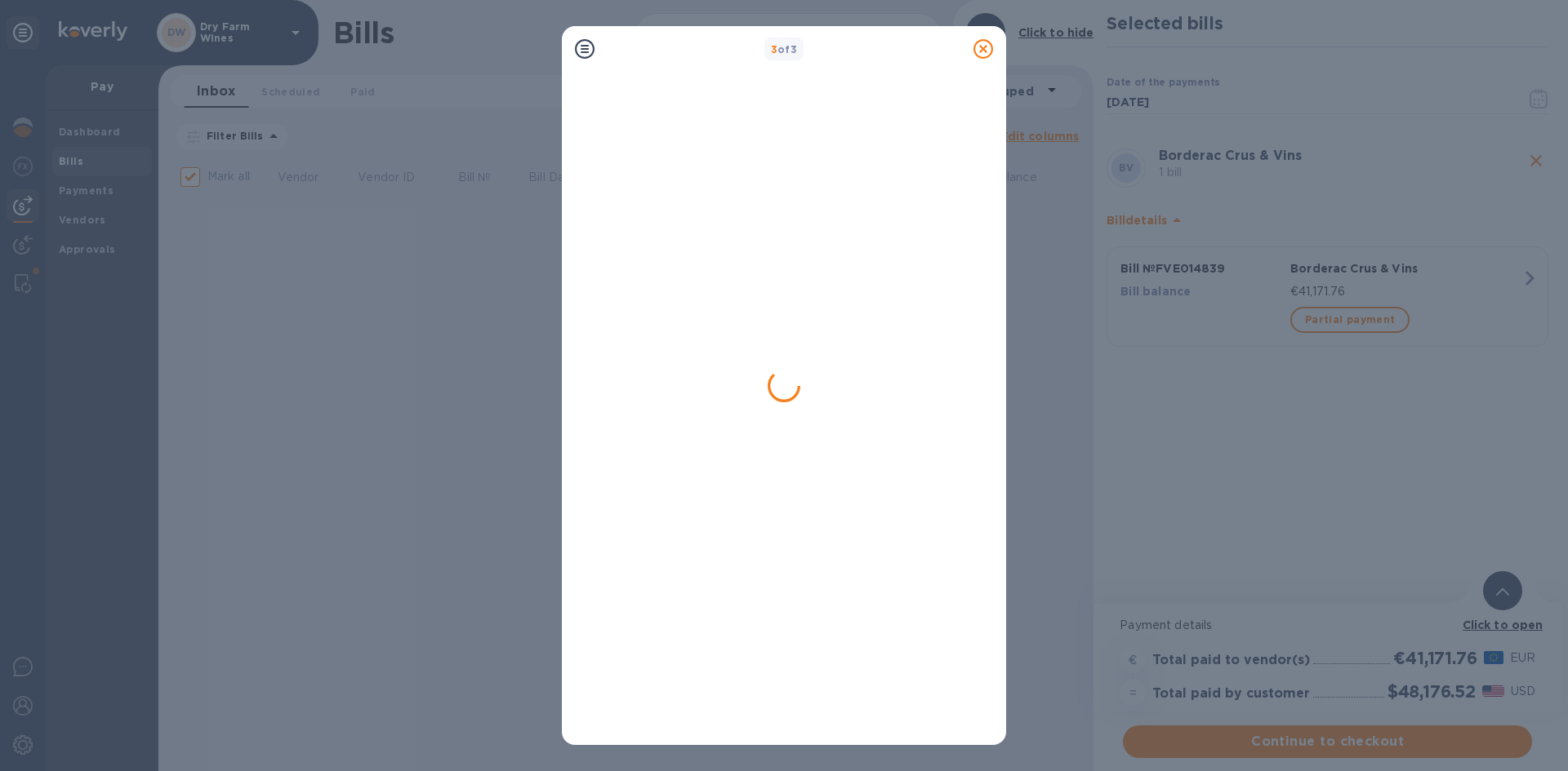
checkbox input "false"
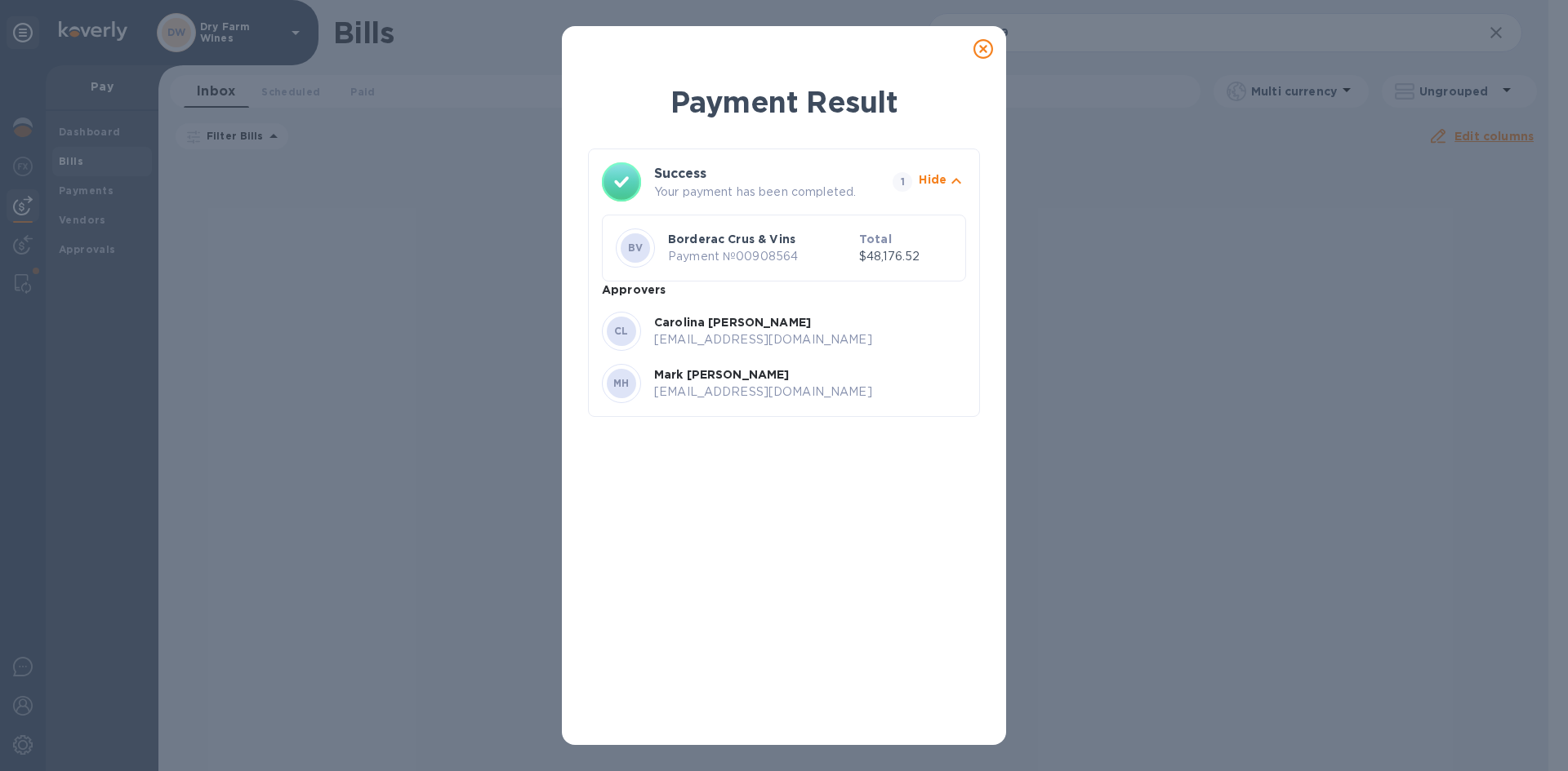
click at [984, 49] on icon at bounding box center [983, 49] width 19 height 19
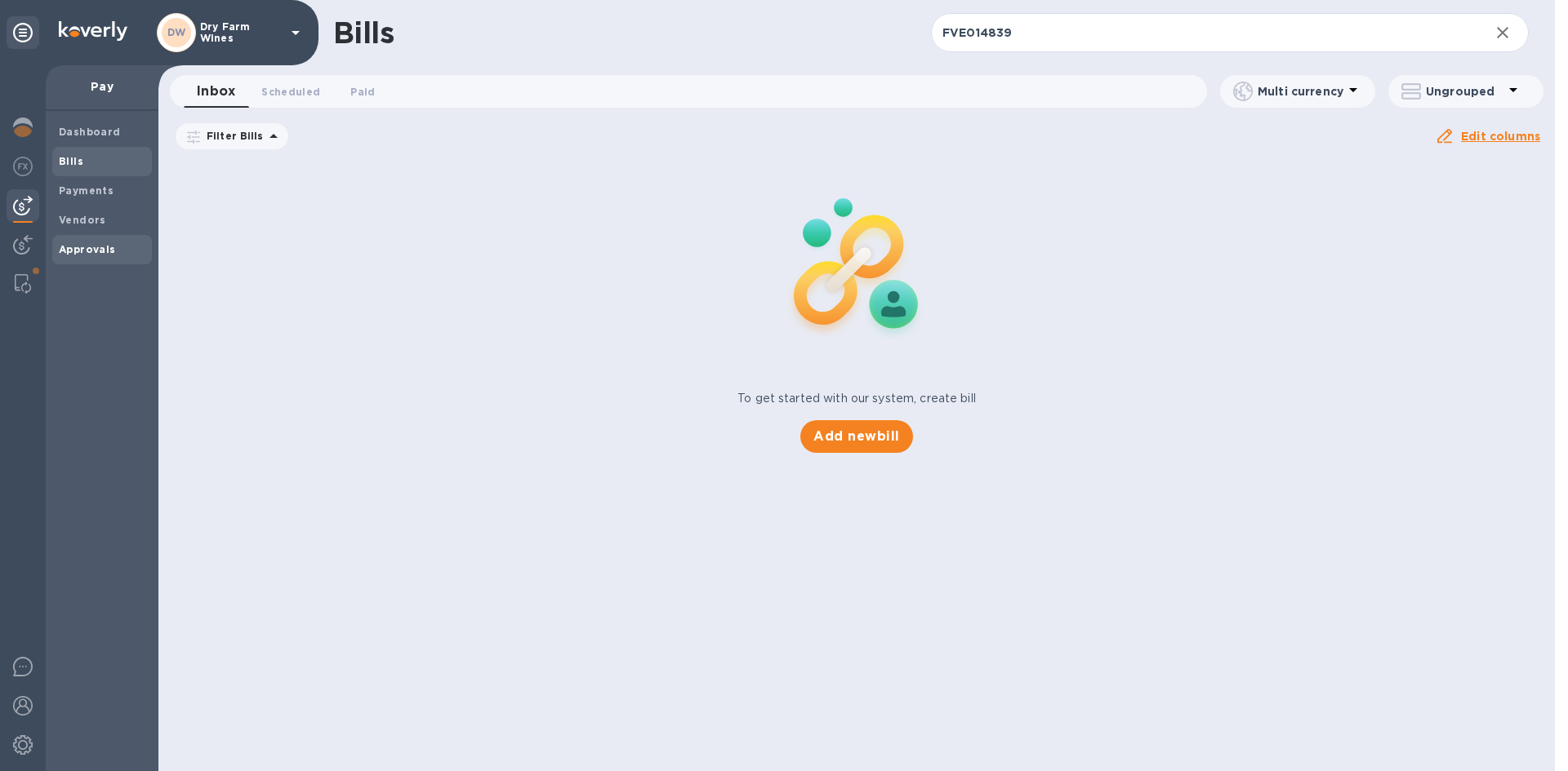
click at [91, 257] on span "Approvals" at bounding box center [88, 249] width 57 height 16
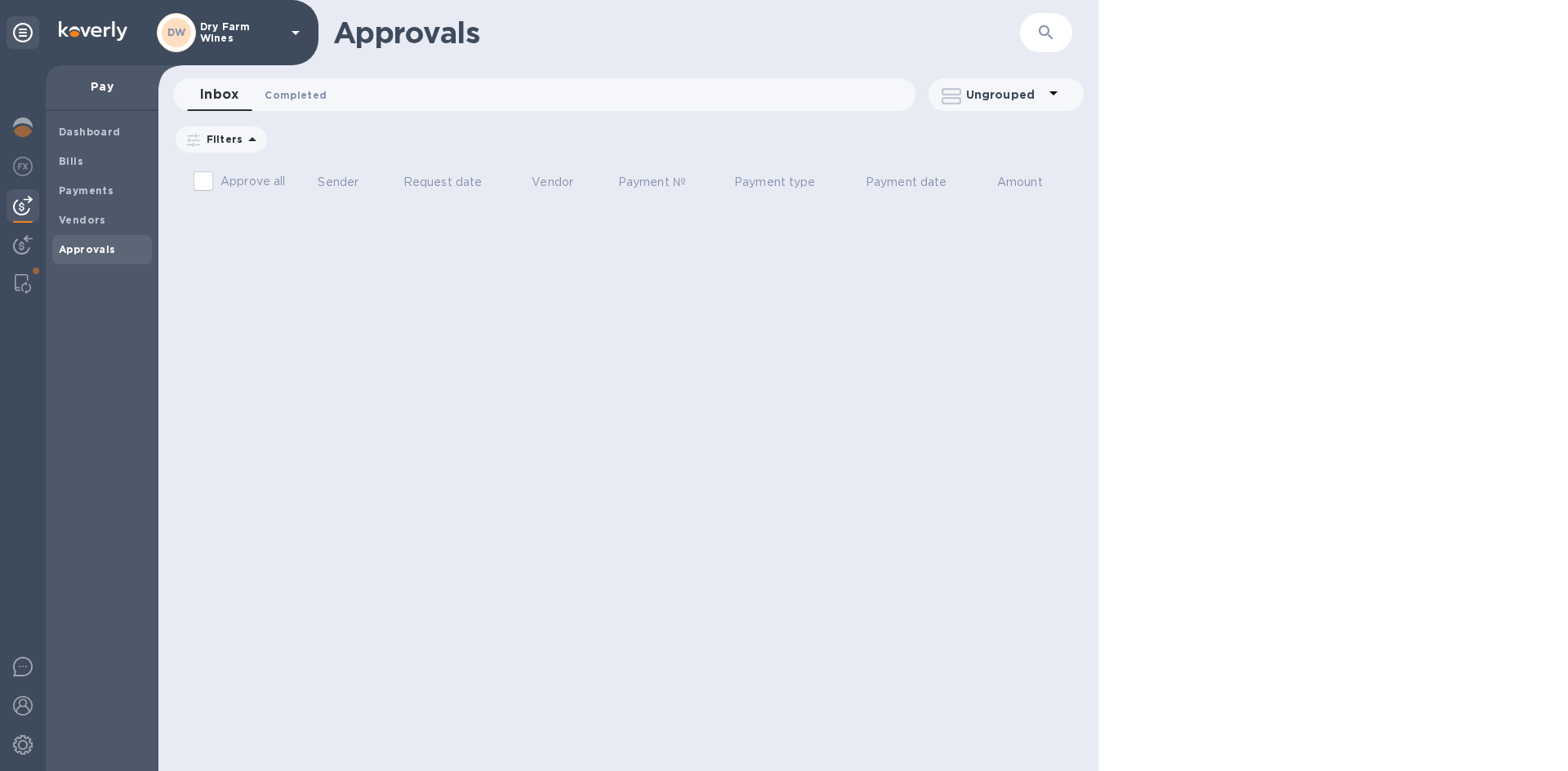
click at [285, 98] on span "Completed 0" at bounding box center [296, 95] width 62 height 17
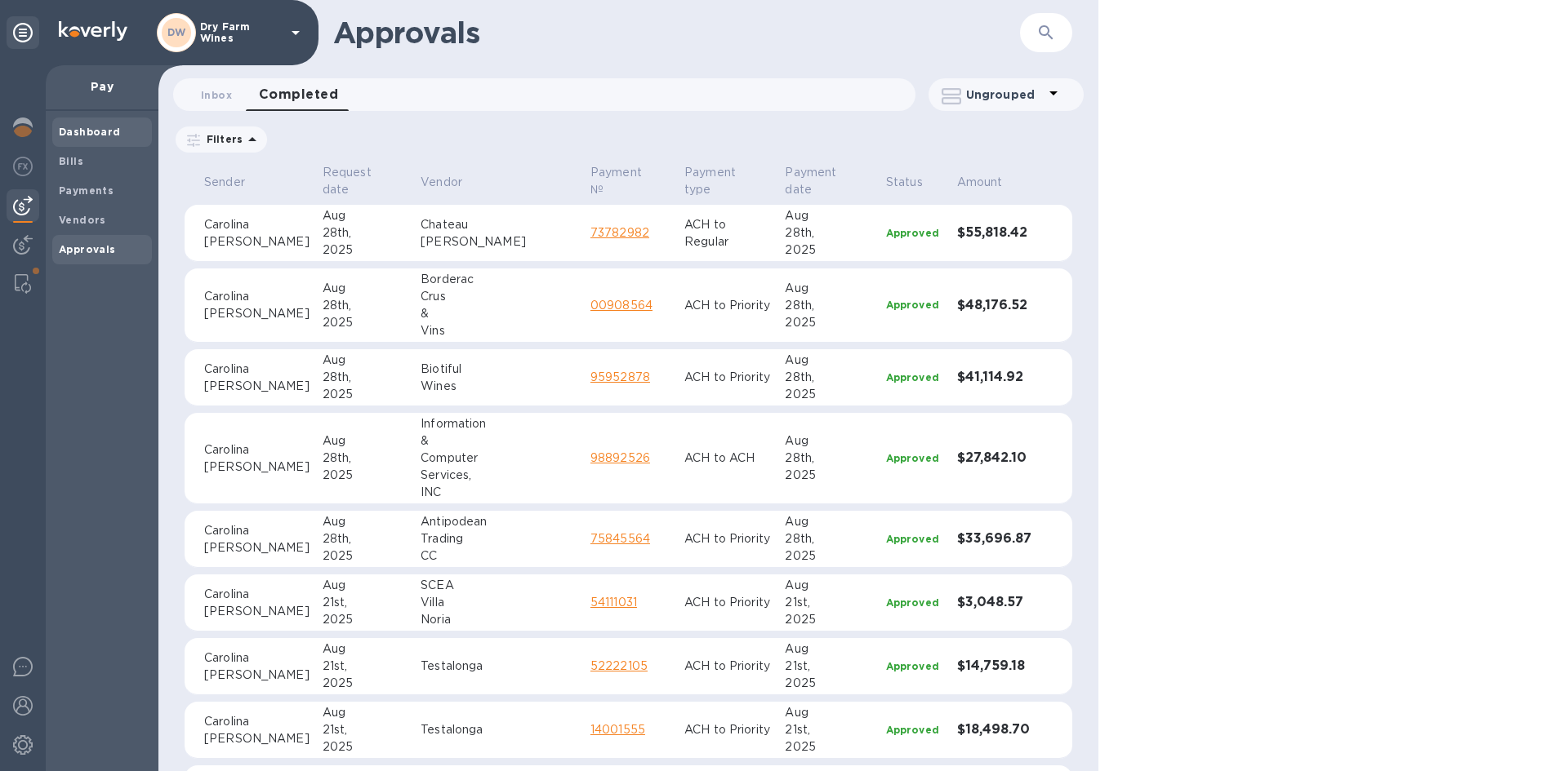
drag, startPoint x: 104, startPoint y: 162, endPoint x: 149, endPoint y: 146, distance: 47.8
click at [103, 162] on span "Bills" at bounding box center [102, 161] width 87 height 16
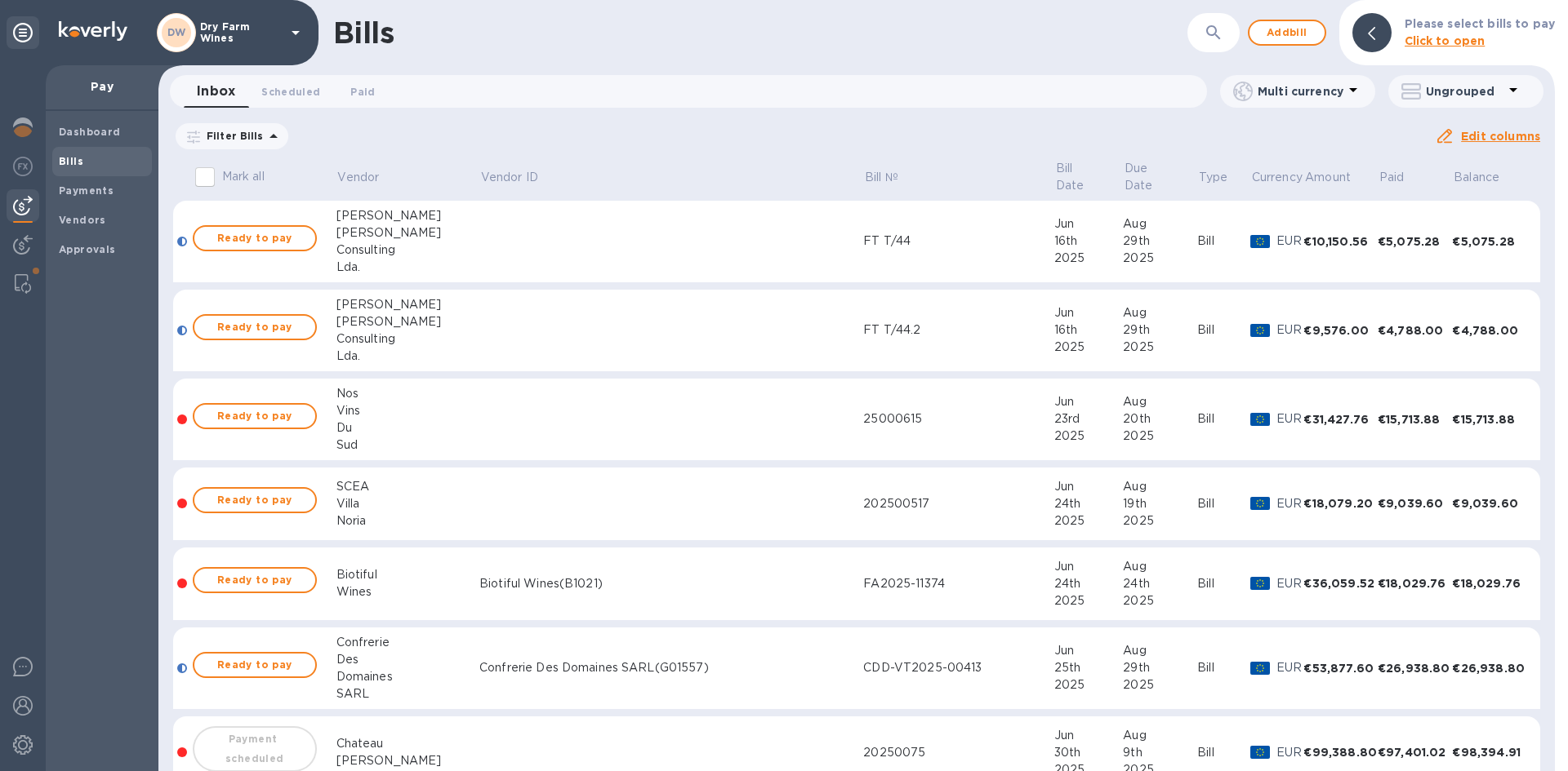
click at [0, 0] on icon at bounding box center [0, 0] width 0 height 0
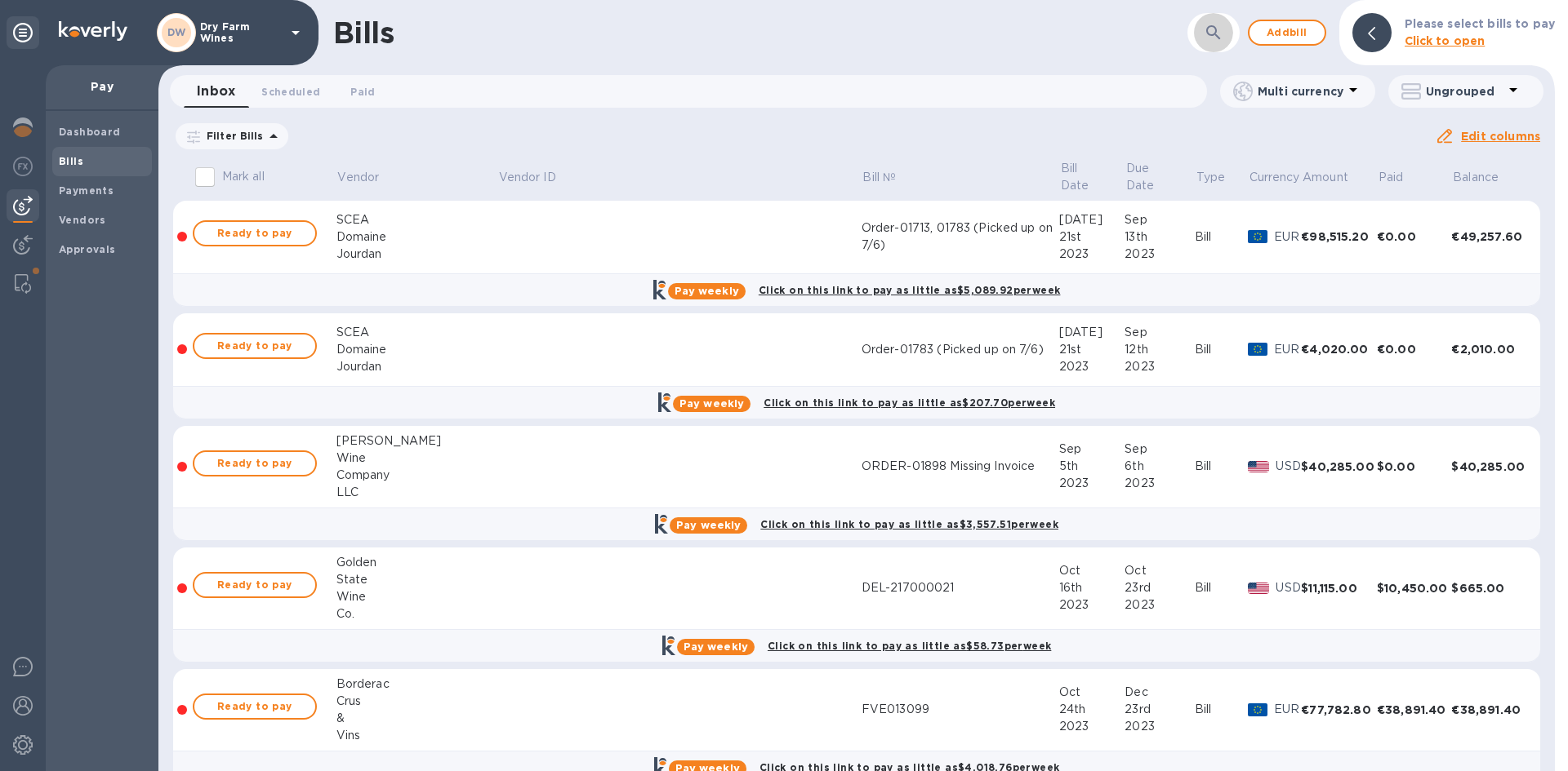
click at [1205, 39] on button "button" at bounding box center [1213, 33] width 40 height 40
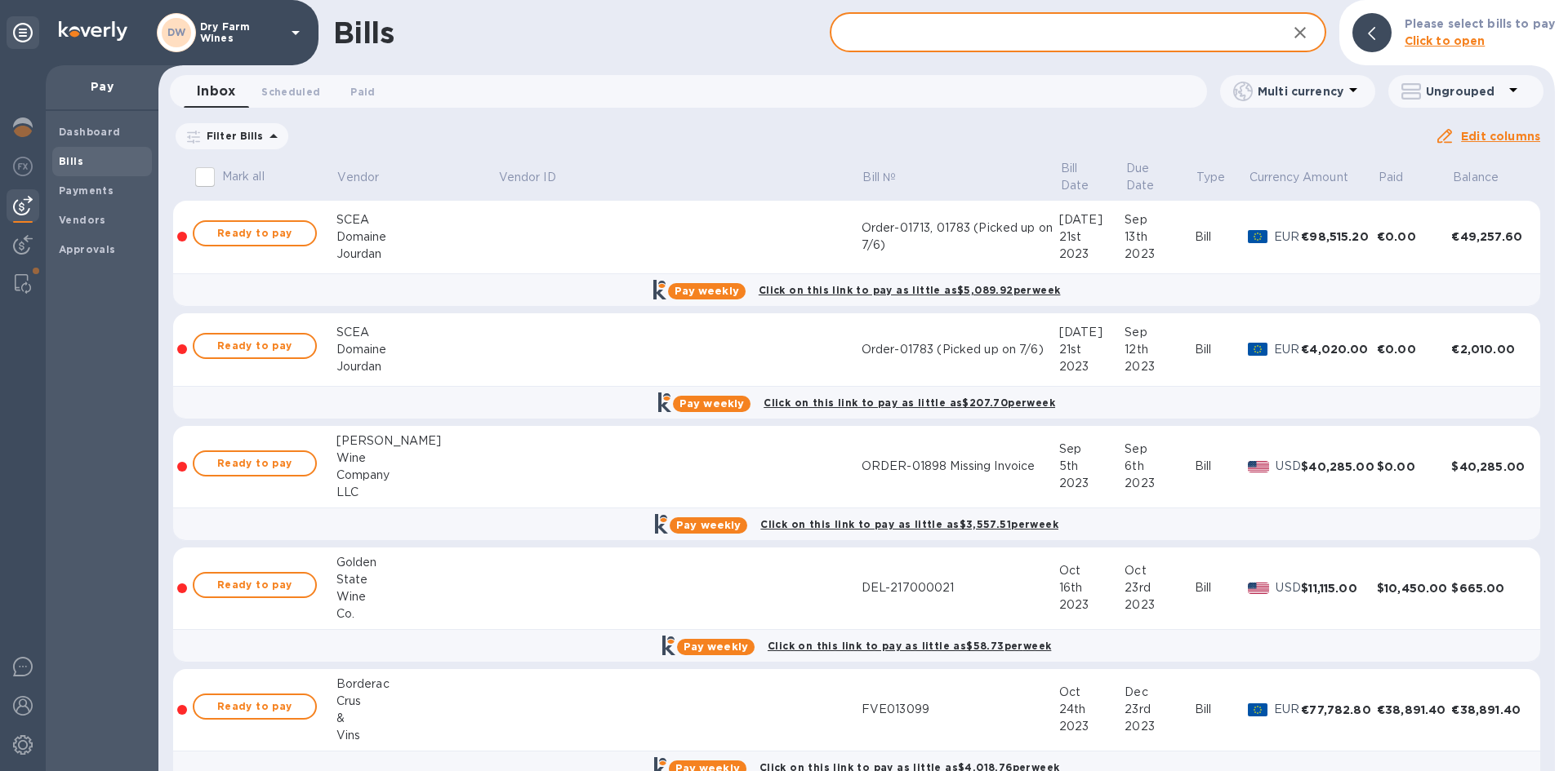
paste input "25260002"
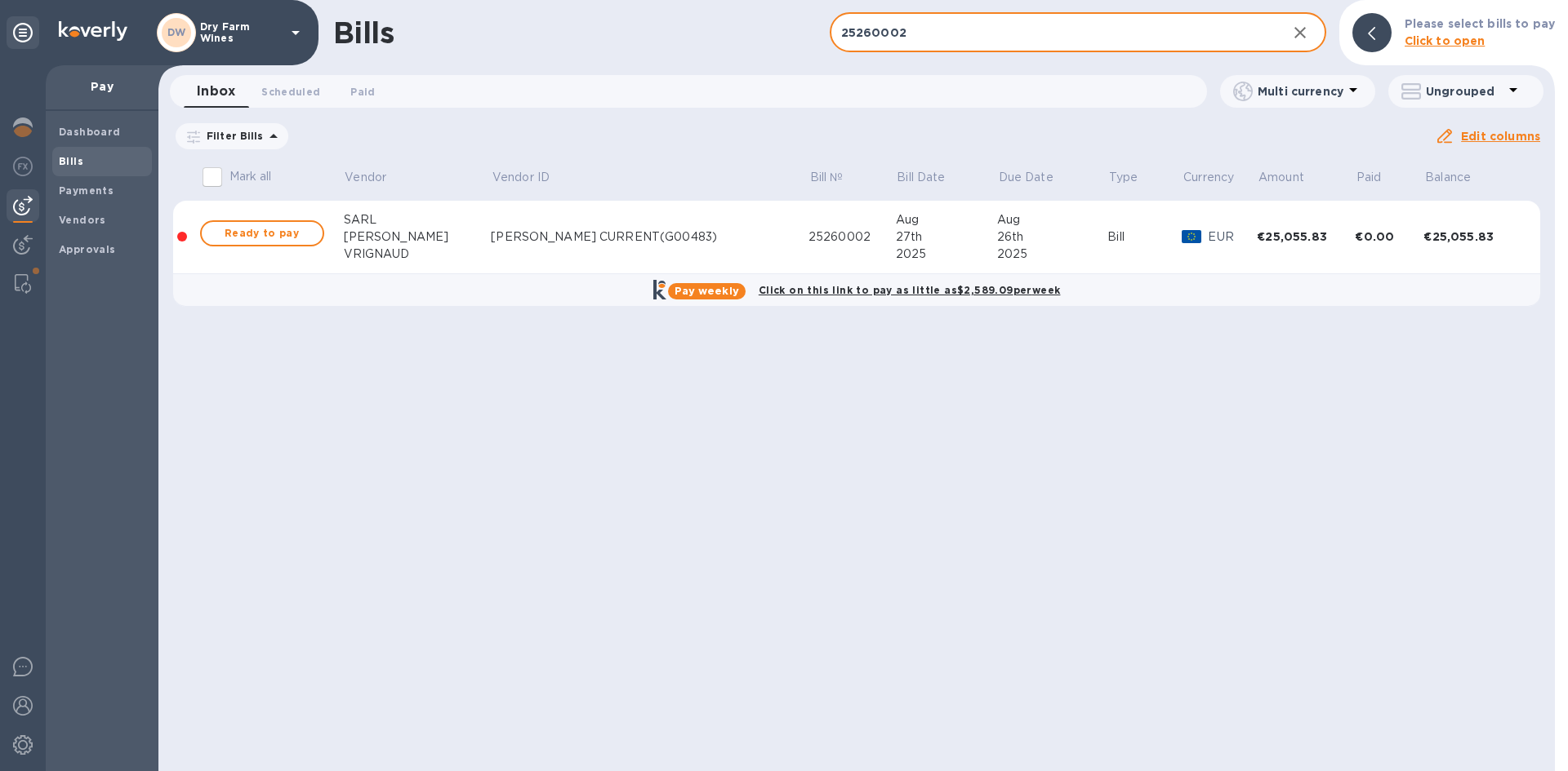
type input "25260002"
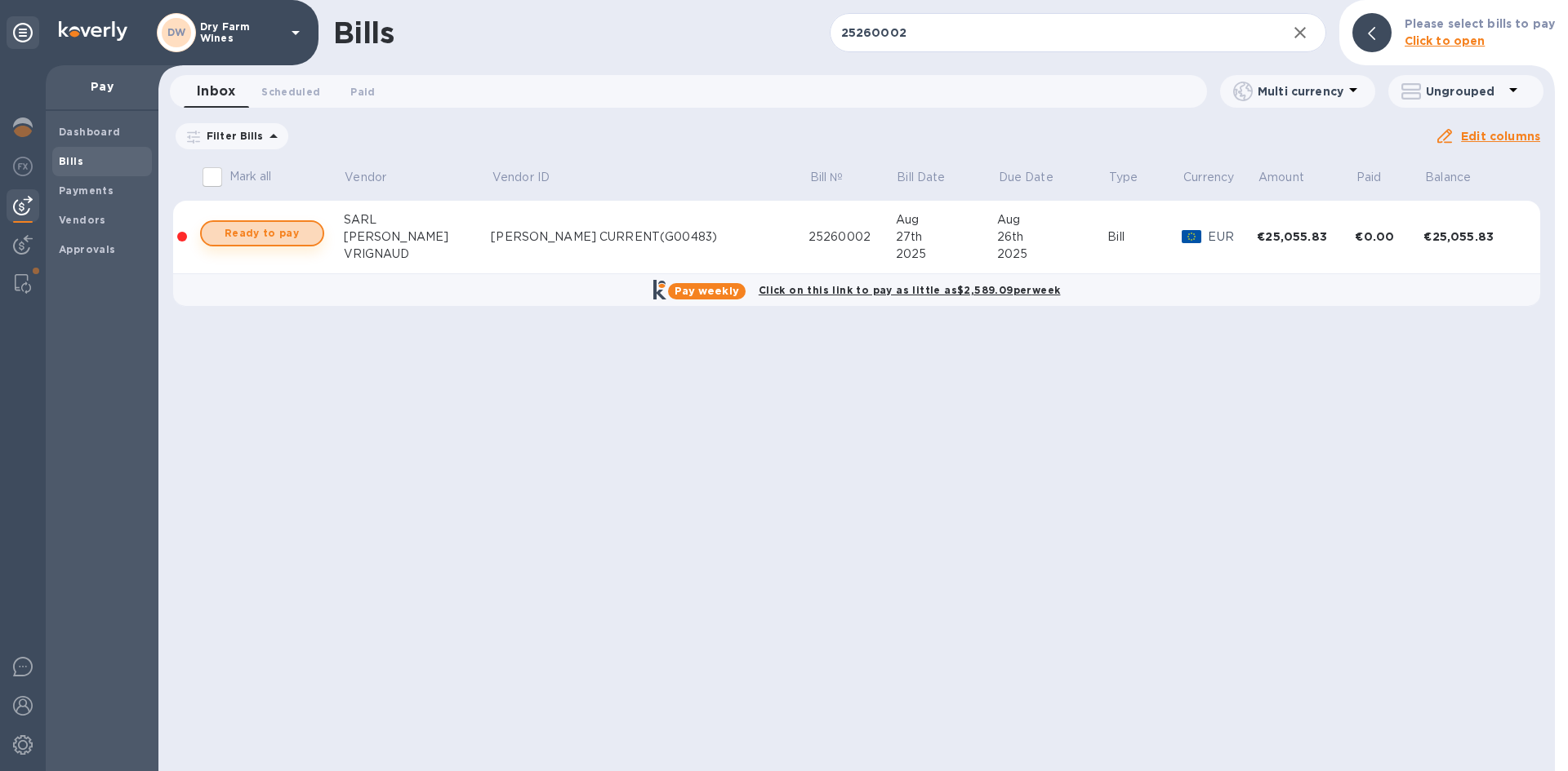
click at [245, 231] on span "Ready to pay" at bounding box center [262, 233] width 94 height 19
checkbox input "true"
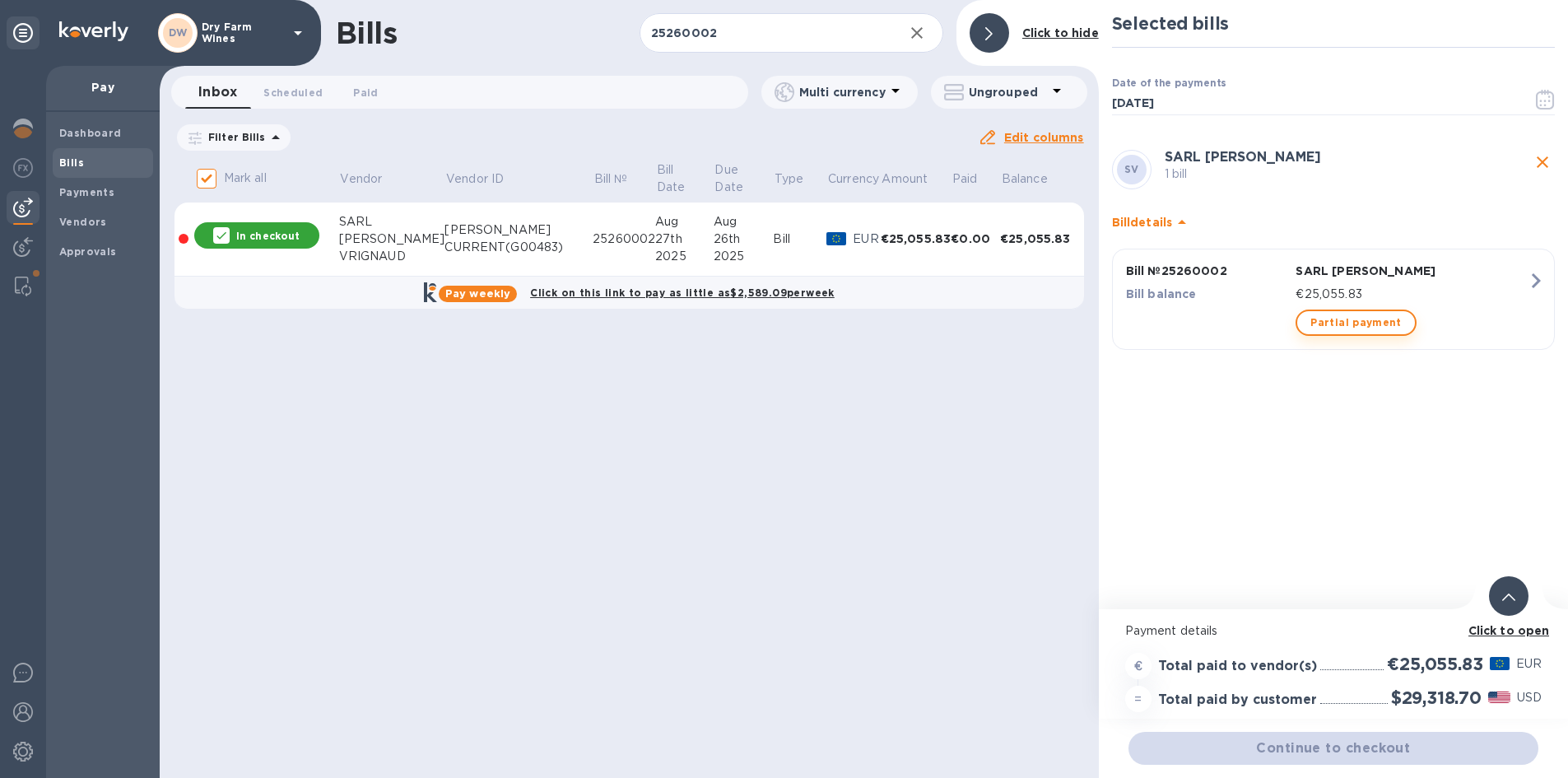
click at [1329, 325] on span "Partial payment" at bounding box center [1356, 323] width 91 height 20
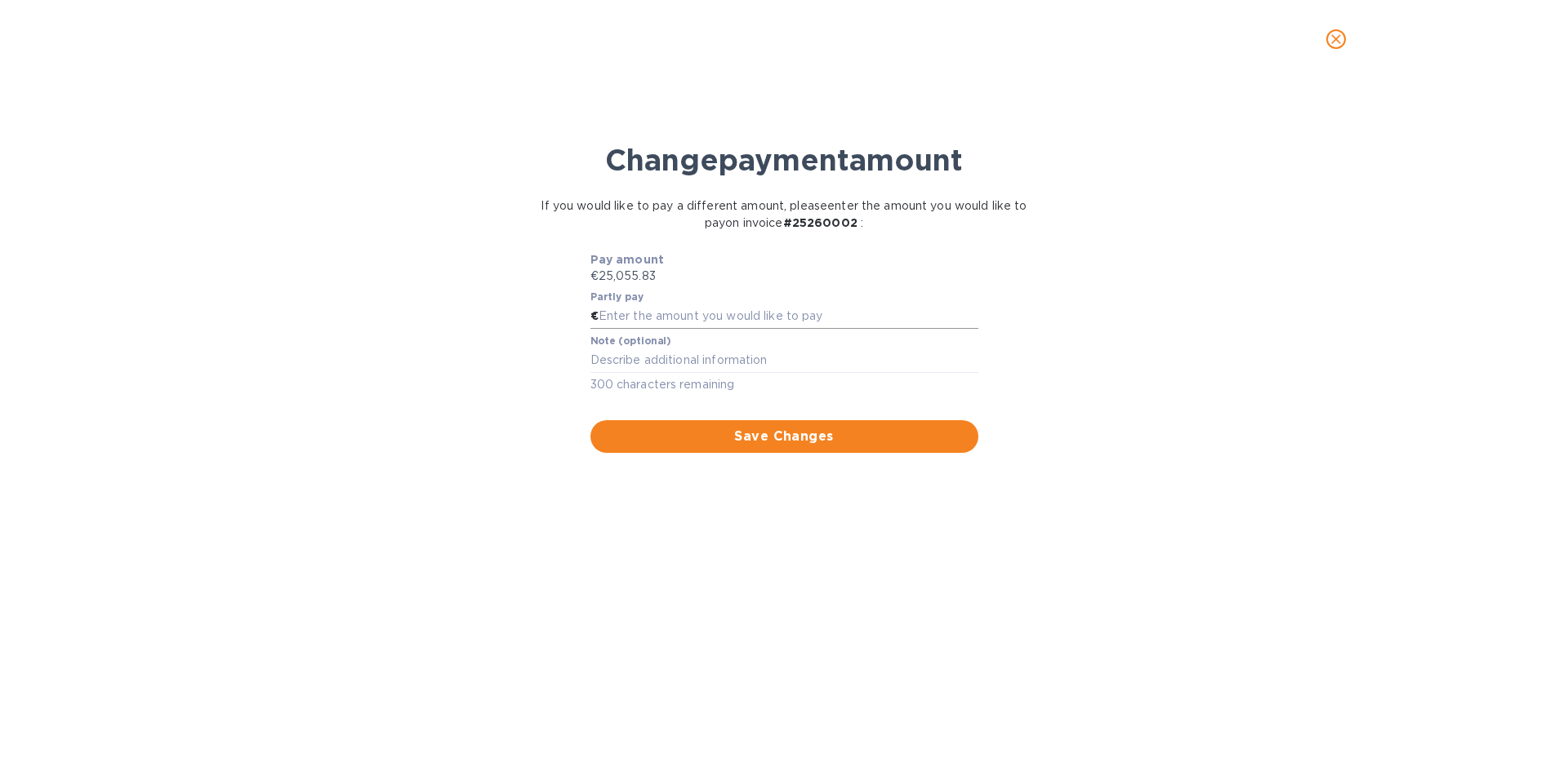
click at [641, 311] on input "text" at bounding box center [788, 316] width 380 height 24
type input "12,527.92"
click at [653, 364] on div "x" at bounding box center [784, 360] width 388 height 24
type textarea "First Half"
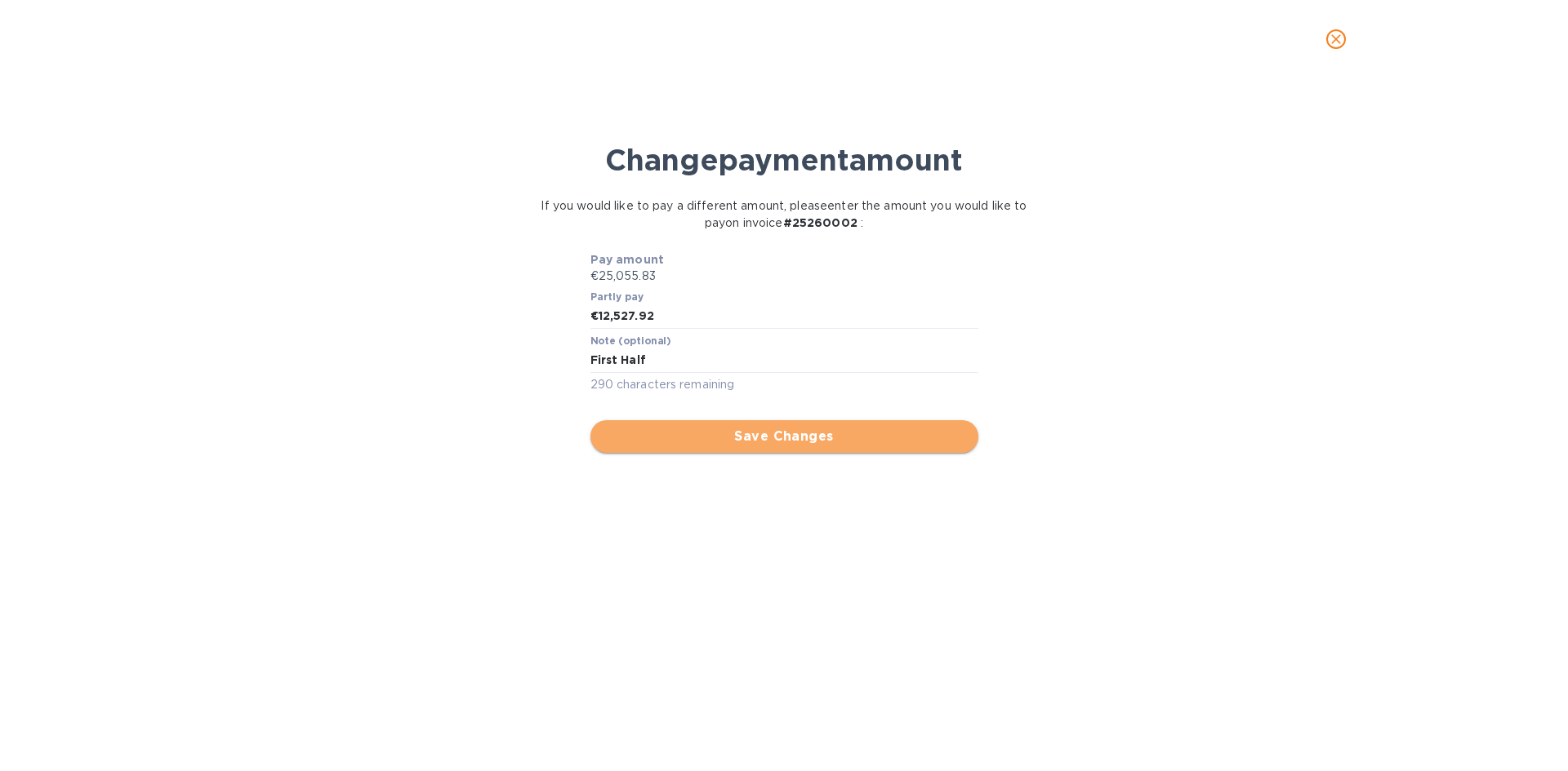
click at [674, 425] on button "Save Changes" at bounding box center [784, 436] width 388 height 33
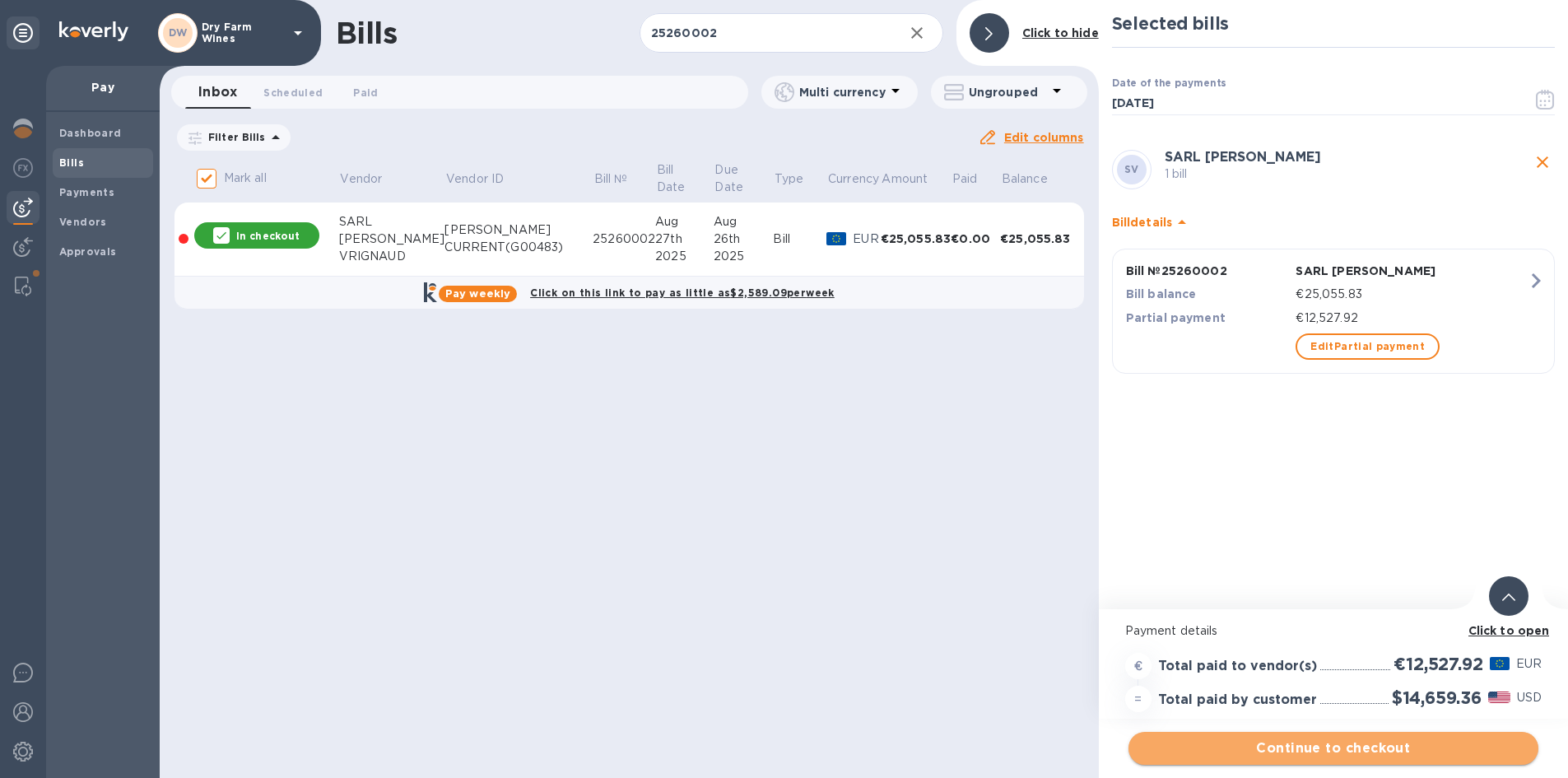
click at [1397, 746] on span "Continue to checkout" at bounding box center [1334, 748] width 384 height 20
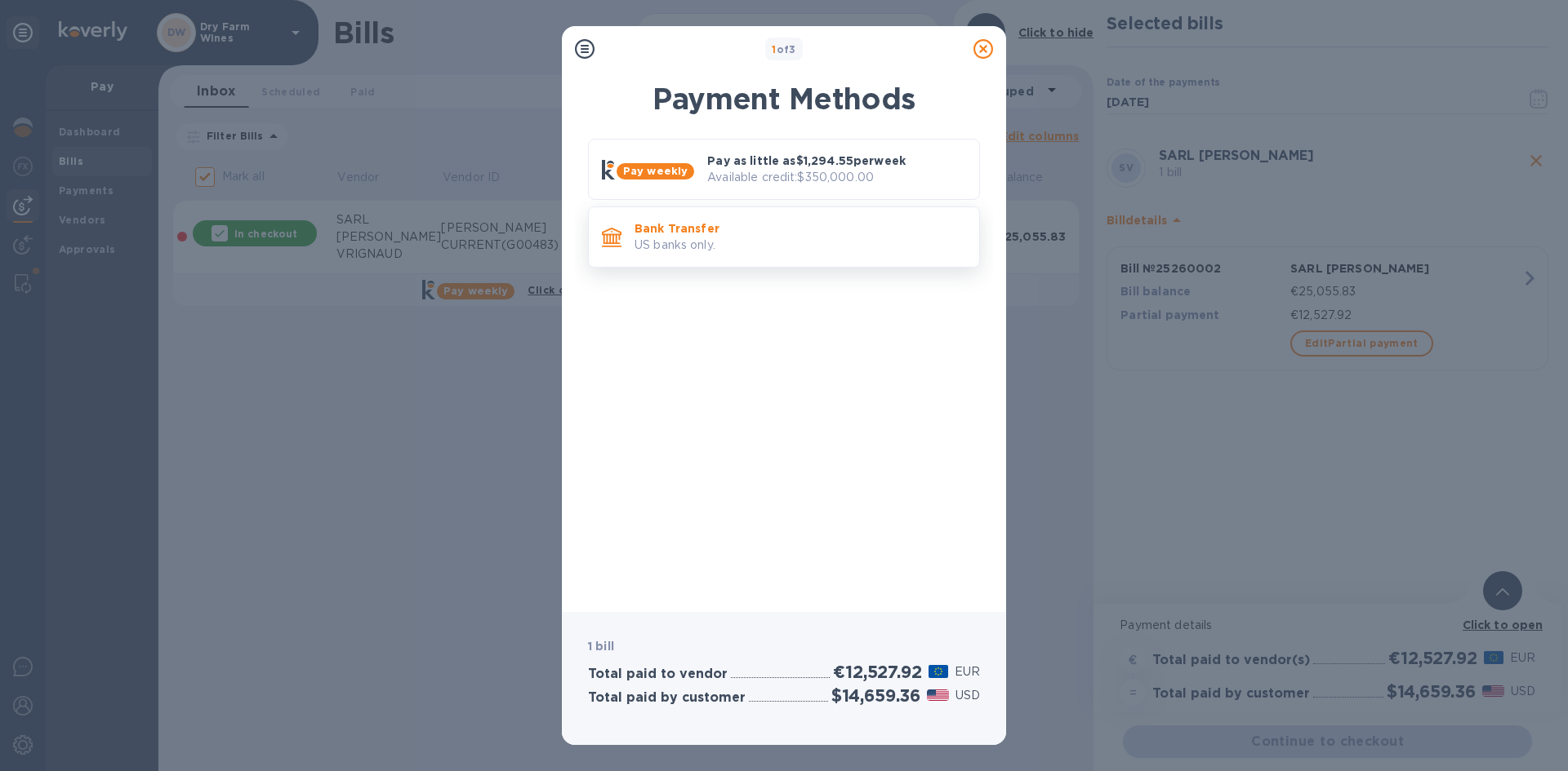
click at [801, 260] on div "Bank Transfer US banks only." at bounding box center [800, 237] width 344 height 46
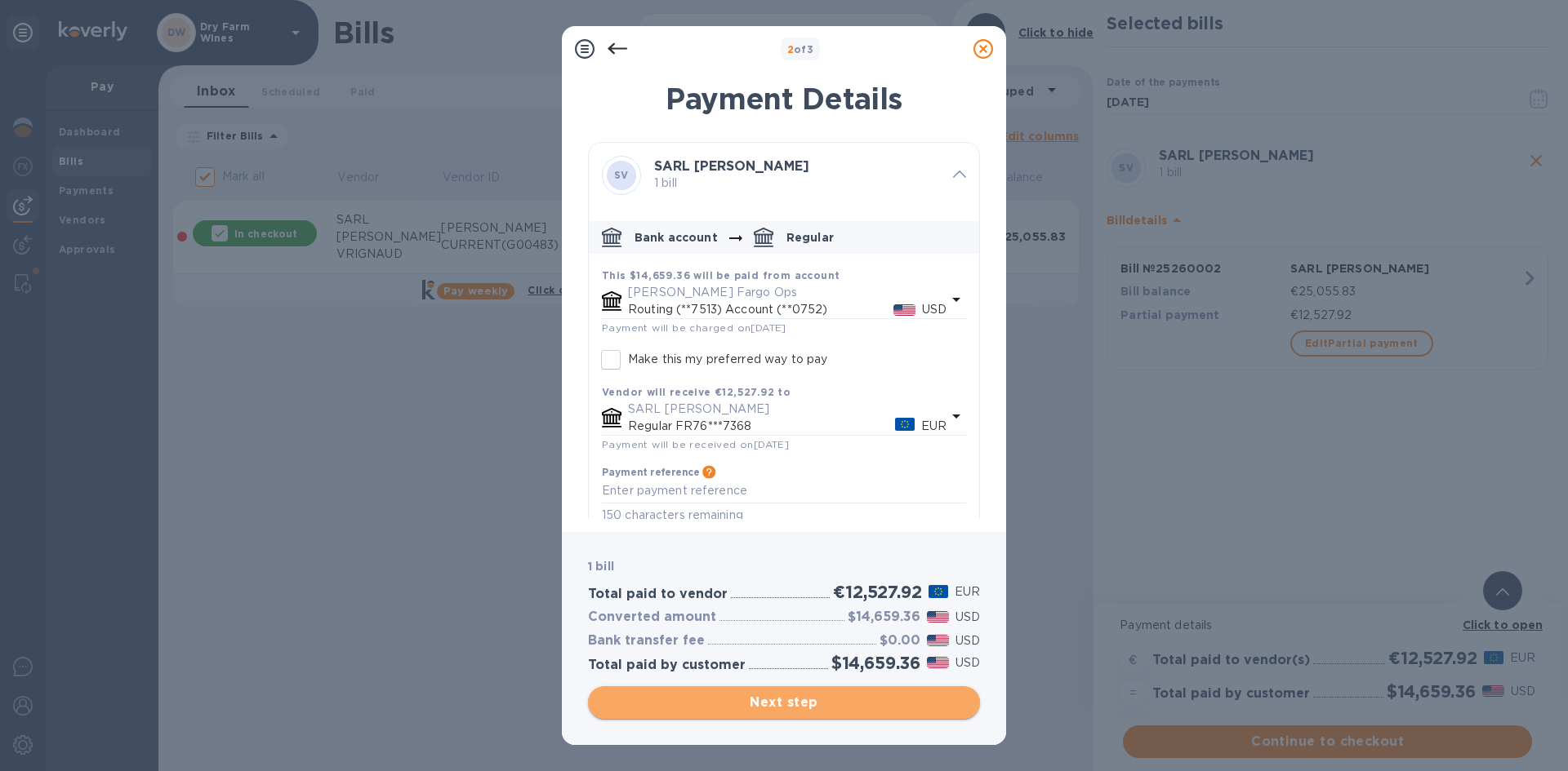
click at [820, 696] on span "Next step" at bounding box center [784, 702] width 365 height 19
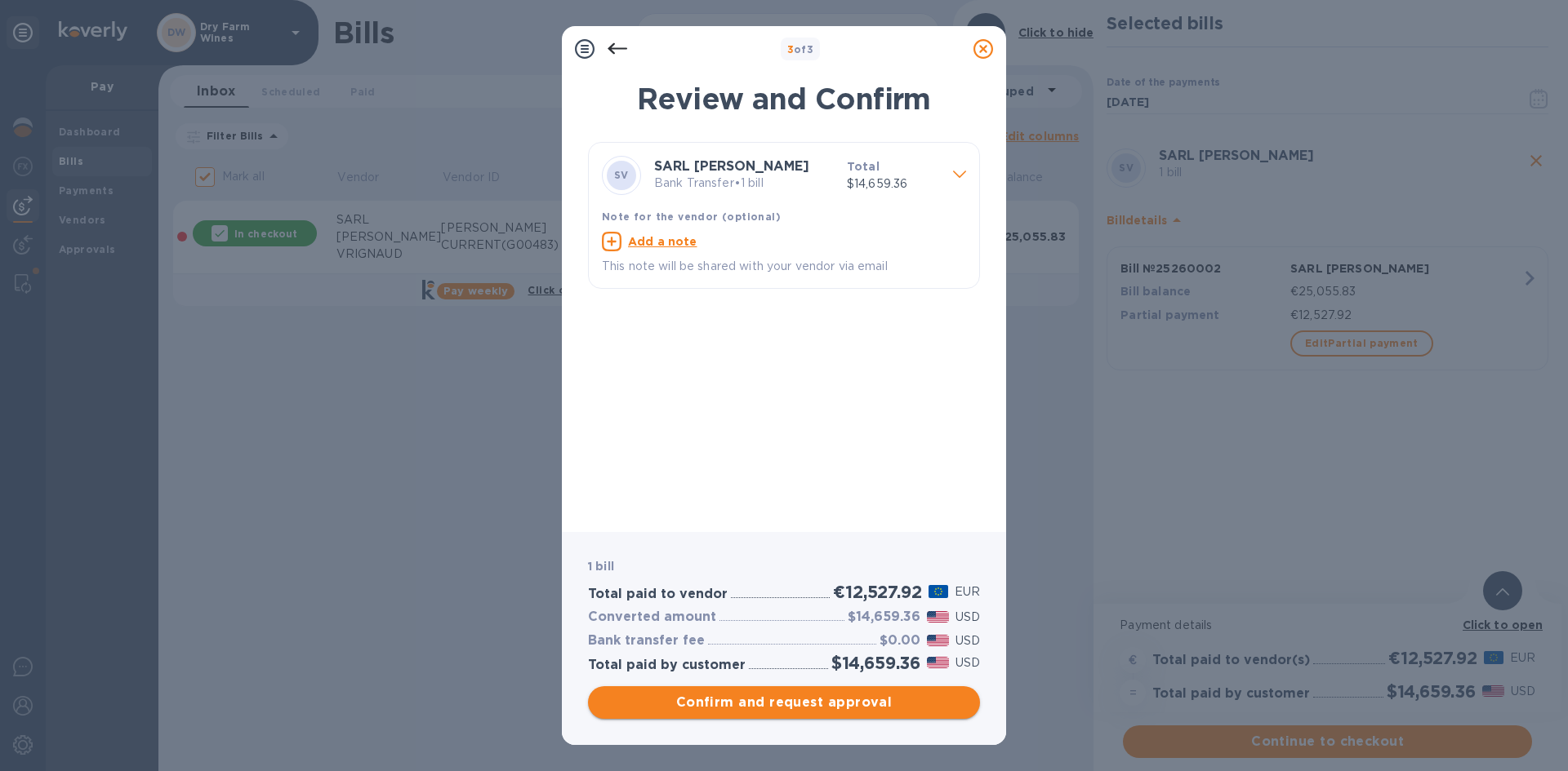
click at [835, 695] on span "Confirm and request approval" at bounding box center [784, 702] width 365 height 19
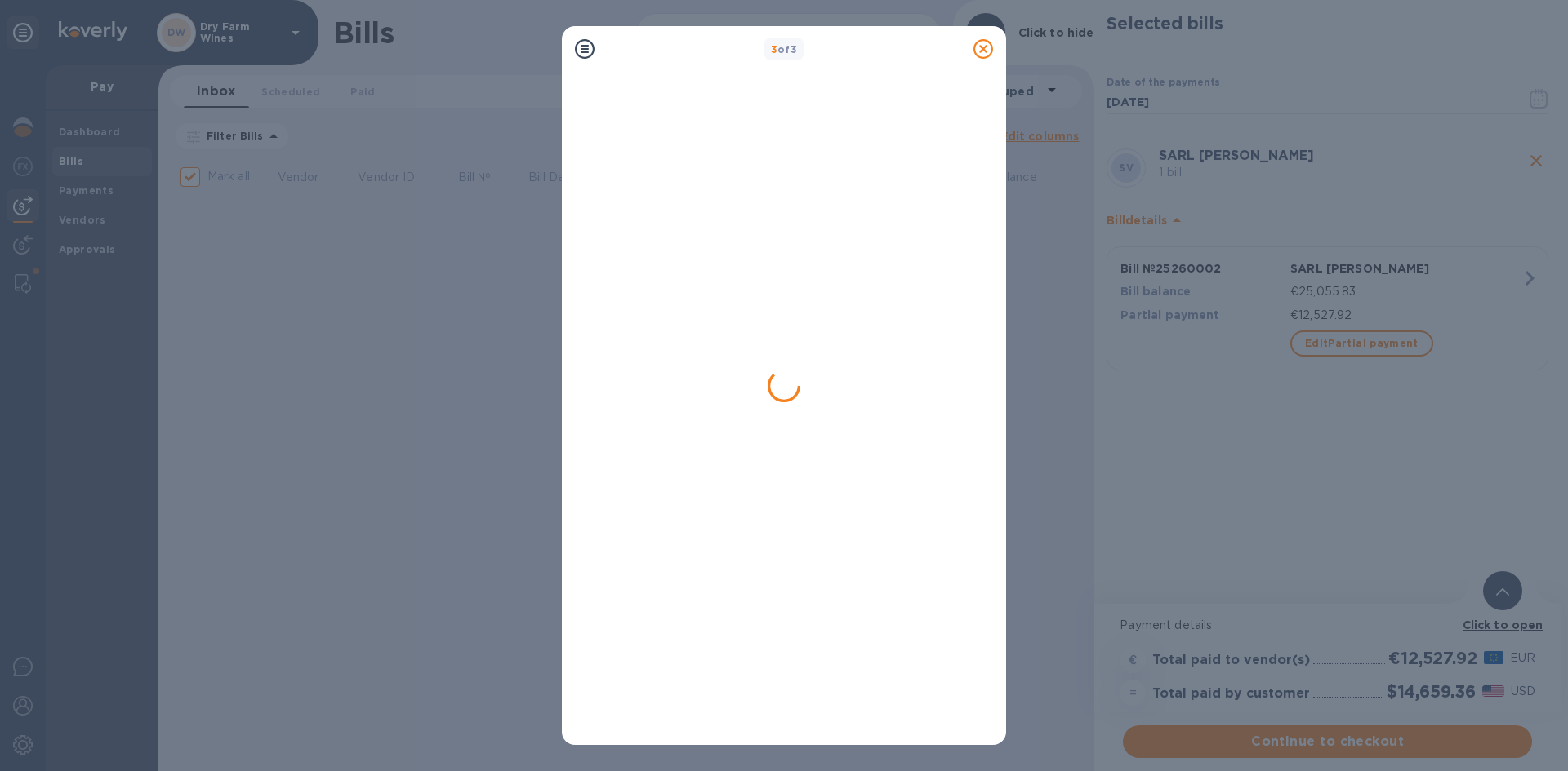
checkbox input "false"
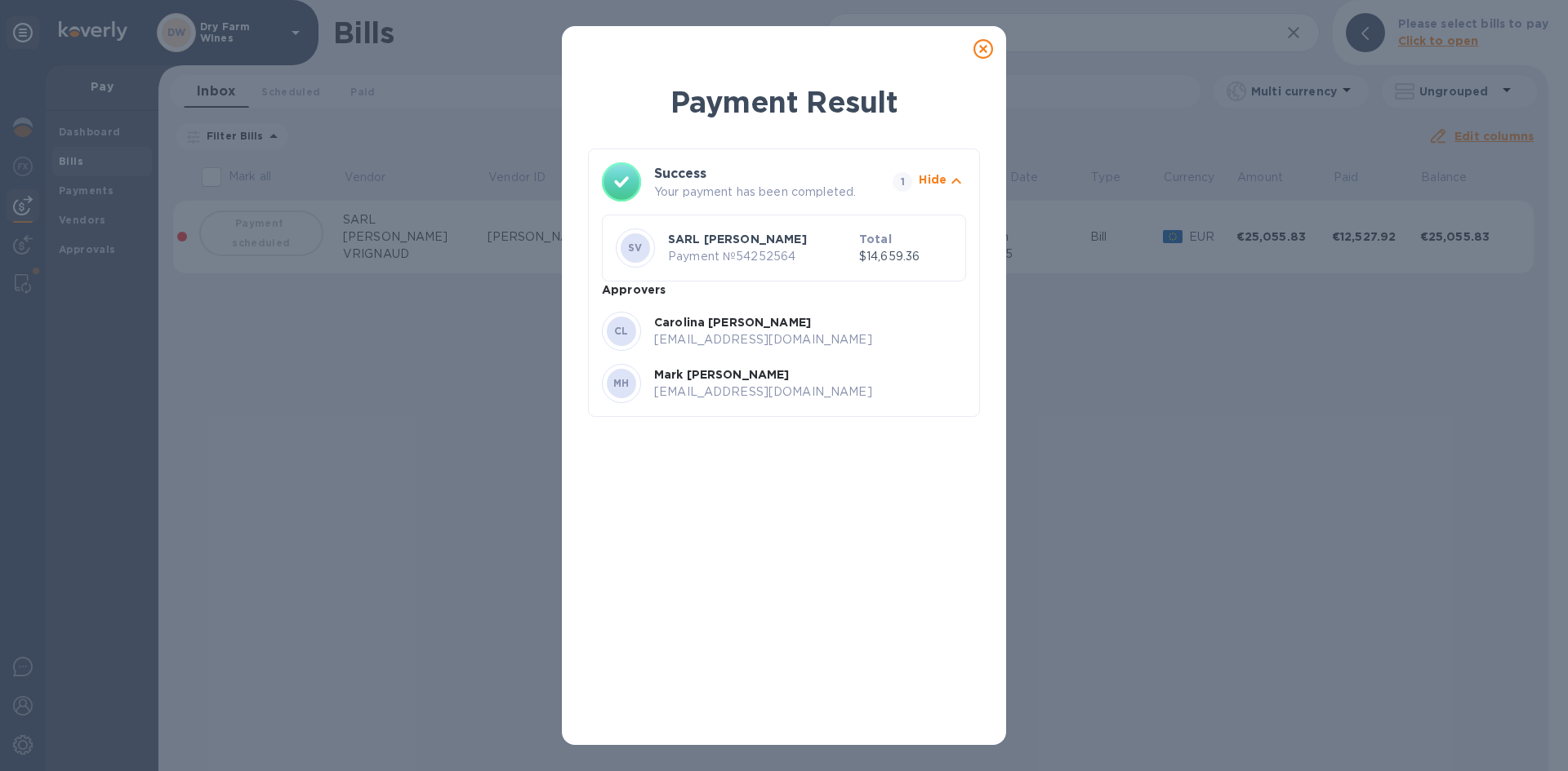
click at [979, 36] on div at bounding box center [983, 49] width 33 height 33
click at [987, 51] on icon at bounding box center [983, 49] width 19 height 19
